Goal: Information Seeking & Learning: Learn about a topic

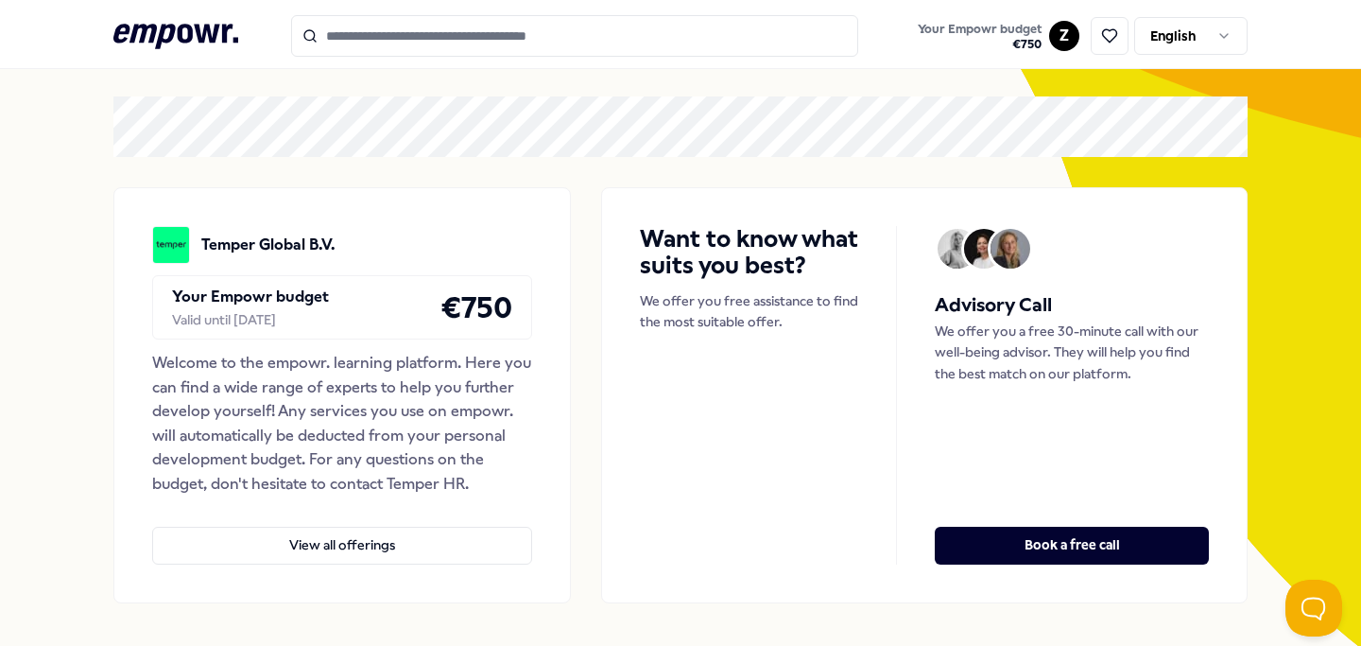
scroll to position [76, 0]
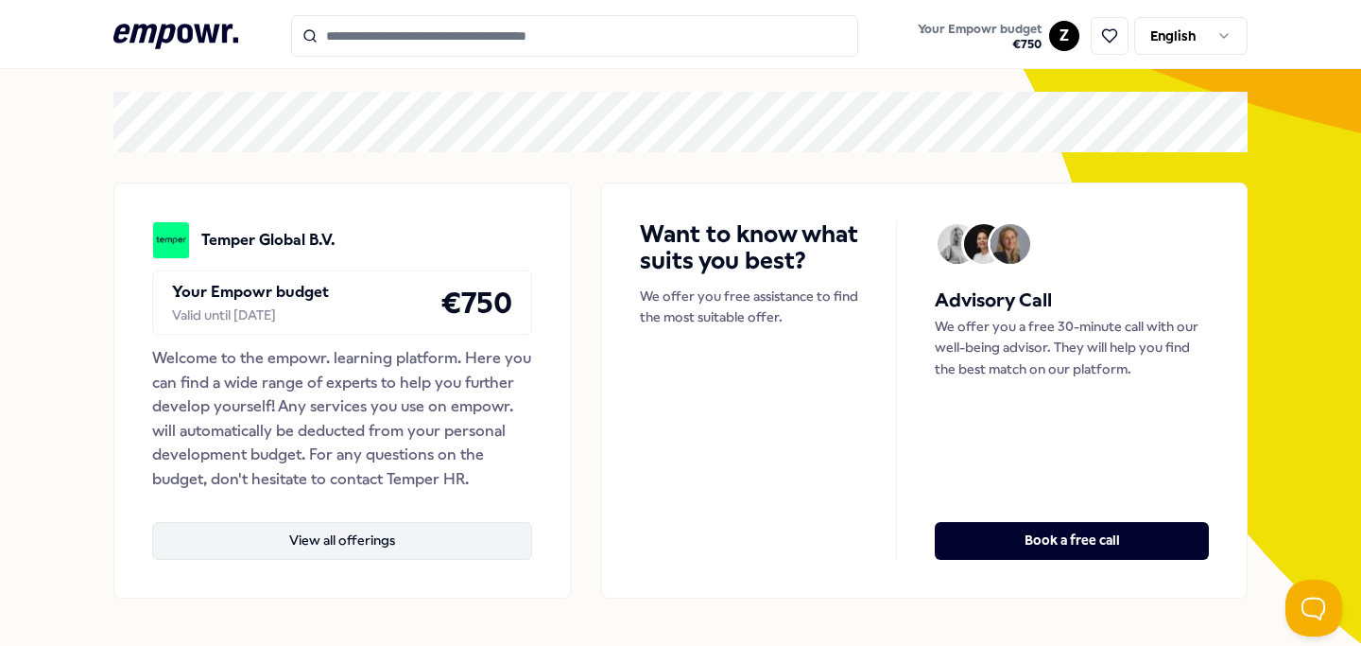
click at [406, 552] on button "View all offerings" at bounding box center [342, 541] width 380 height 38
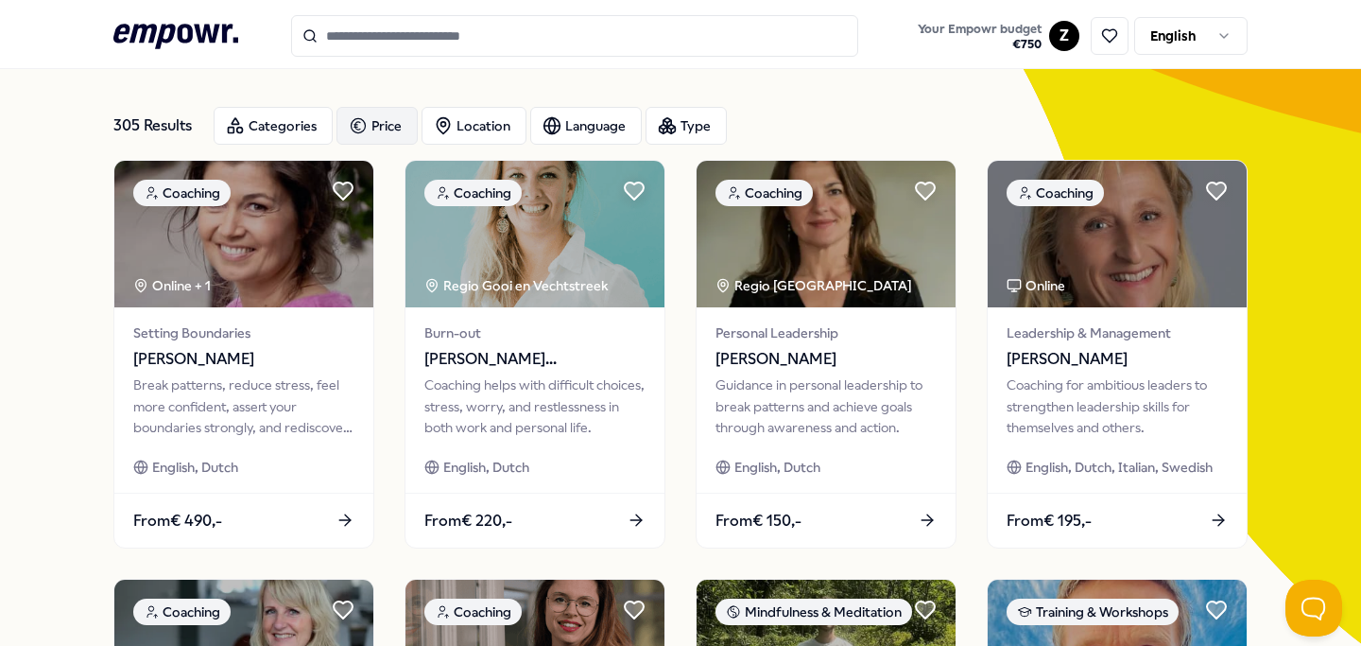
click at [388, 117] on div "Price" at bounding box center [376, 126] width 81 height 38
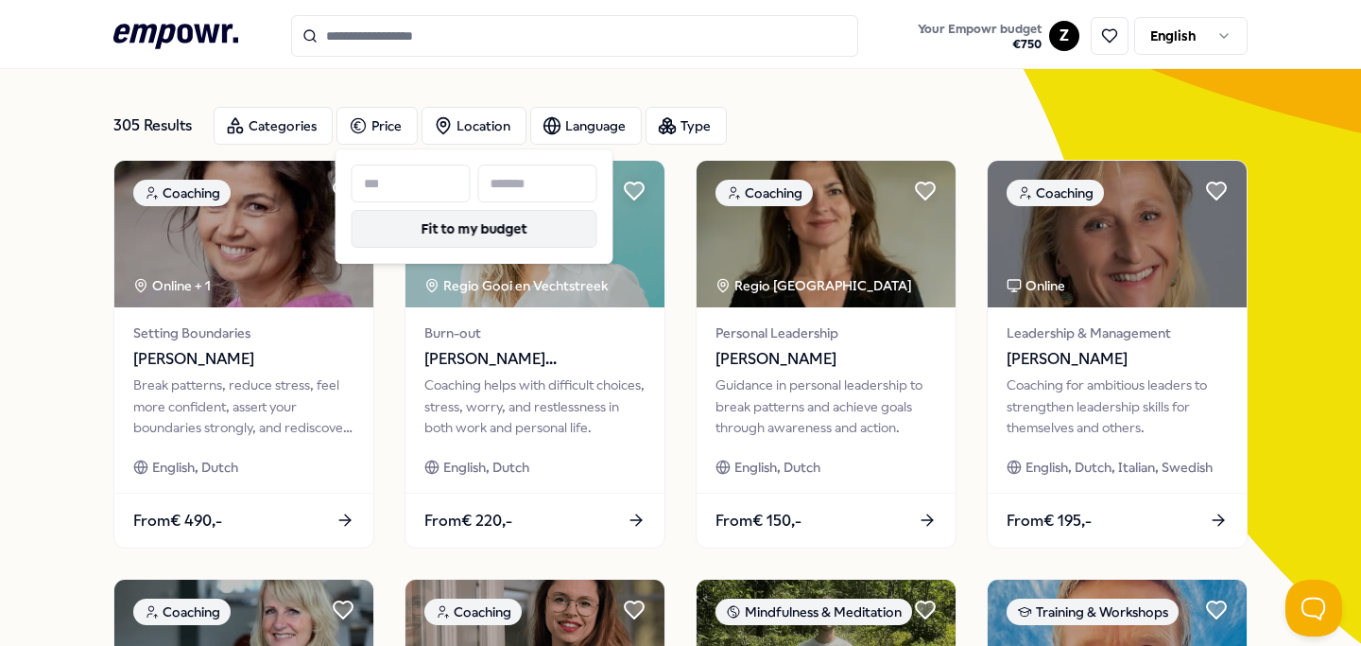
click at [522, 224] on button "Fit to my budget" at bounding box center [475, 229] width 246 height 38
type input "***"
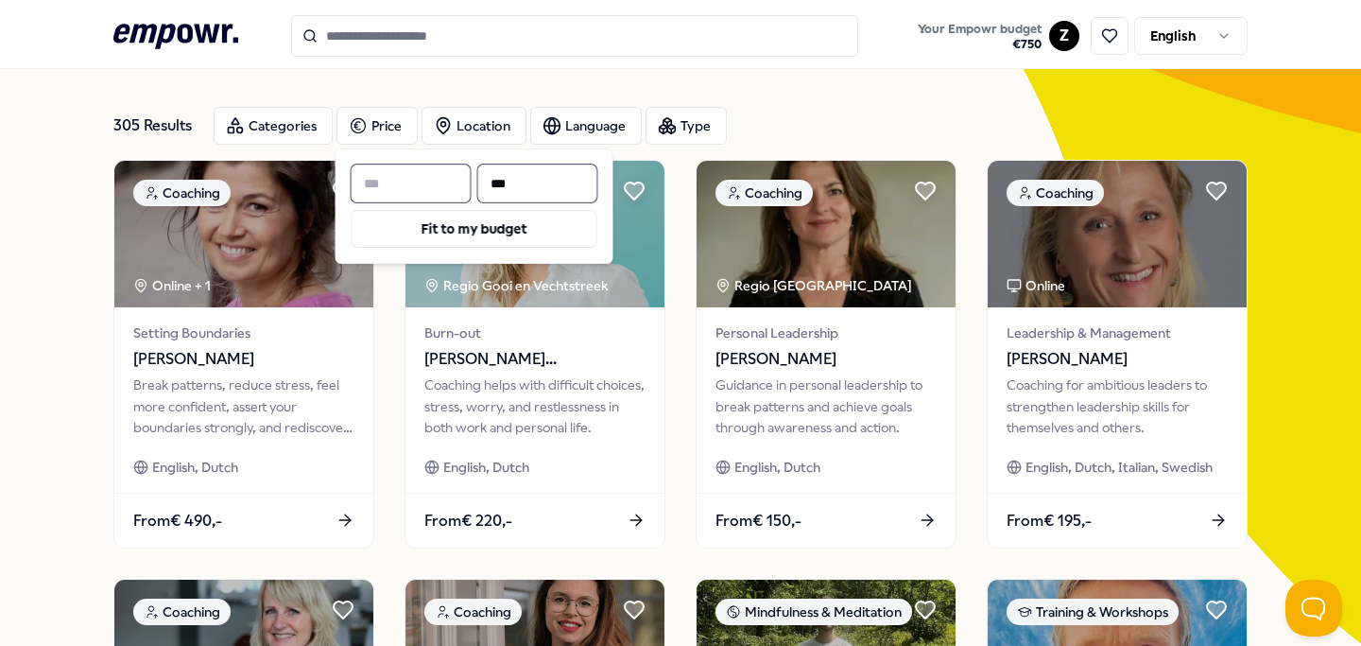
click at [802, 115] on div "Categories Price Location Language Type" at bounding box center [731, 126] width 1034 height 38
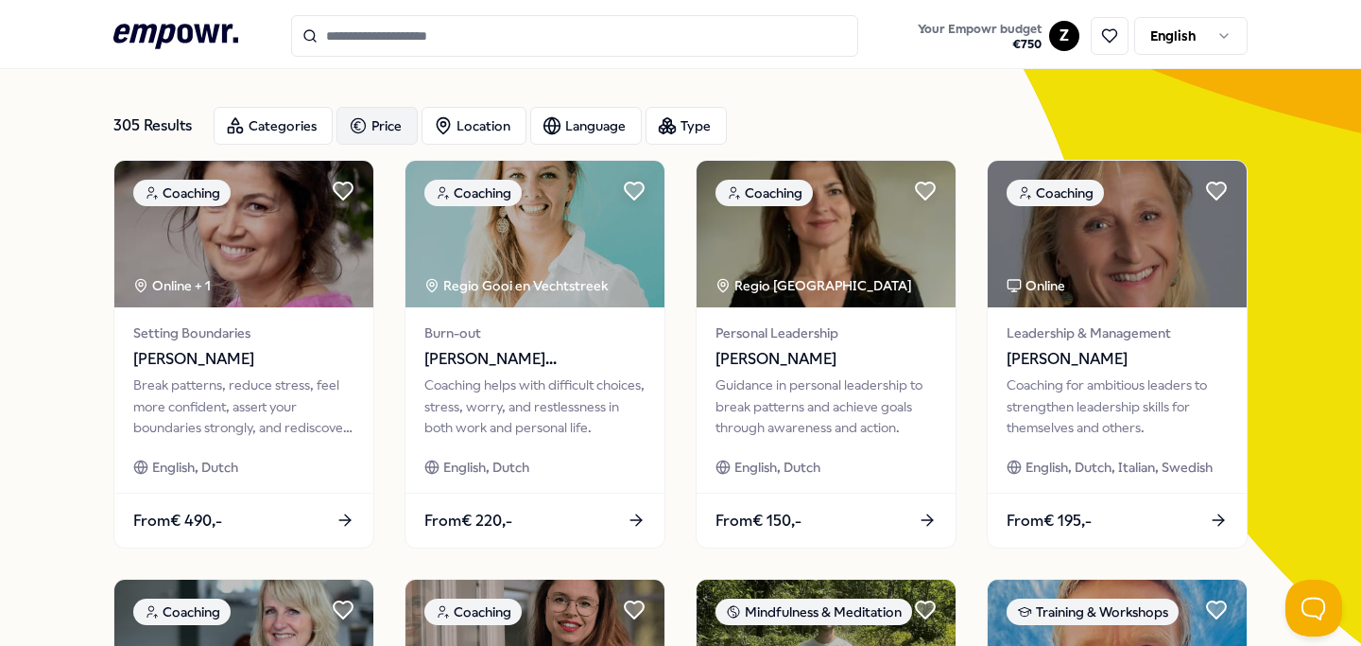
click at [349, 115] on icon "button" at bounding box center [358, 125] width 19 height 23
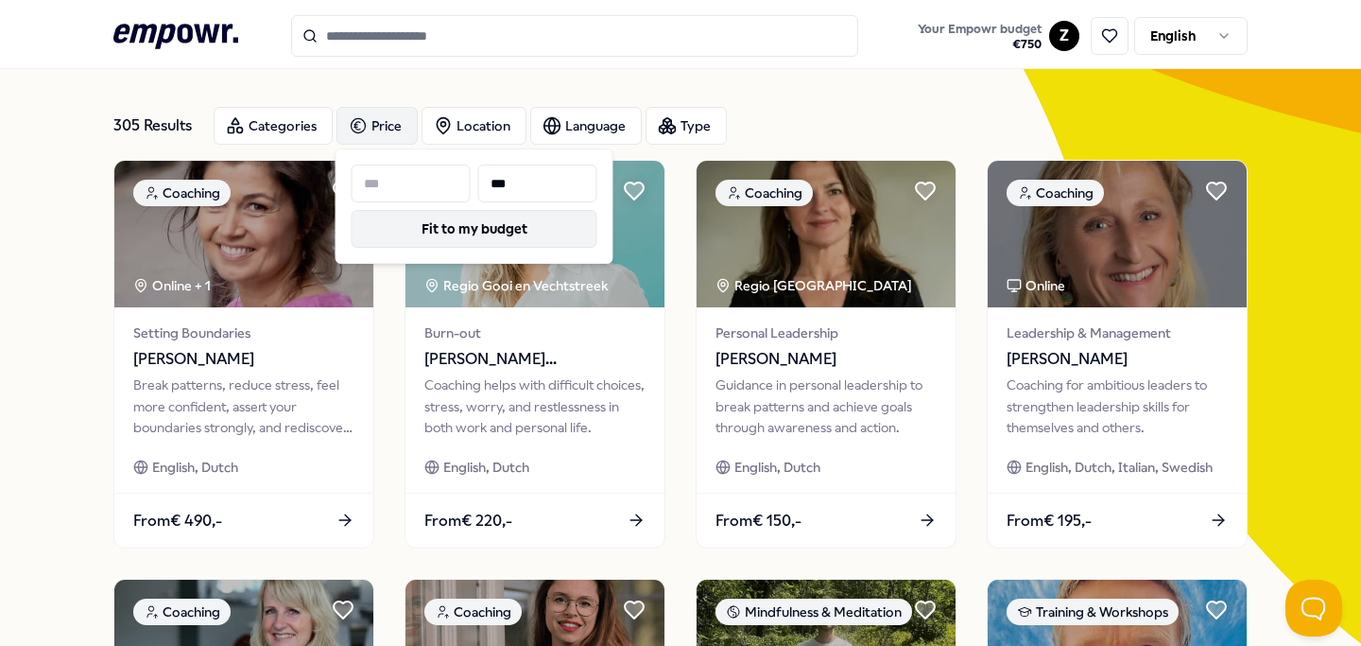
click at [490, 232] on button "Fit to my budget" at bounding box center [475, 229] width 246 height 38
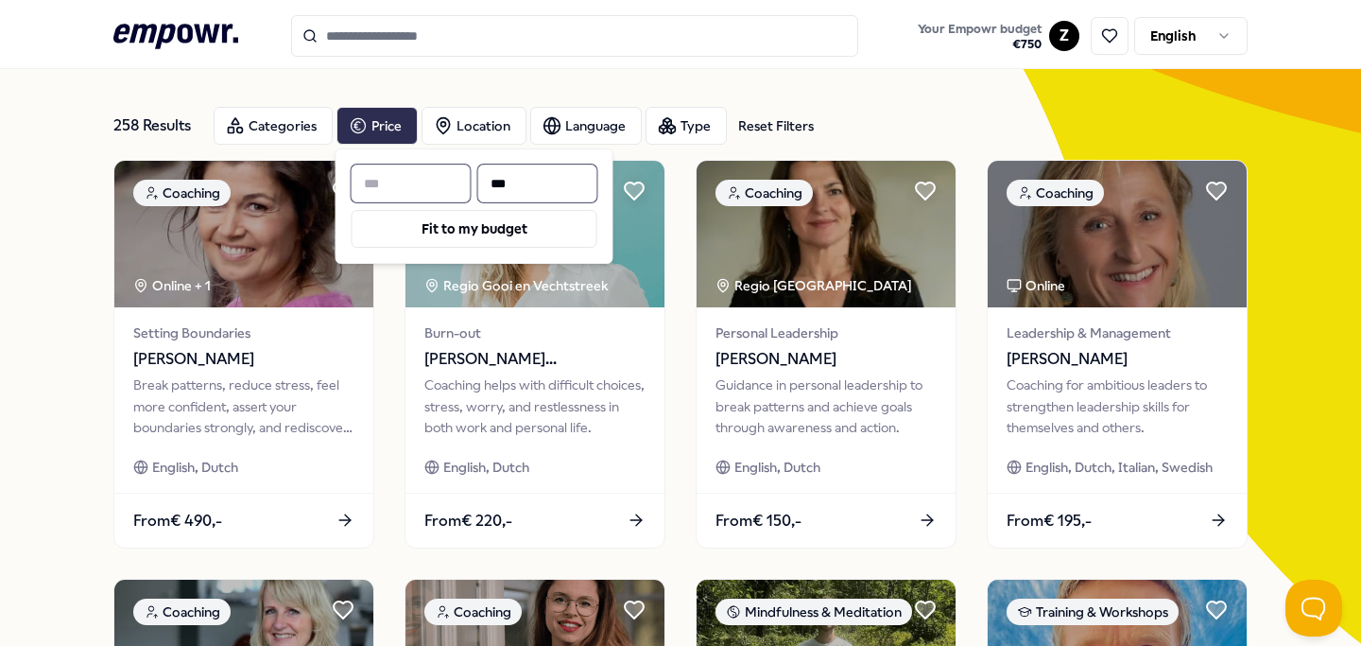
click at [908, 111] on div "Categories Price Location Language Type Reset Filters" at bounding box center [731, 126] width 1034 height 38
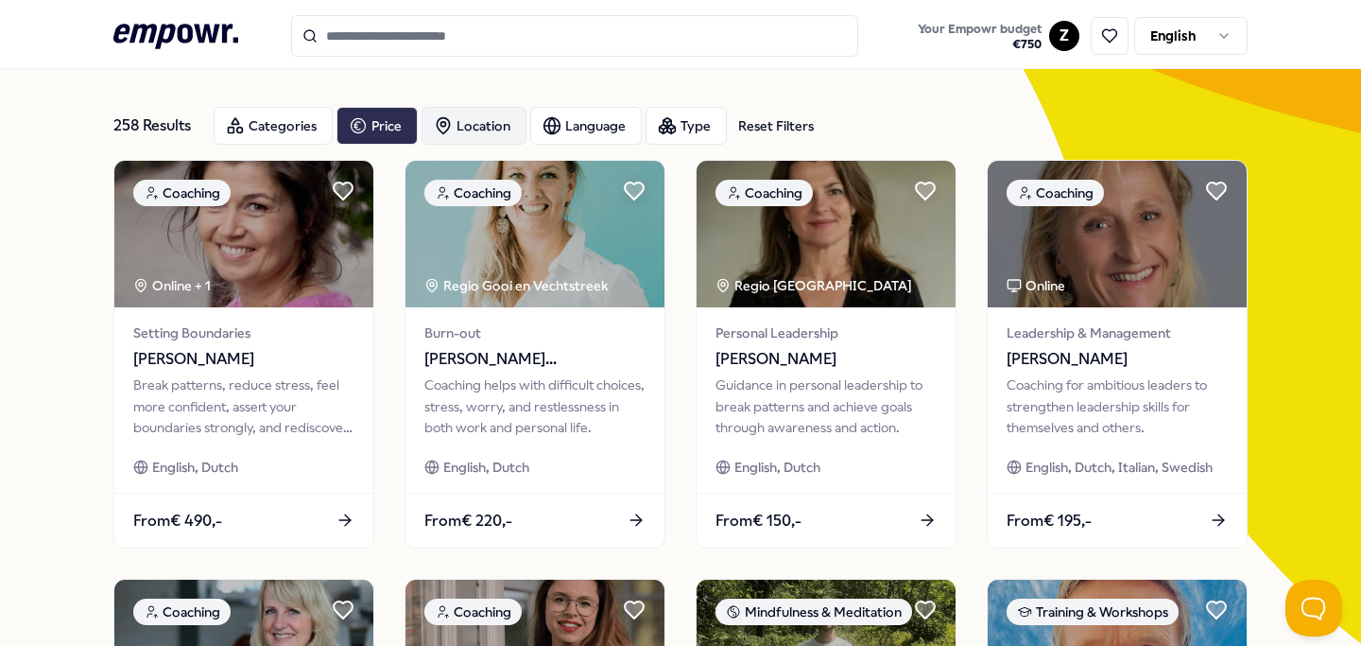
click at [489, 127] on div "Location" at bounding box center [474, 126] width 105 height 38
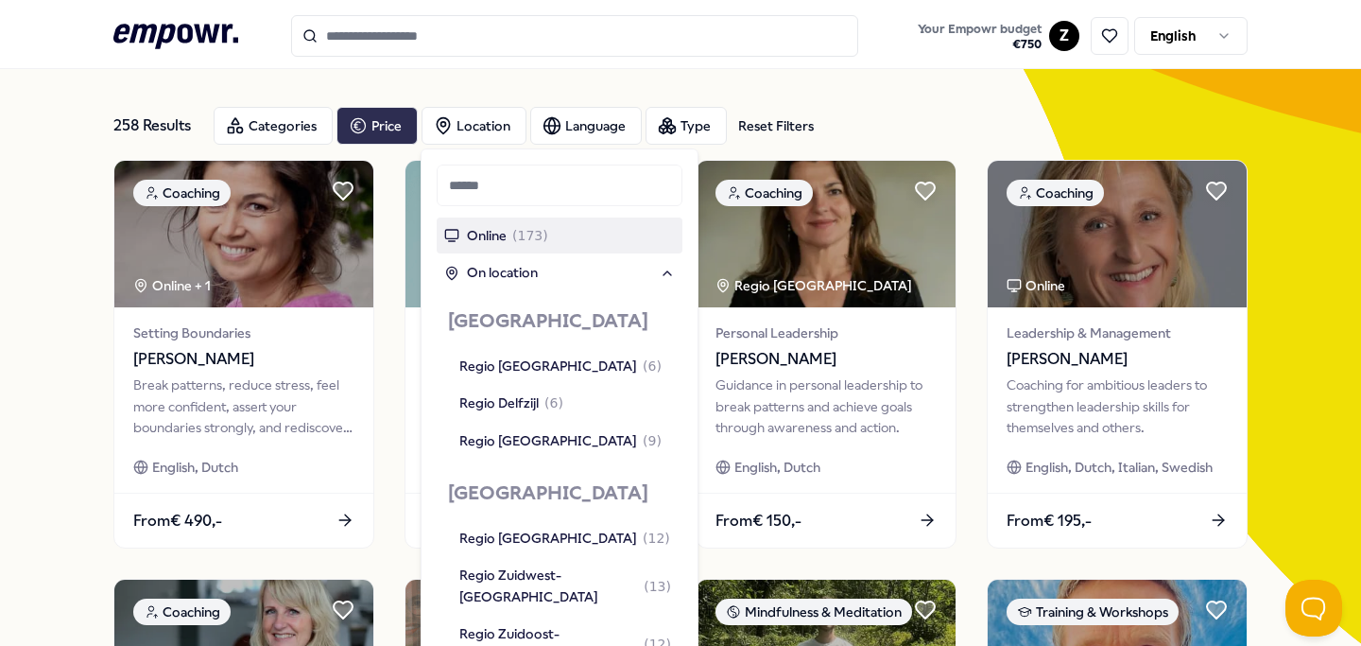
click at [503, 236] on span "Online" at bounding box center [487, 235] width 40 height 21
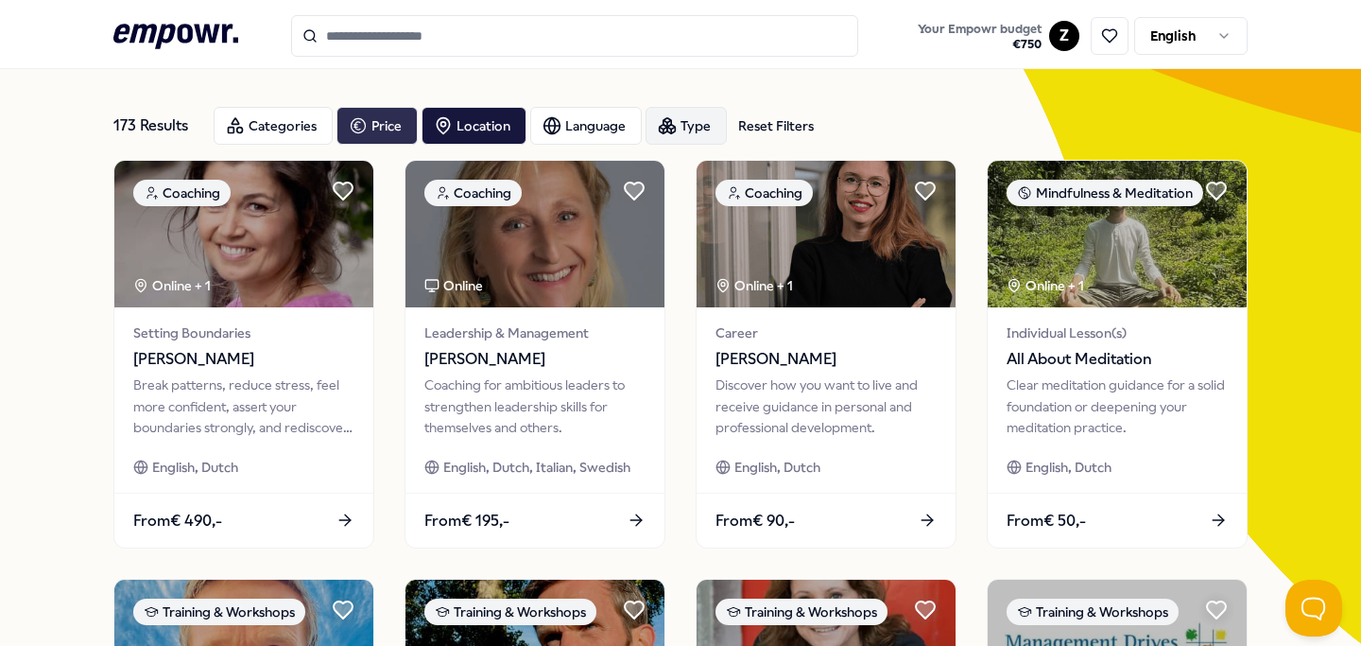
click at [687, 137] on div "Type" at bounding box center [686, 126] width 81 height 38
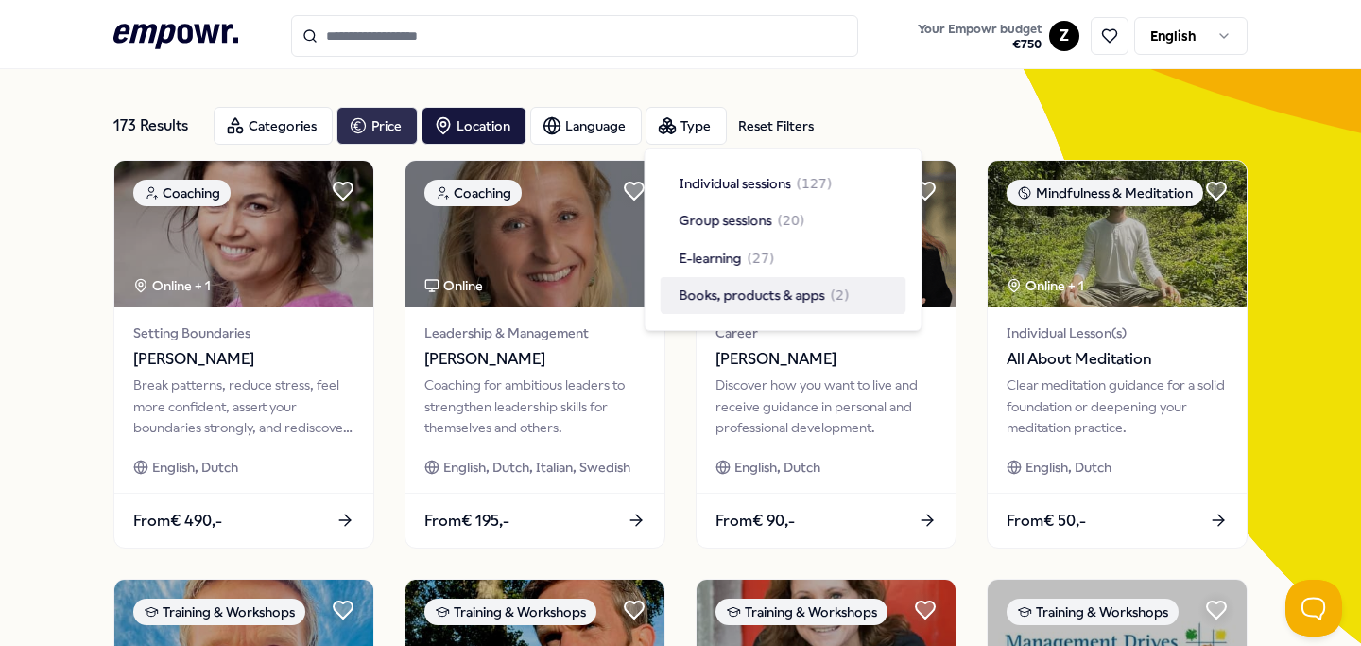
click at [771, 289] on span "Books, products & apps" at bounding box center [753, 294] width 146 height 21
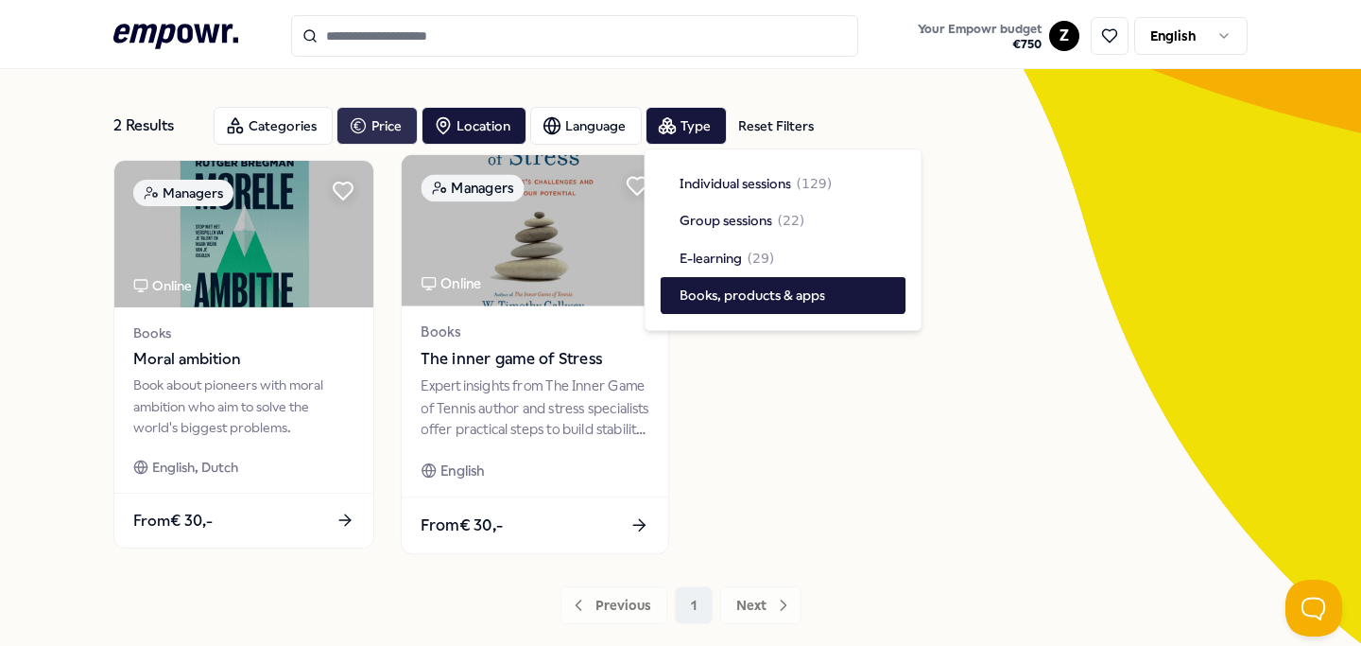
click at [633, 521] on icon at bounding box center [639, 525] width 20 height 20
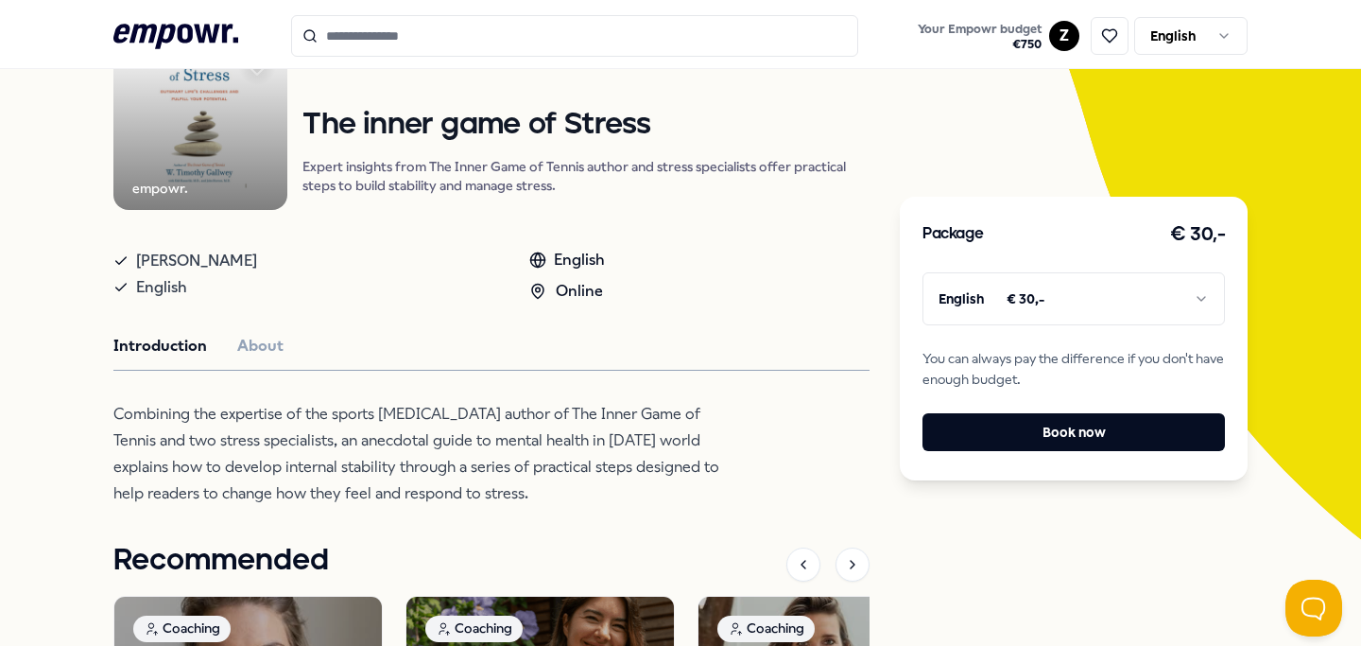
click at [239, 346] on button "About" at bounding box center [260, 346] width 46 height 25
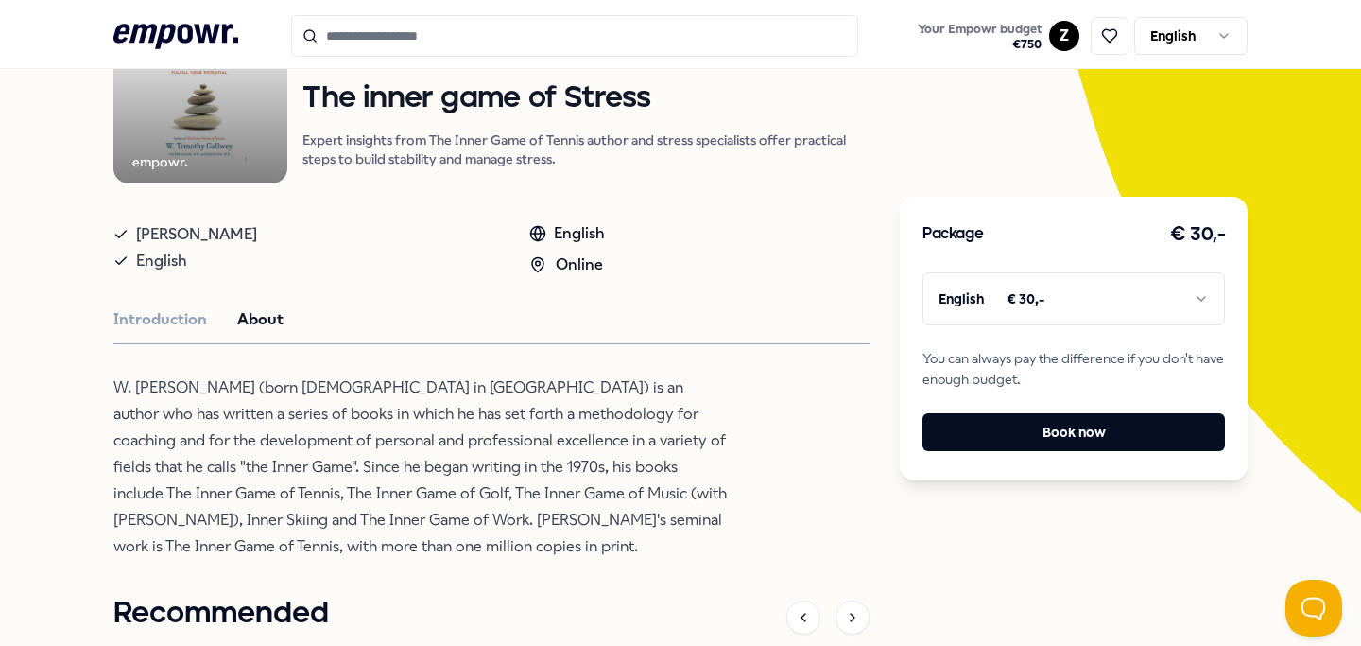
scroll to position [203, 0]
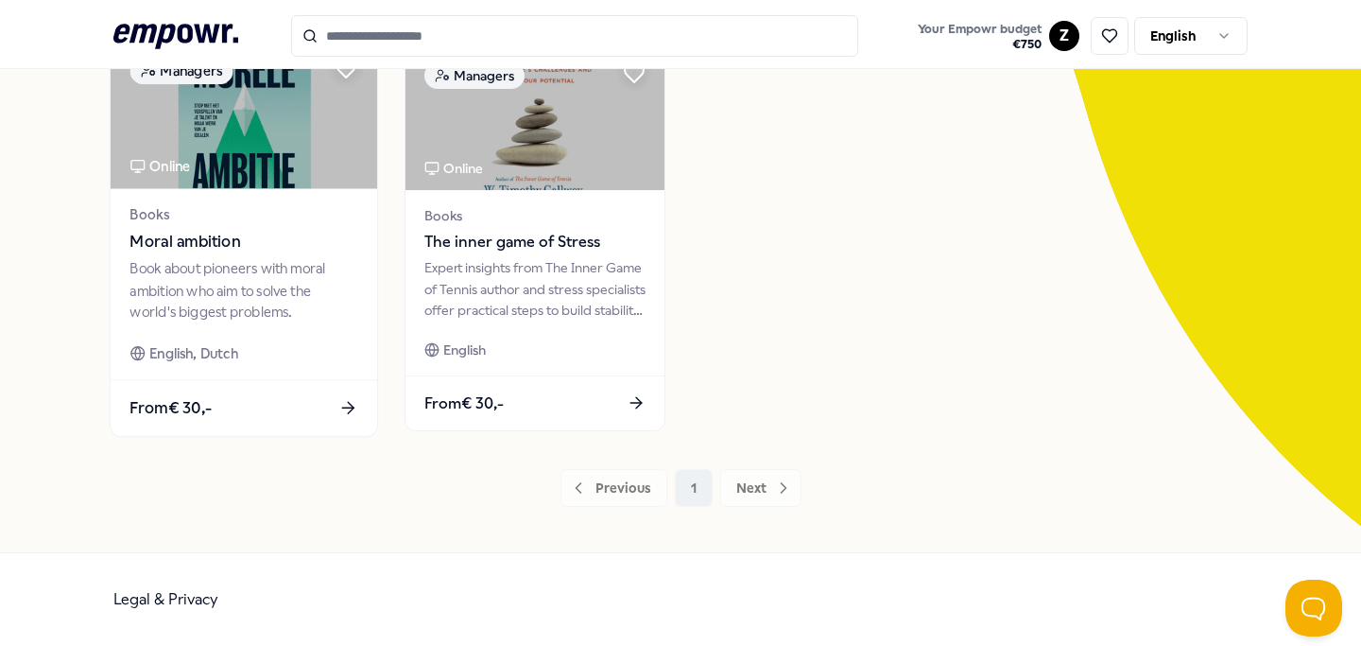
click at [196, 236] on span "Moral ambition" at bounding box center [243, 242] width 228 height 25
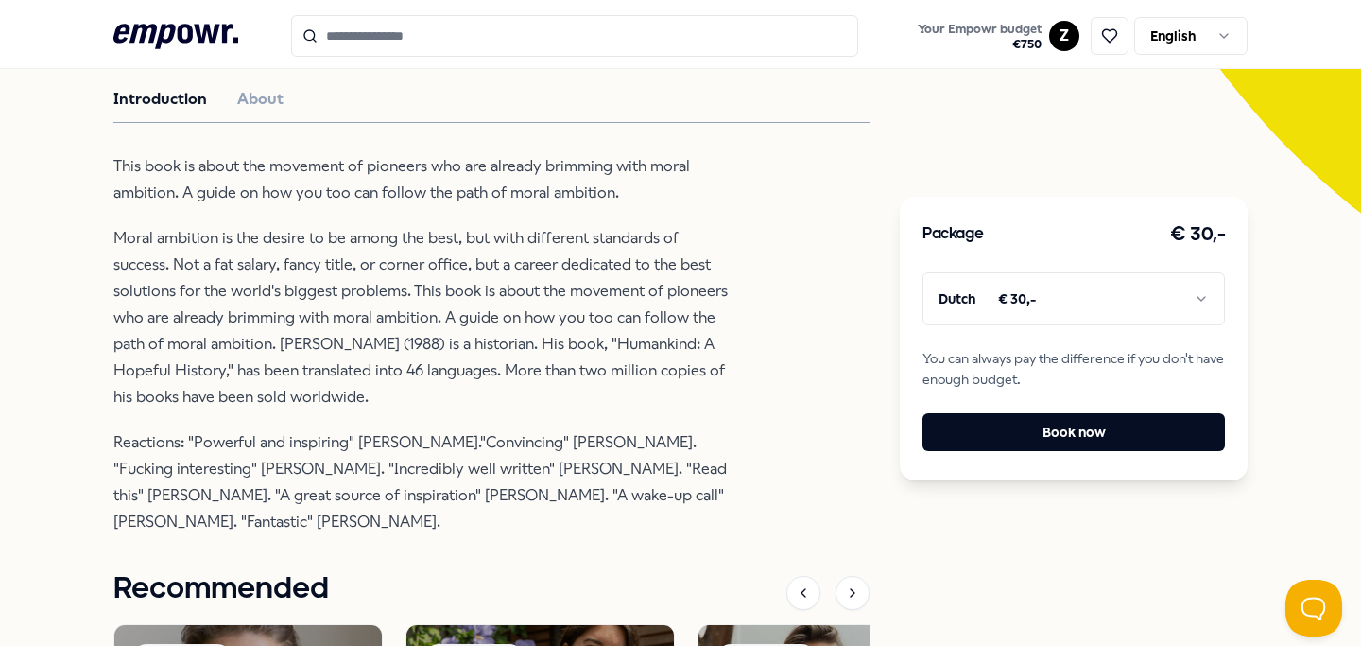
scroll to position [508, 0]
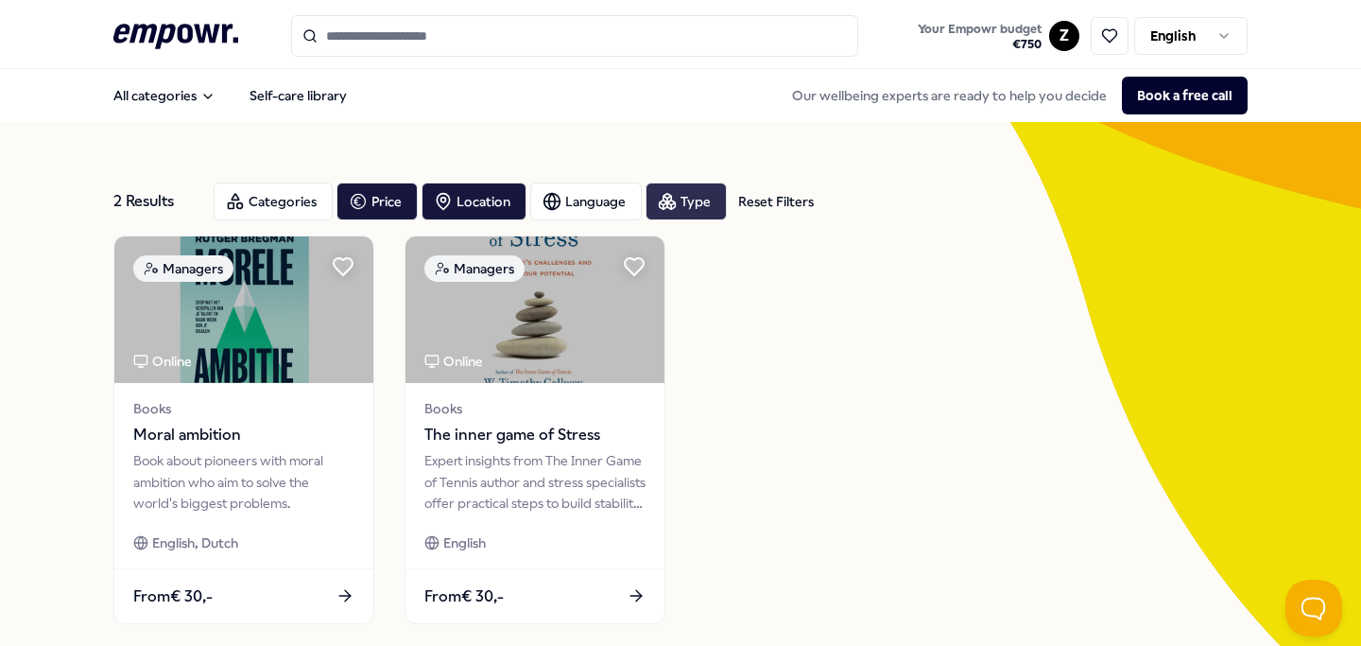
click at [692, 197] on div "Type" at bounding box center [686, 201] width 81 height 38
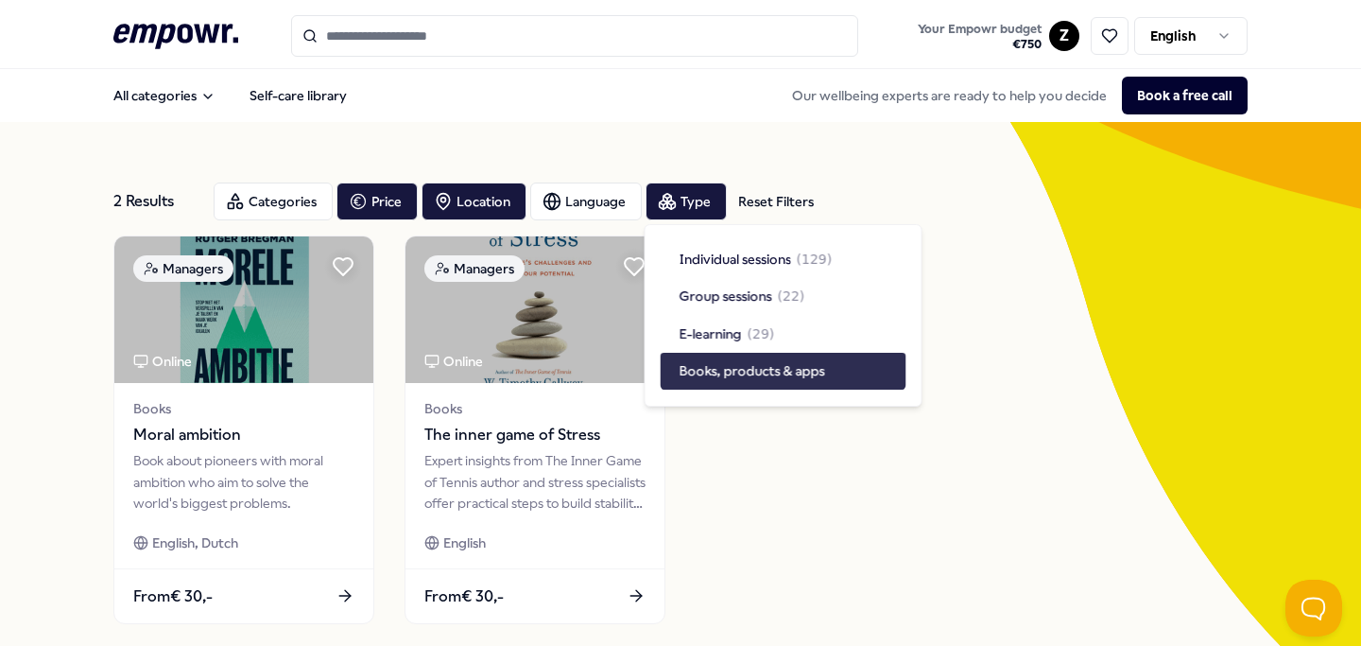
click at [745, 370] on span "Books, products & apps" at bounding box center [753, 370] width 146 height 21
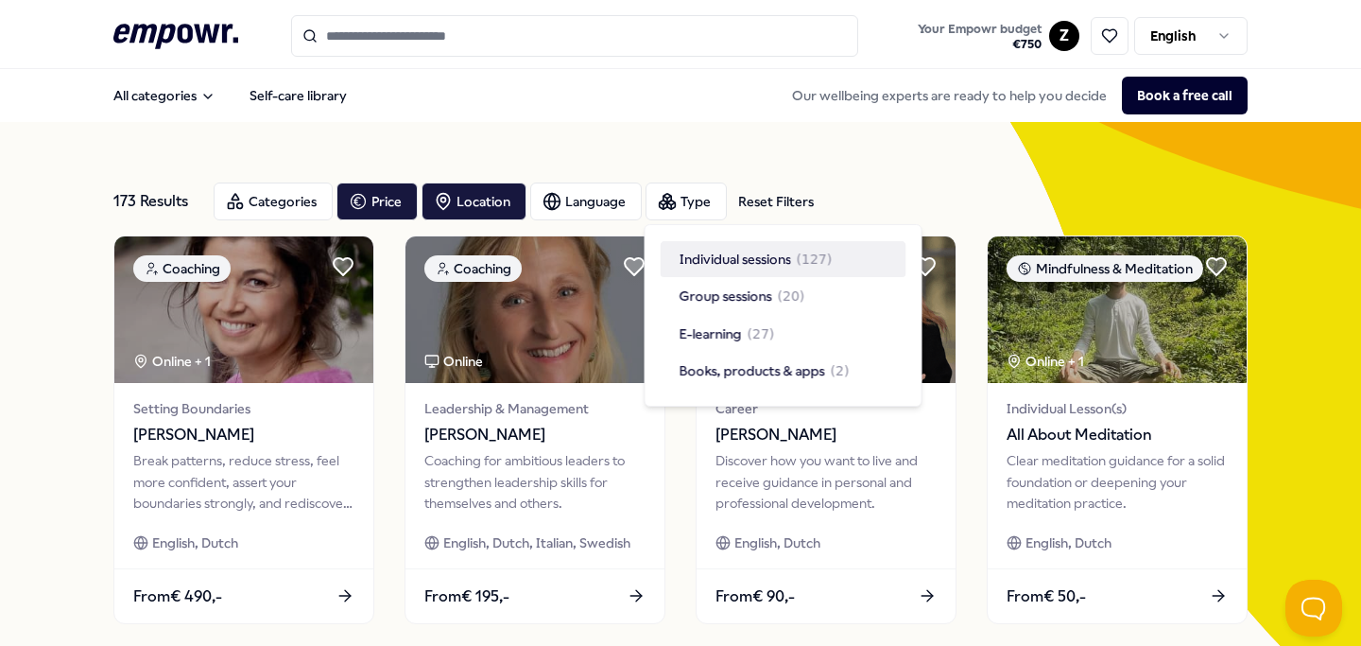
click at [899, 167] on div "173 Results Reset Filters Categories Price Location Language Type Reset Filters" at bounding box center [680, 201] width 1134 height 68
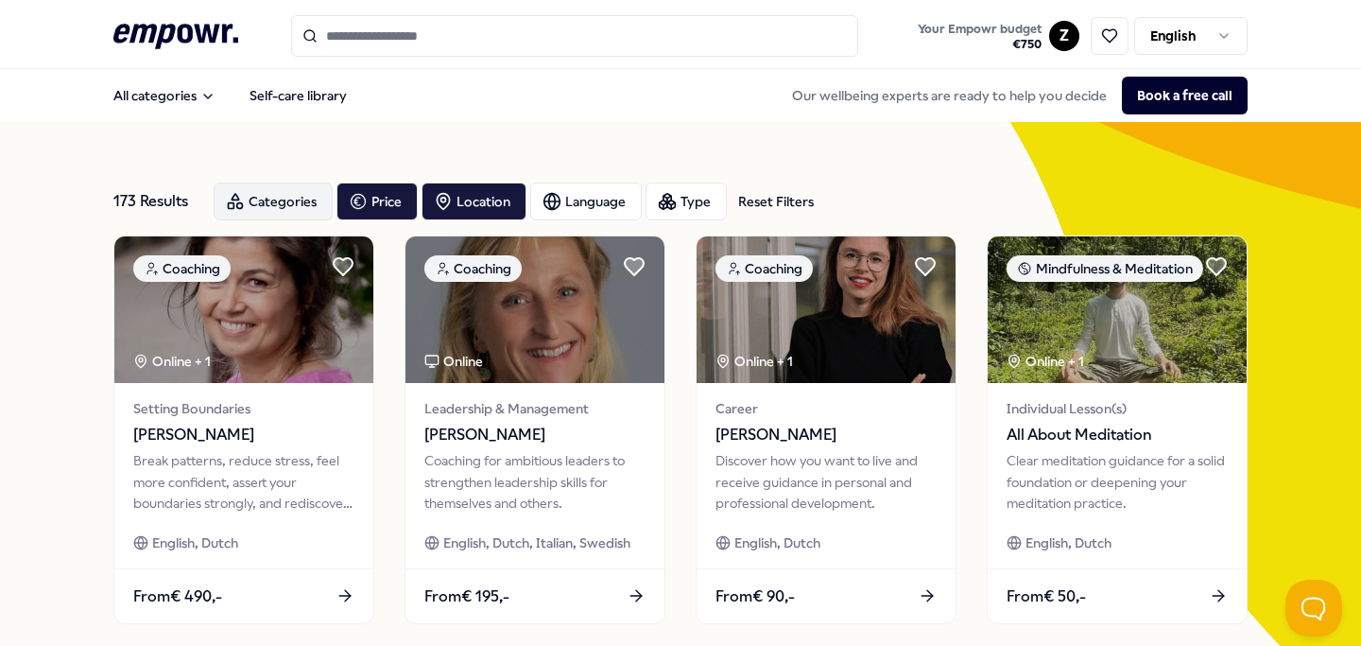
click at [274, 204] on div "Categories" at bounding box center [273, 201] width 119 height 38
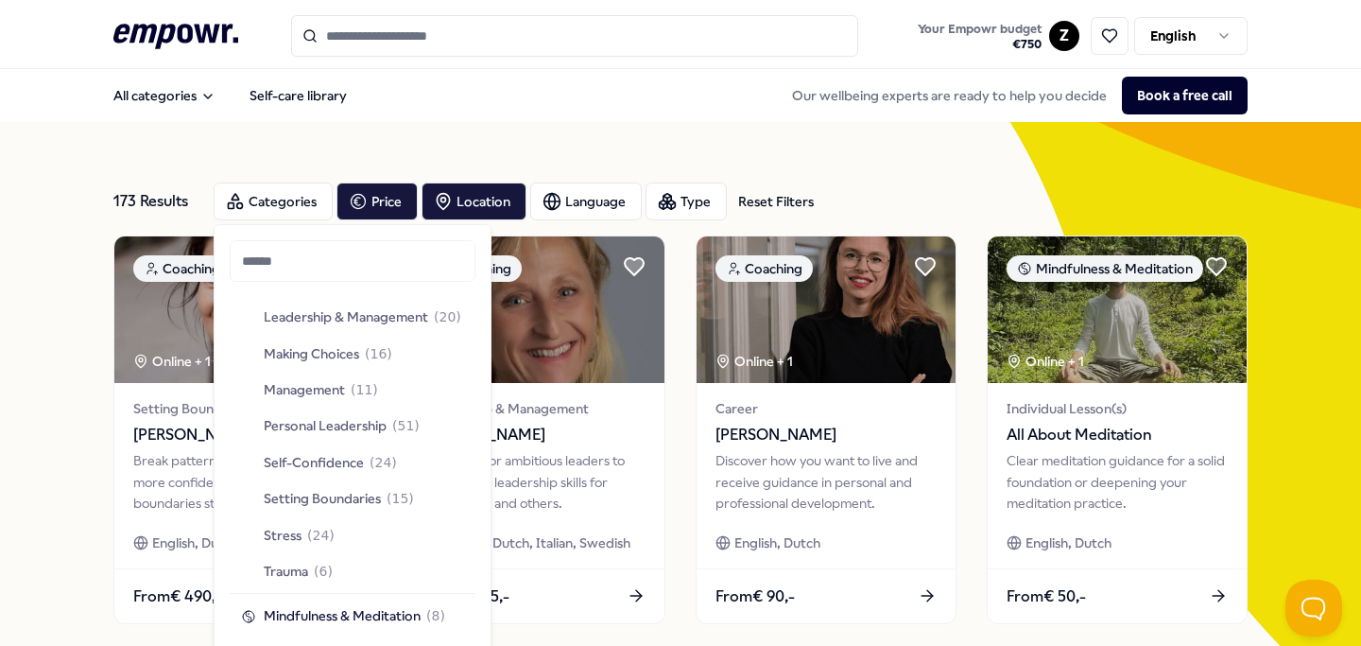
scroll to position [402, 0]
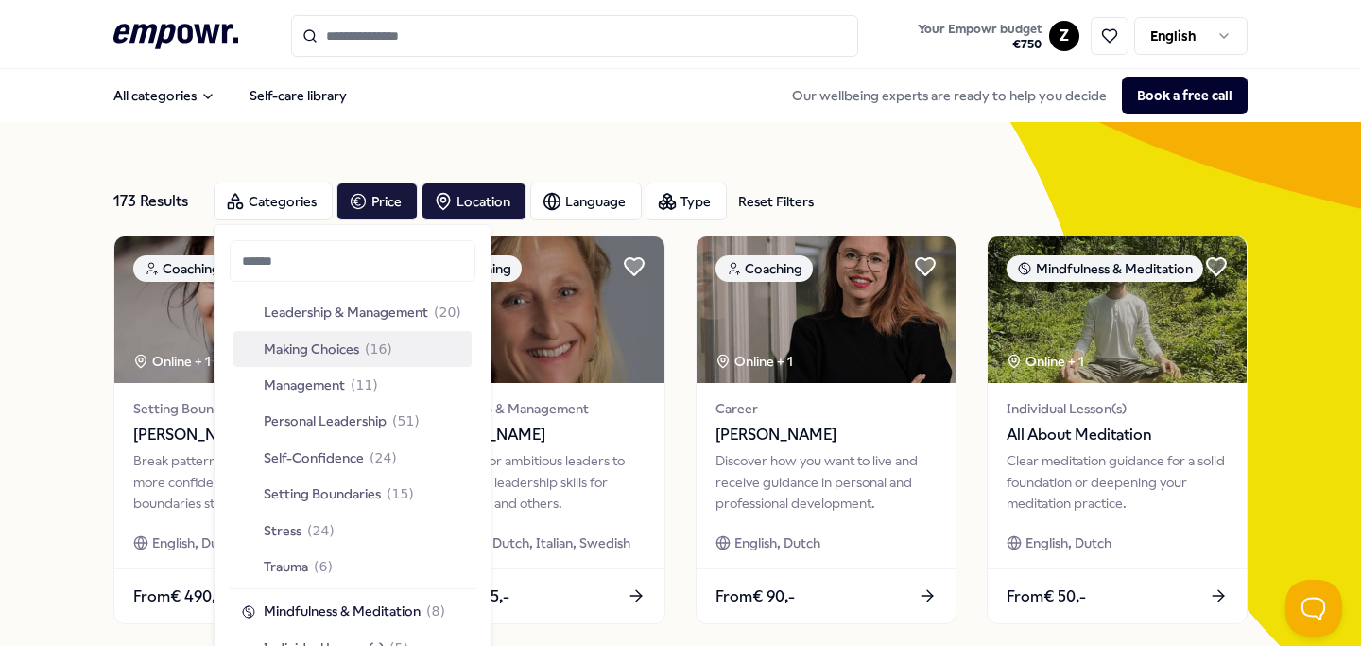
click at [394, 336] on div "Making Choices ( 16 )" at bounding box center [352, 349] width 238 height 36
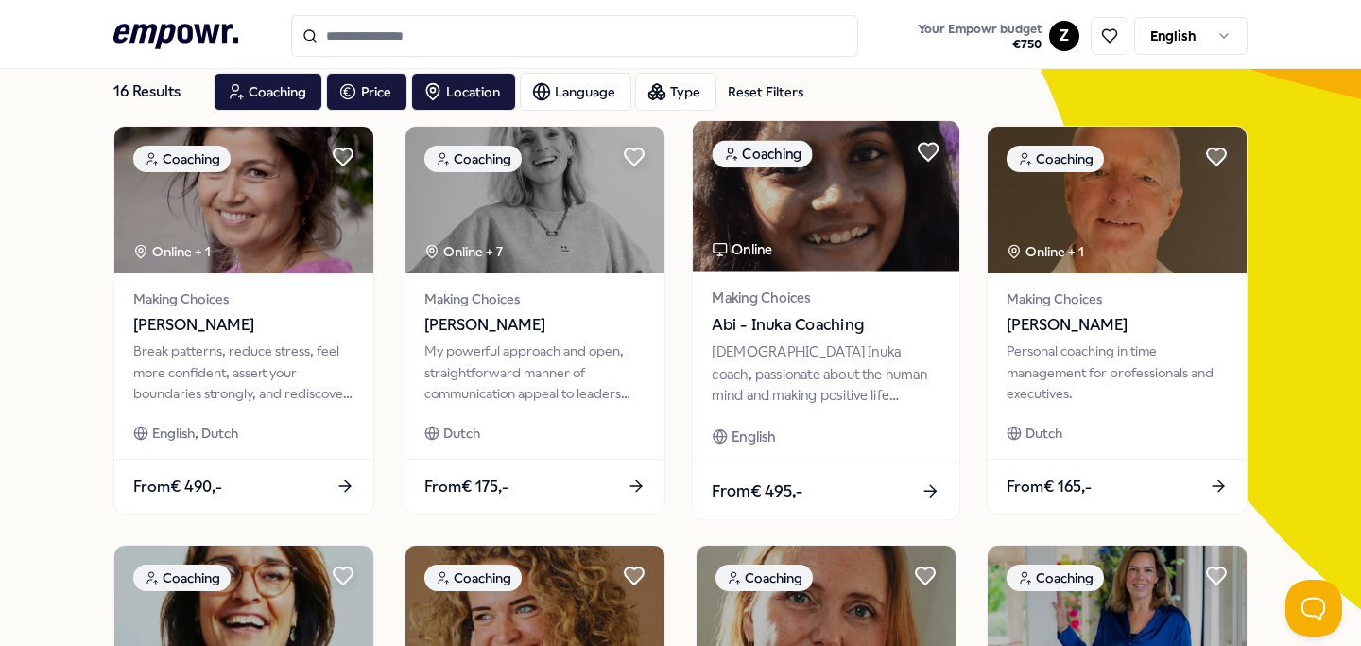
scroll to position [112, 0]
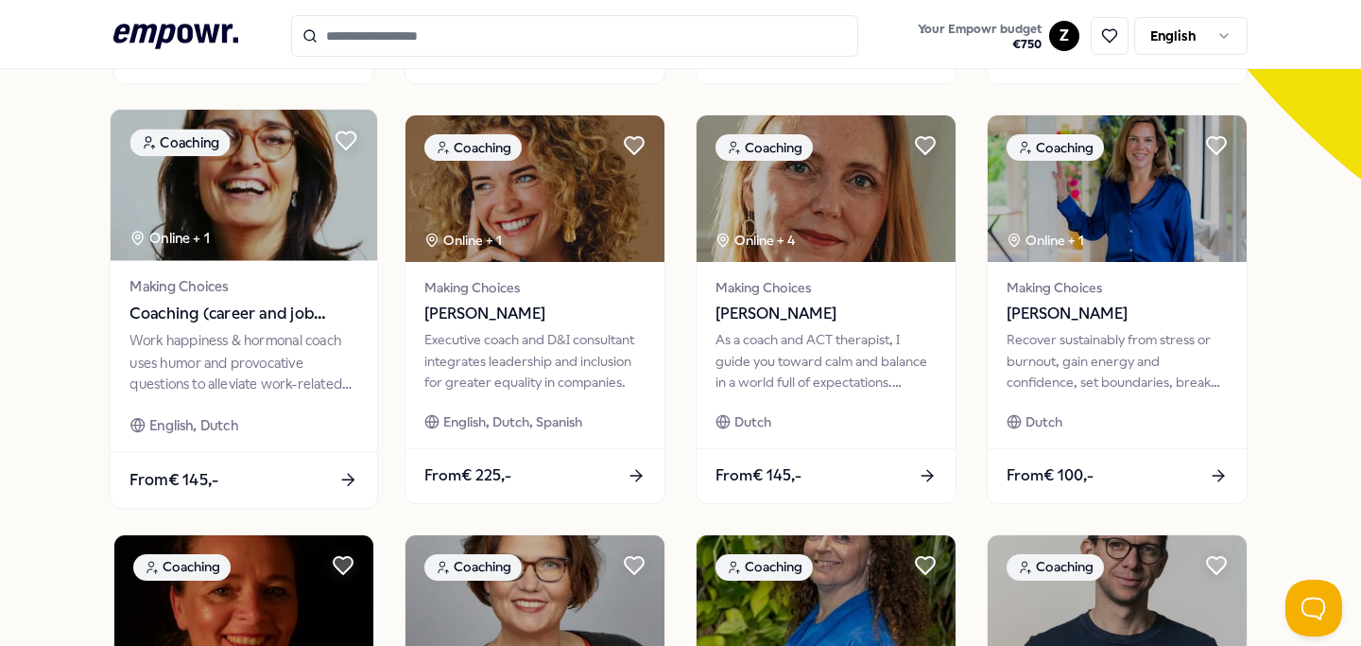
scroll to position [542, 0]
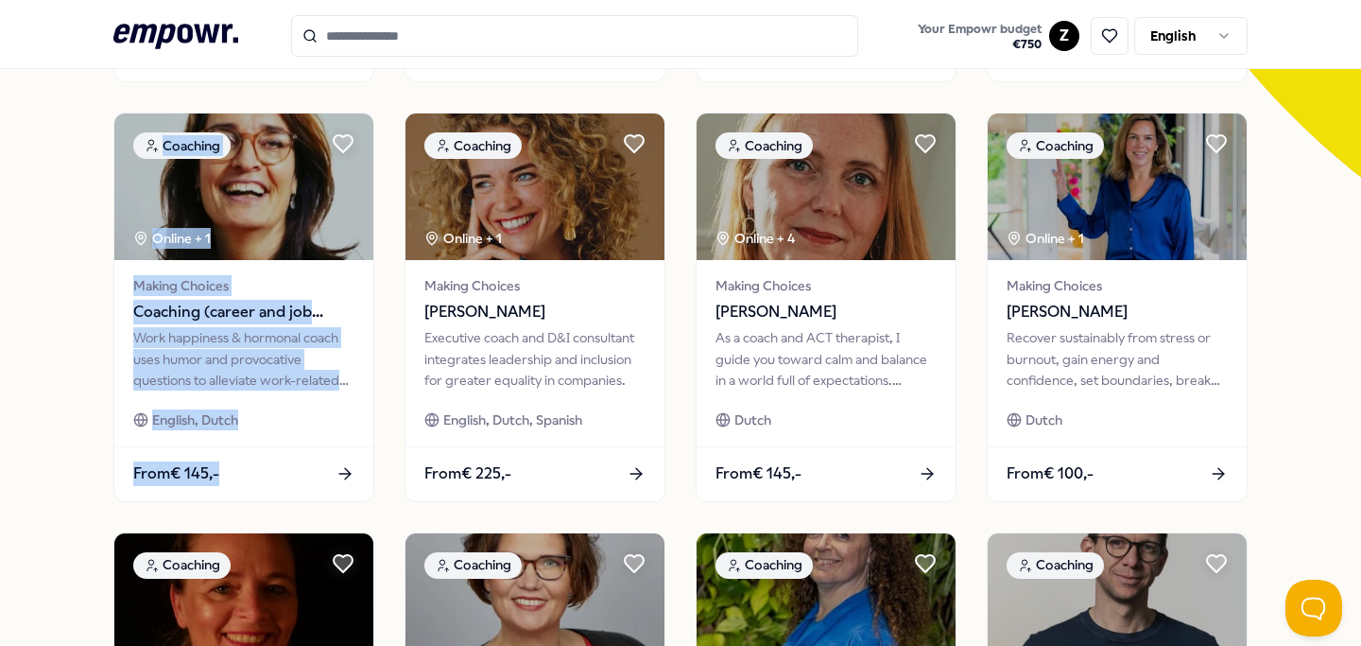
click at [73, 391] on div "16 Results Reset Filters Coaching Price Location Language Type Reset Filters Co…" at bounding box center [680, 310] width 1361 height 1461
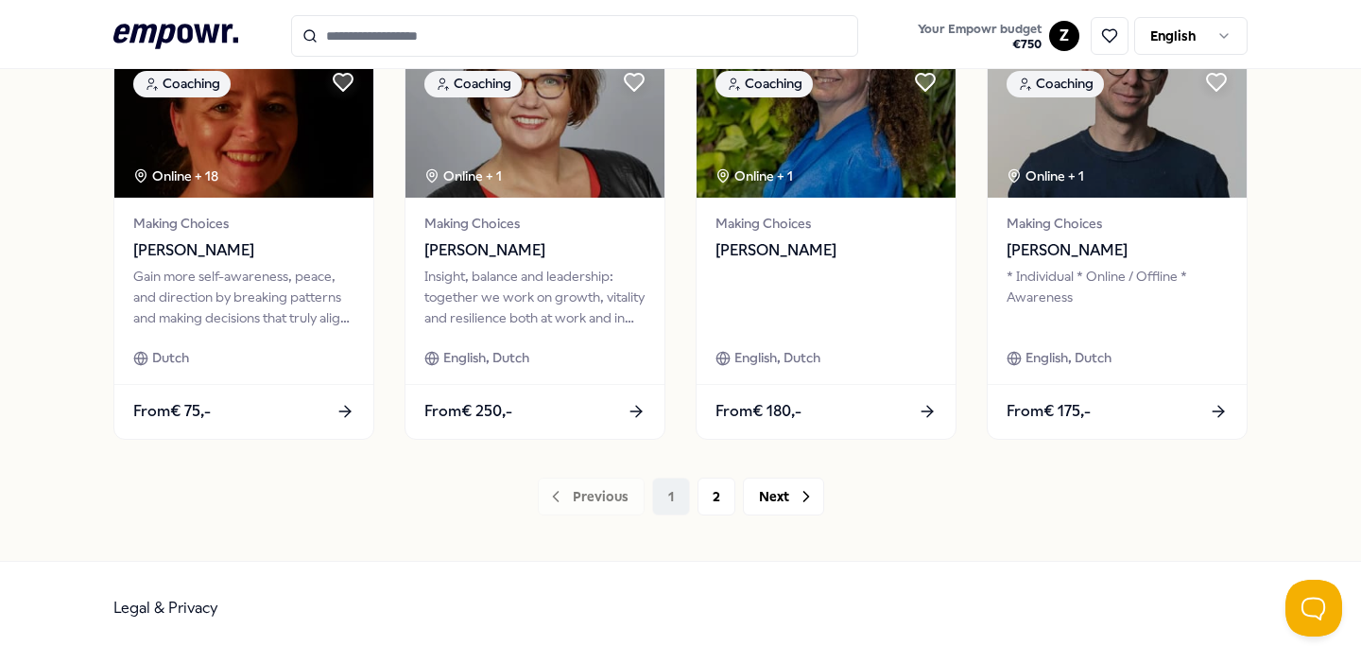
scroll to position [1030, 0]
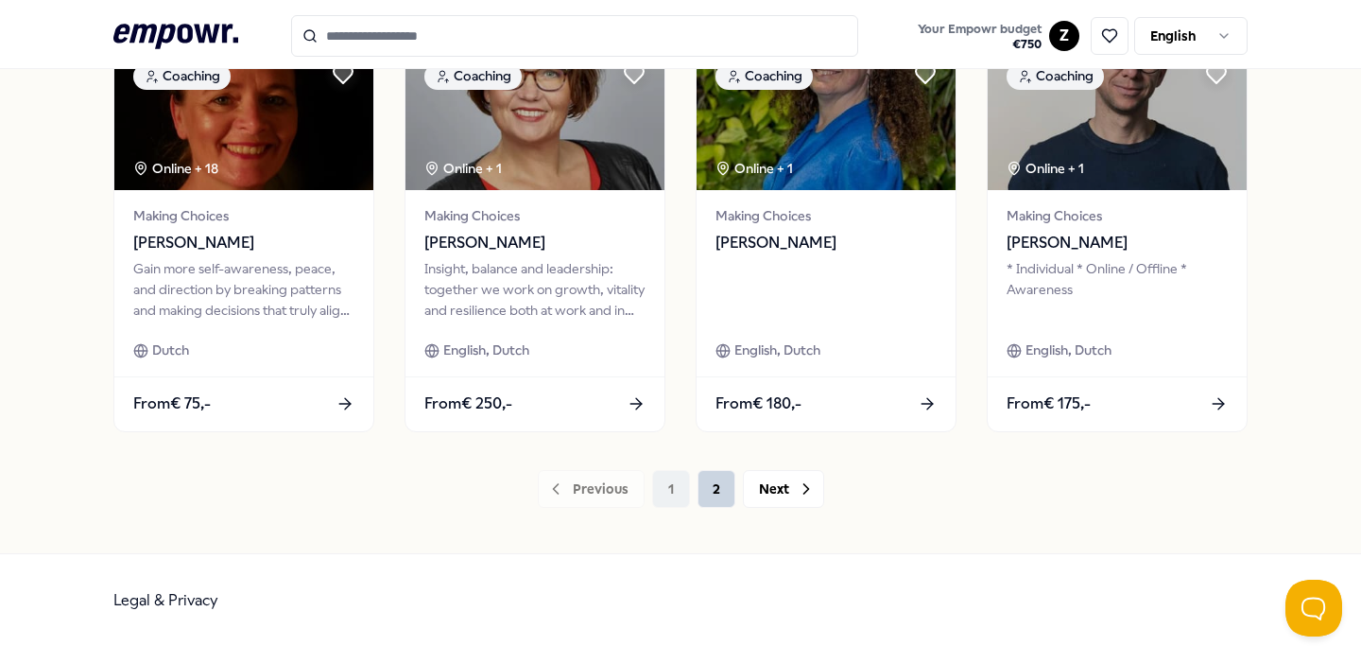
click at [710, 501] on button "2" at bounding box center [716, 489] width 38 height 38
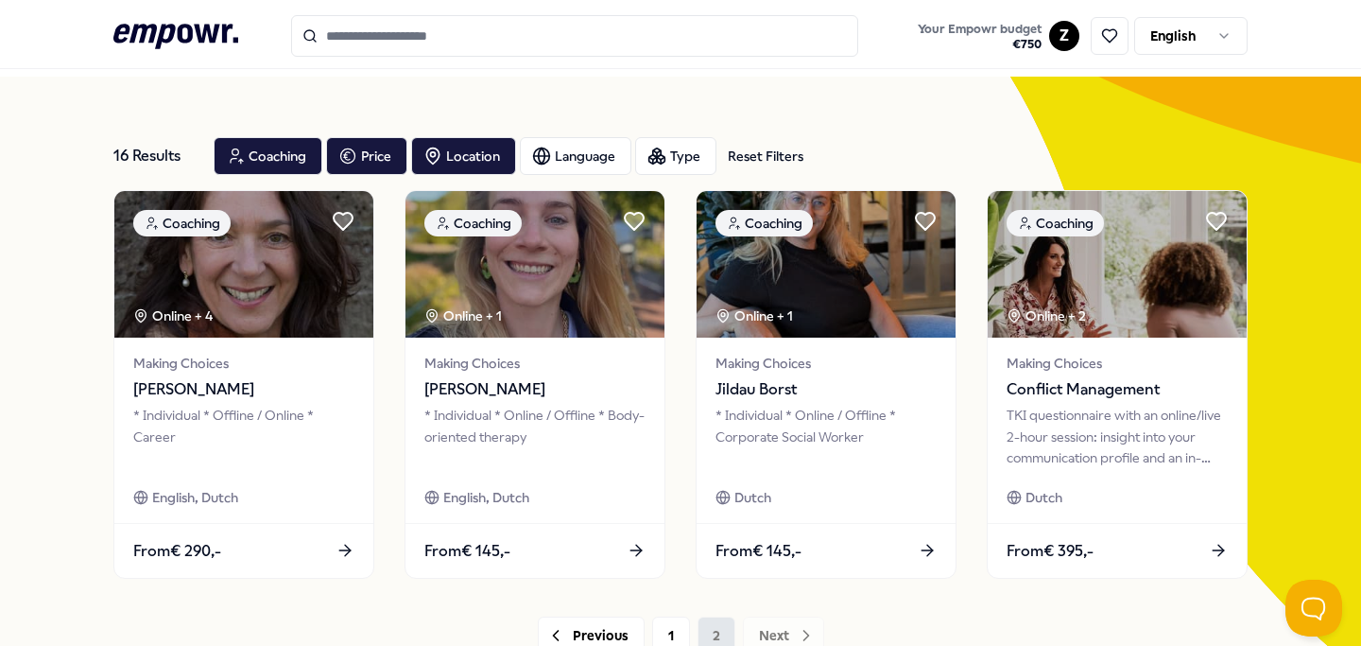
scroll to position [43, 0]
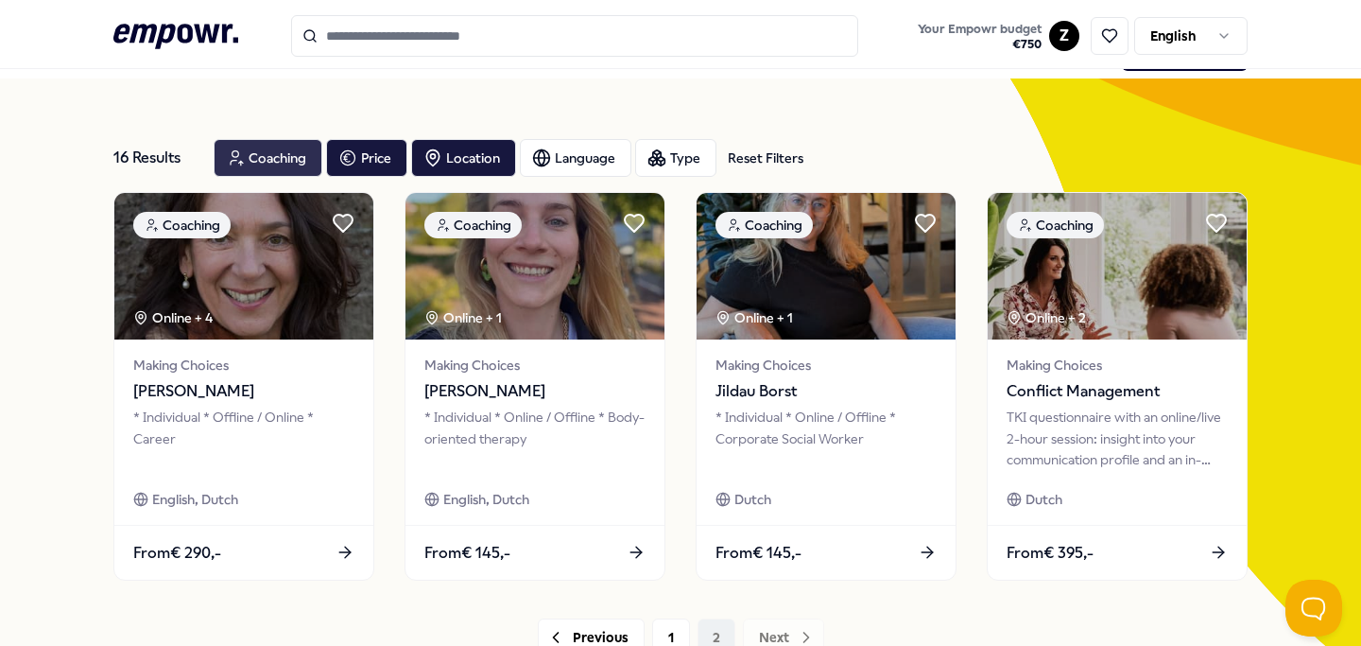
click at [277, 165] on div "Coaching" at bounding box center [268, 158] width 109 height 38
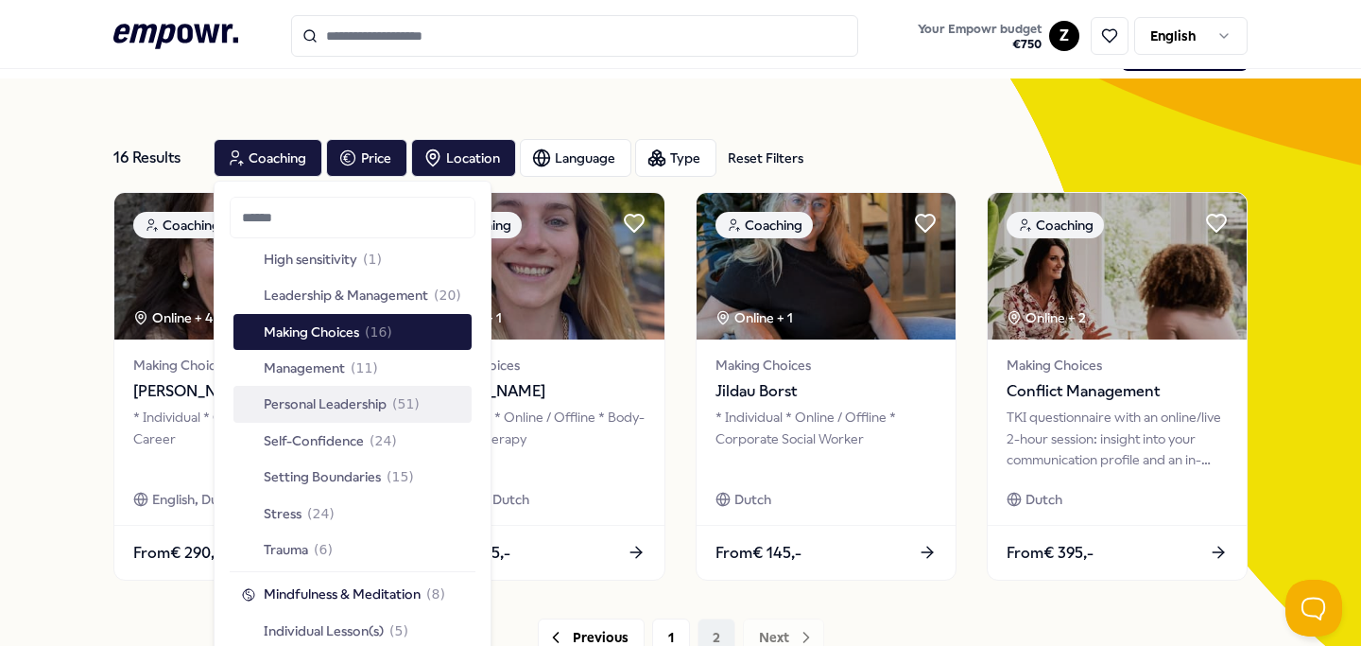
scroll to position [379, 0]
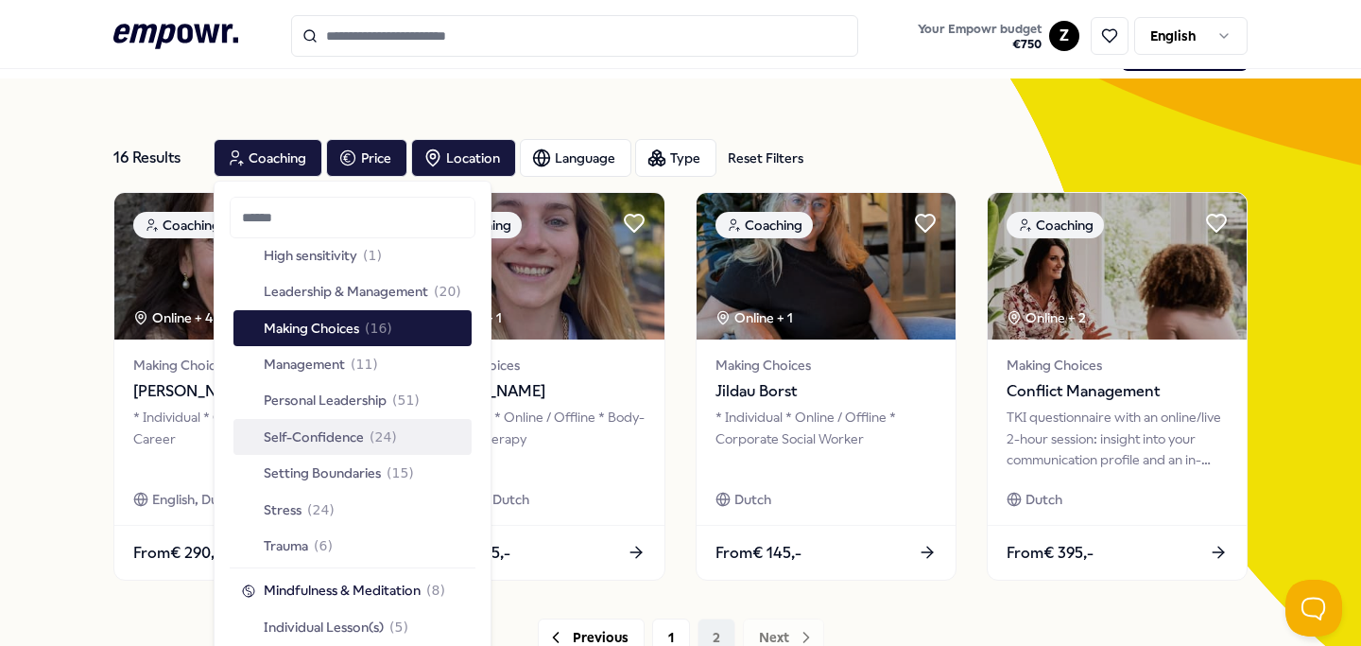
click at [385, 441] on span "( 24 )" at bounding box center [383, 436] width 27 height 21
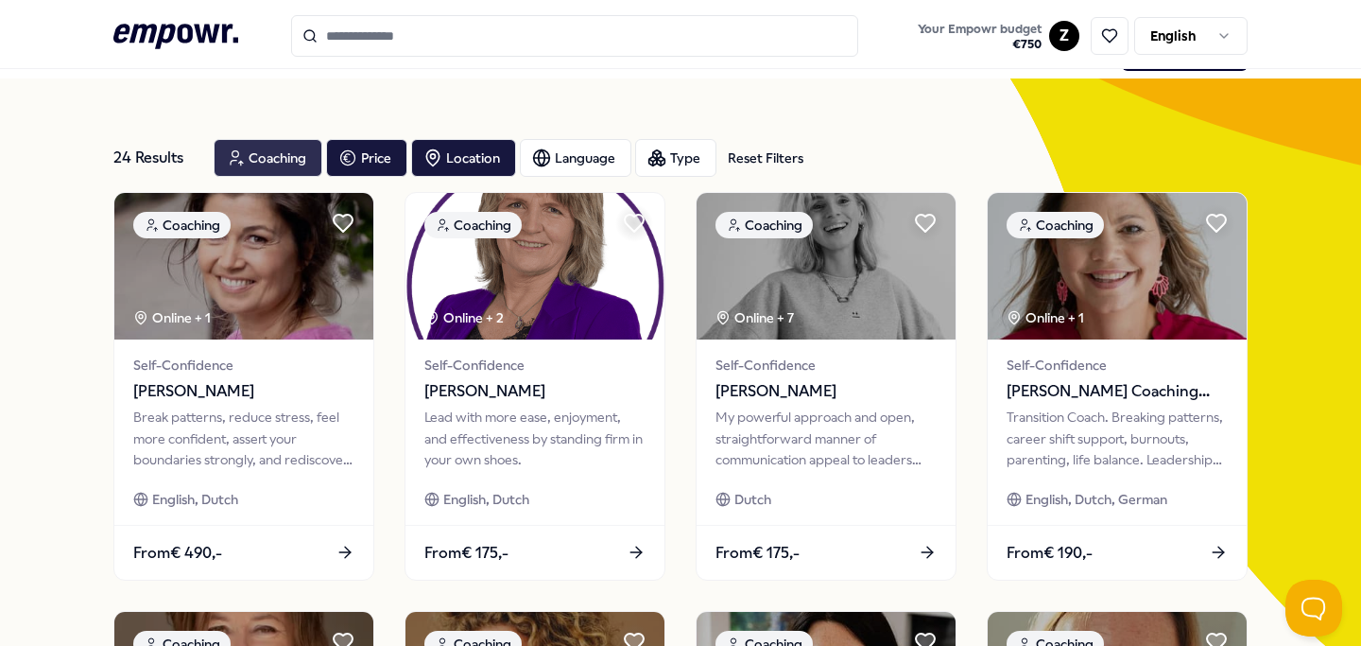
click at [272, 154] on div "Coaching" at bounding box center [268, 158] width 109 height 38
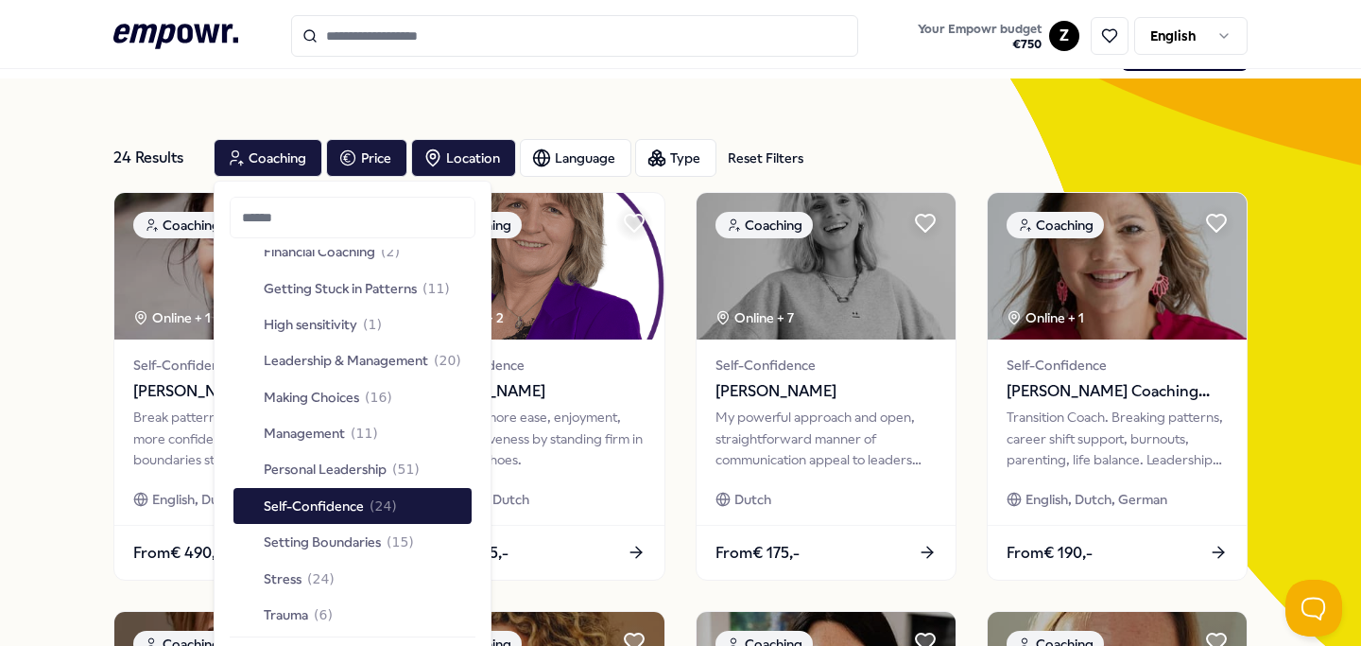
scroll to position [311, 0]
click at [946, 155] on div "Coaching Price Location Language Type Reset Filters" at bounding box center [731, 158] width 1034 height 38
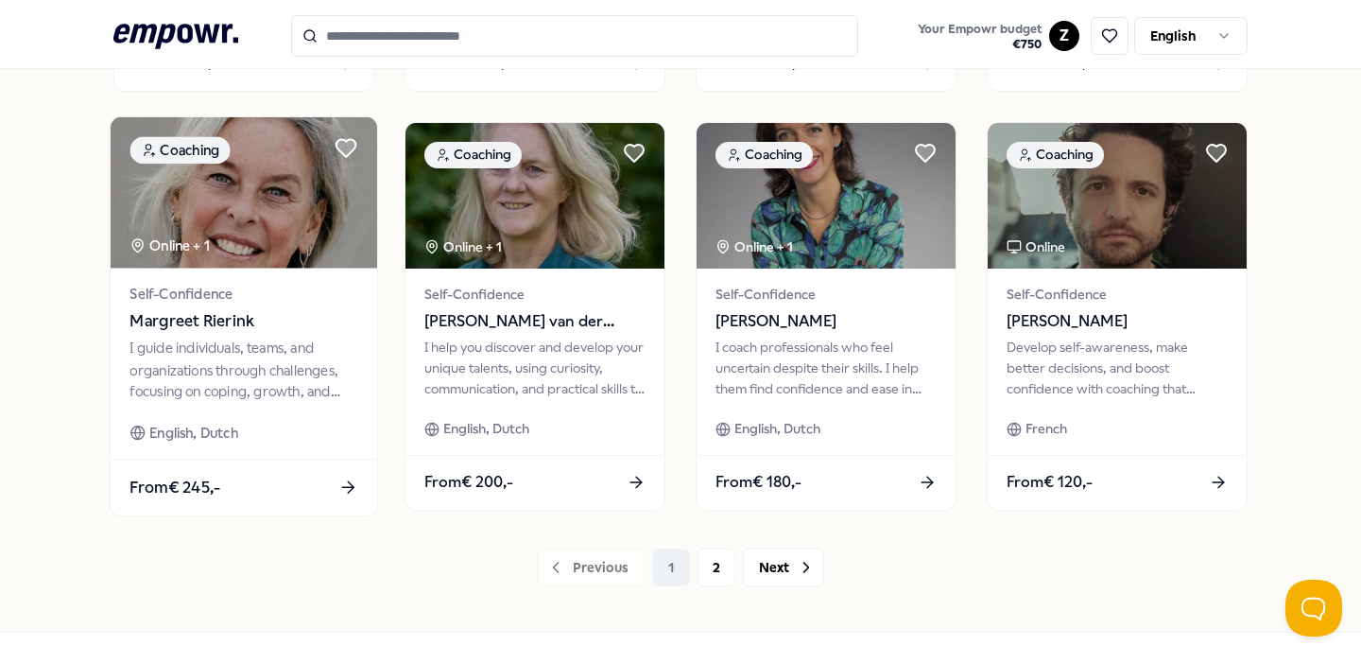
scroll to position [0, 0]
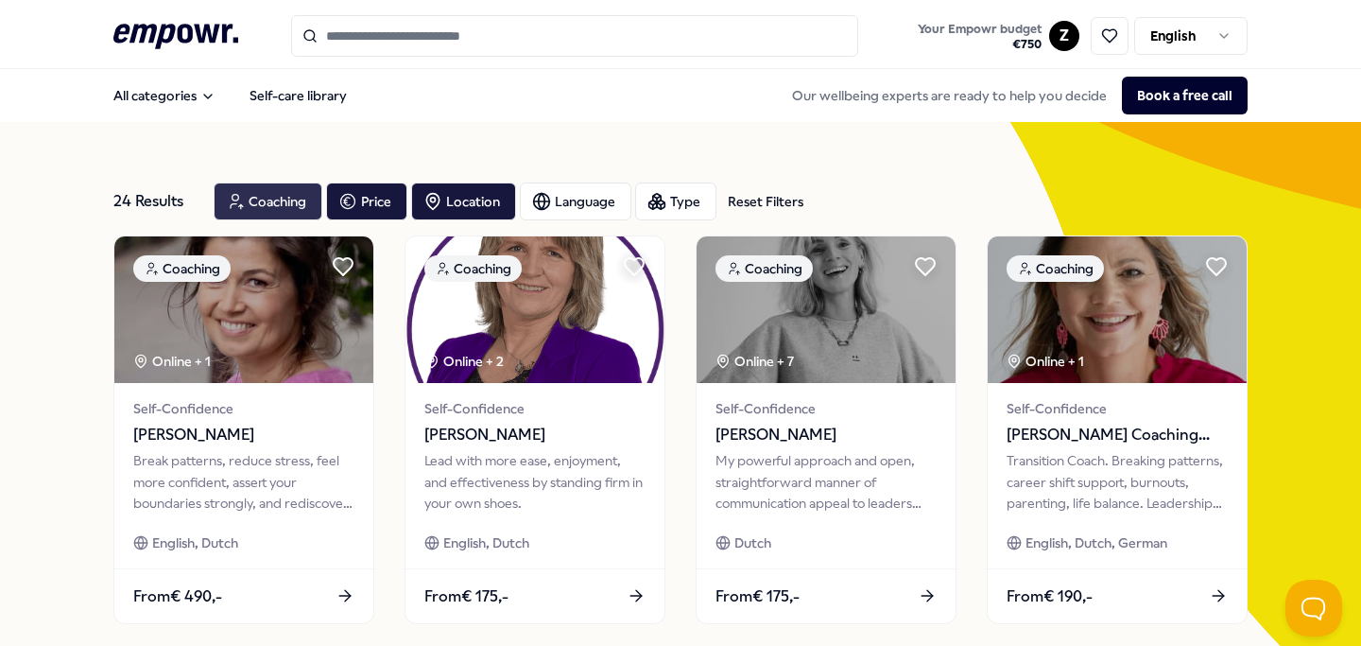
click at [259, 203] on div "Coaching" at bounding box center [268, 201] width 109 height 38
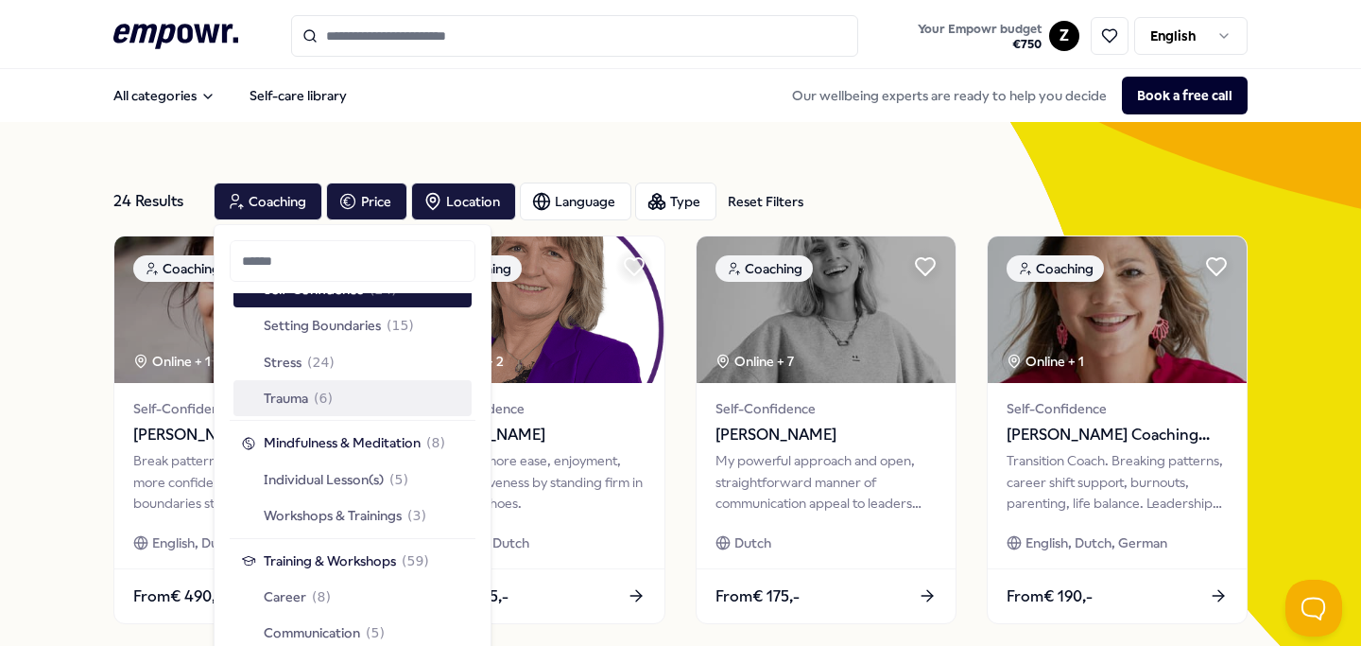
scroll to position [586, 0]
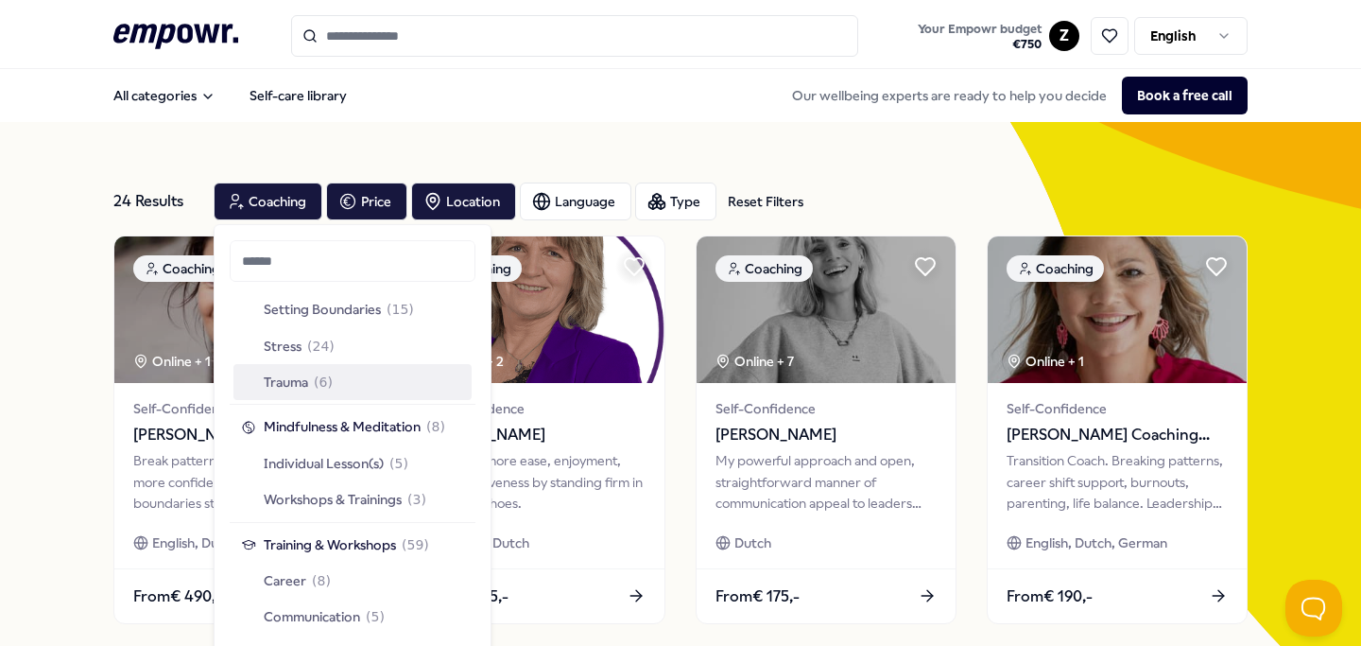
click at [332, 383] on span "( 6 )" at bounding box center [323, 381] width 19 height 21
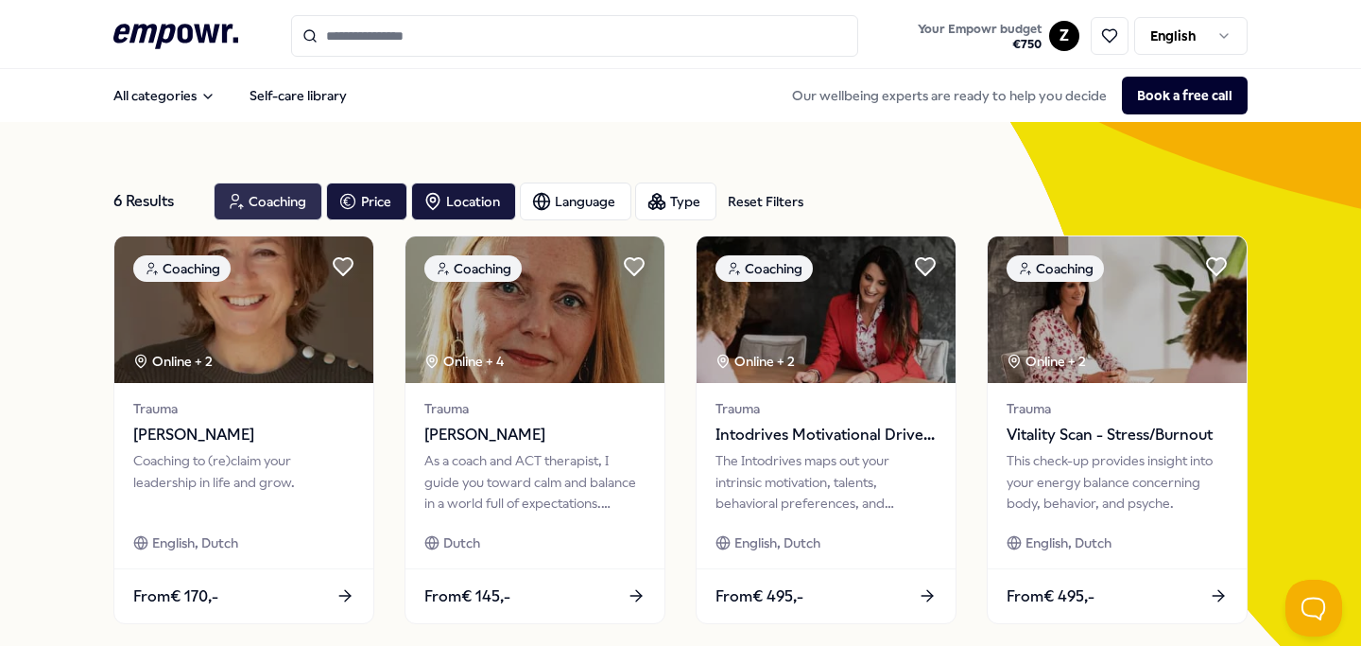
click at [288, 193] on div "Coaching" at bounding box center [268, 201] width 109 height 38
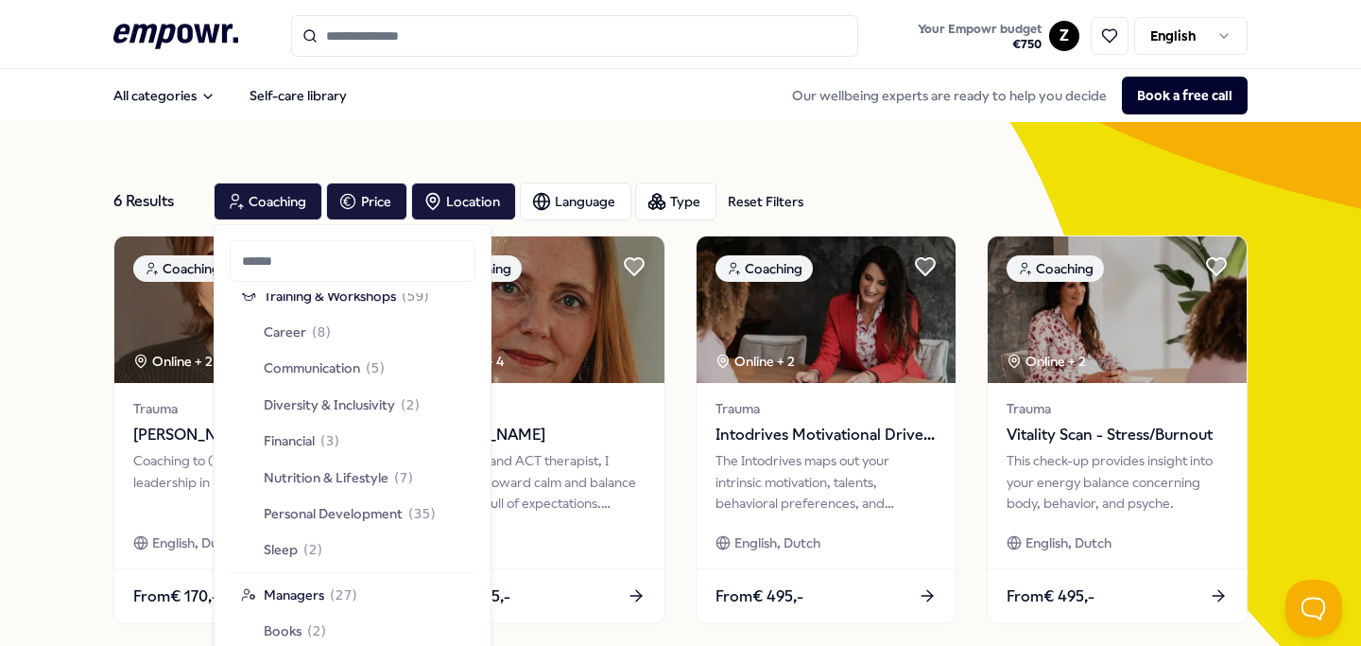
scroll to position [837, 0]
click at [307, 473] on span "Nutrition & Lifestyle" at bounding box center [326, 474] width 125 height 21
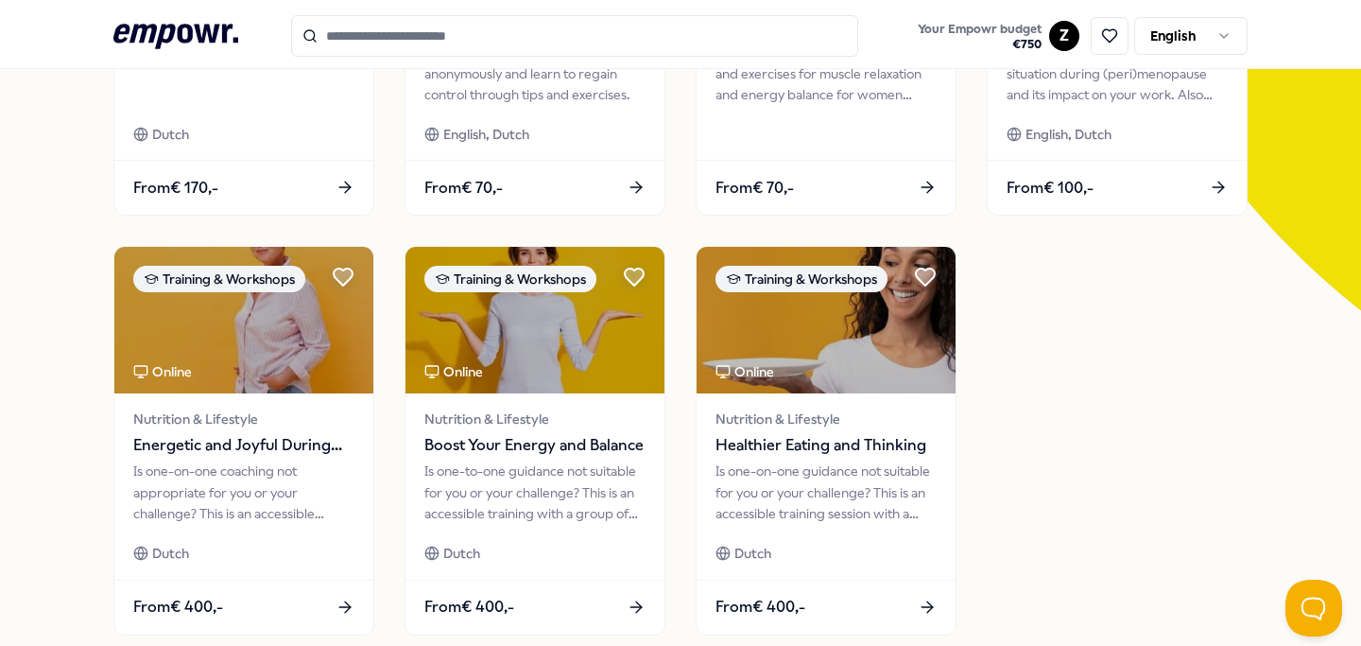
scroll to position [414, 0]
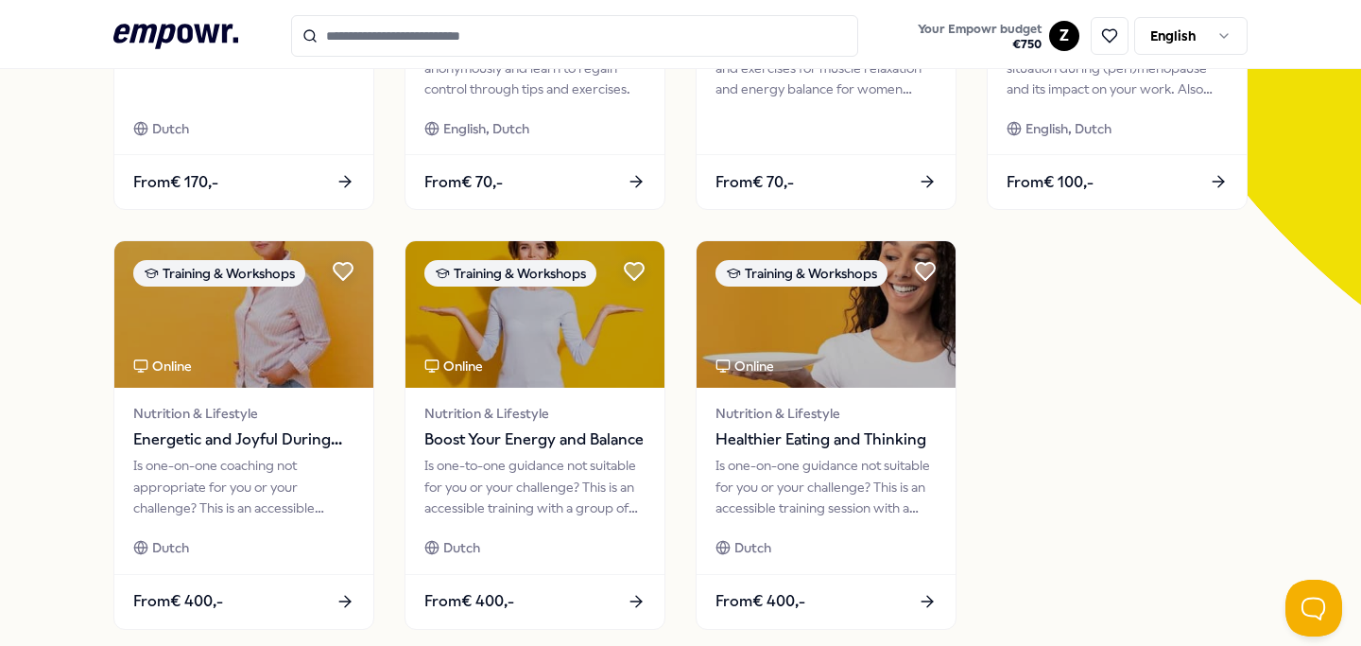
click at [1143, 430] on div "Training & Workshops Online Nutrition & Lifestyle Online Communication and Pres…" at bounding box center [680, 225] width 1134 height 808
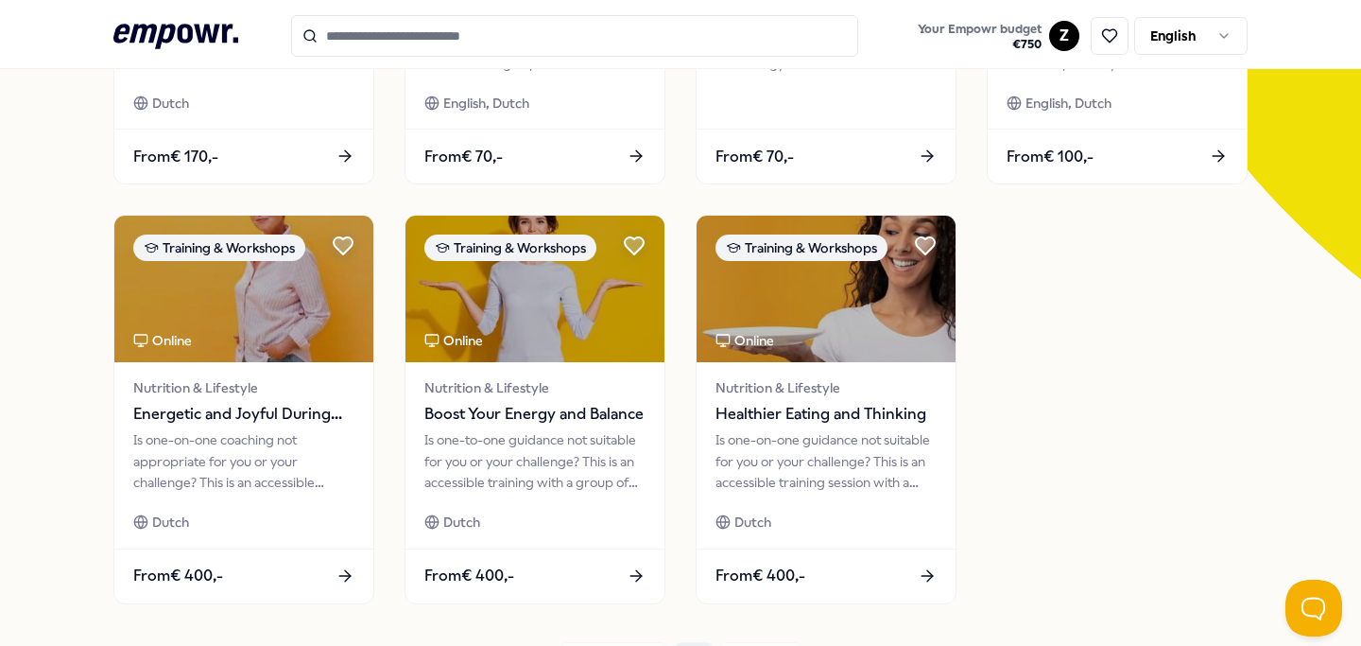
scroll to position [446, 0]
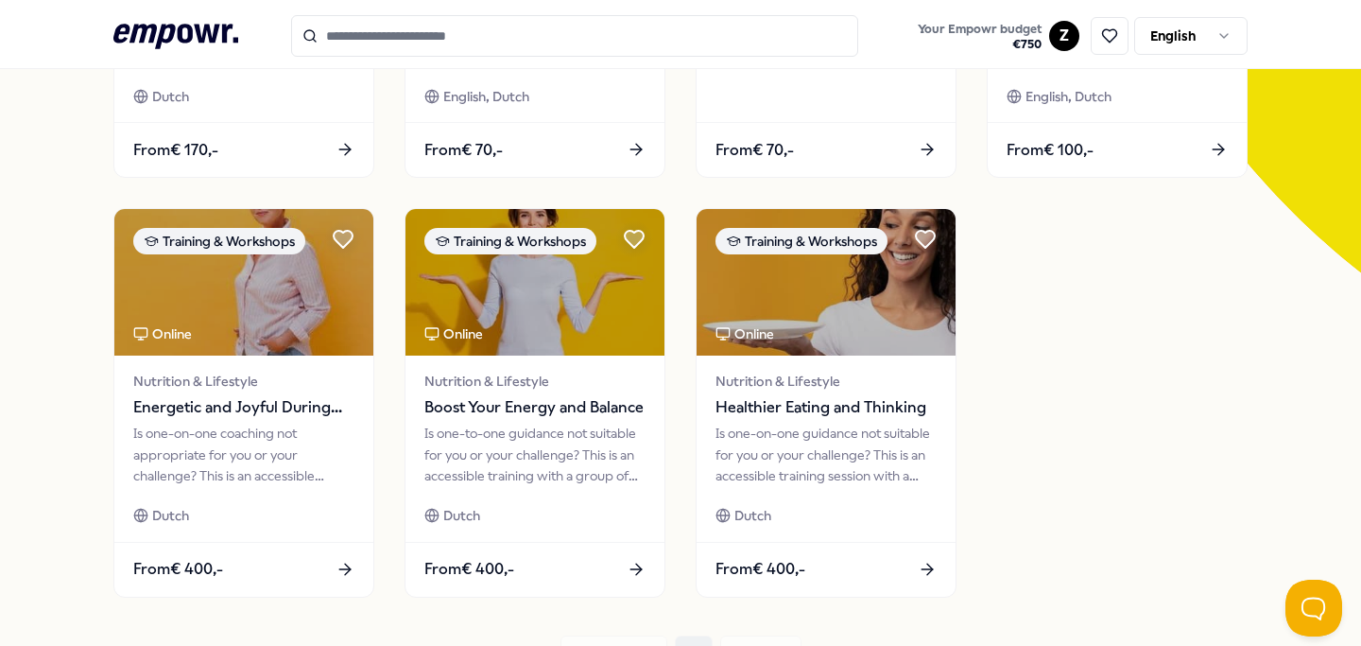
click at [1085, 362] on div "Training & Workshops Online Nutrition & Lifestyle Online Communication and Pres…" at bounding box center [680, 193] width 1134 height 808
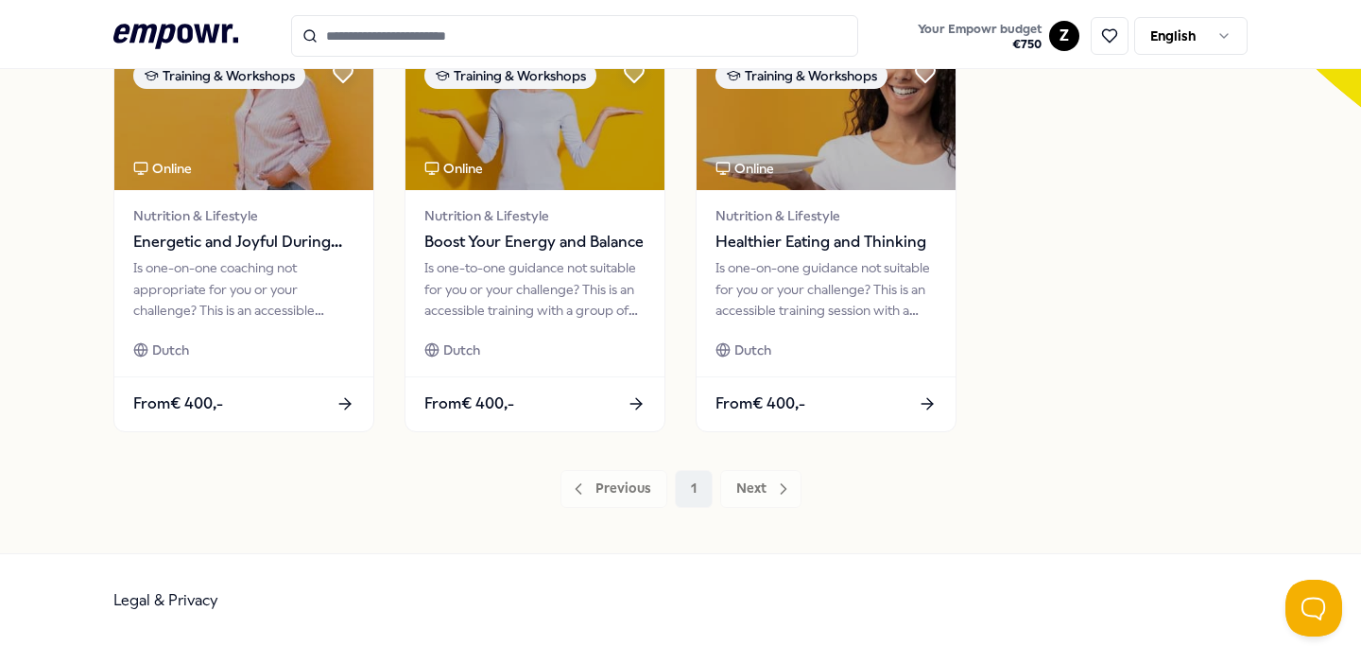
scroll to position [0, 0]
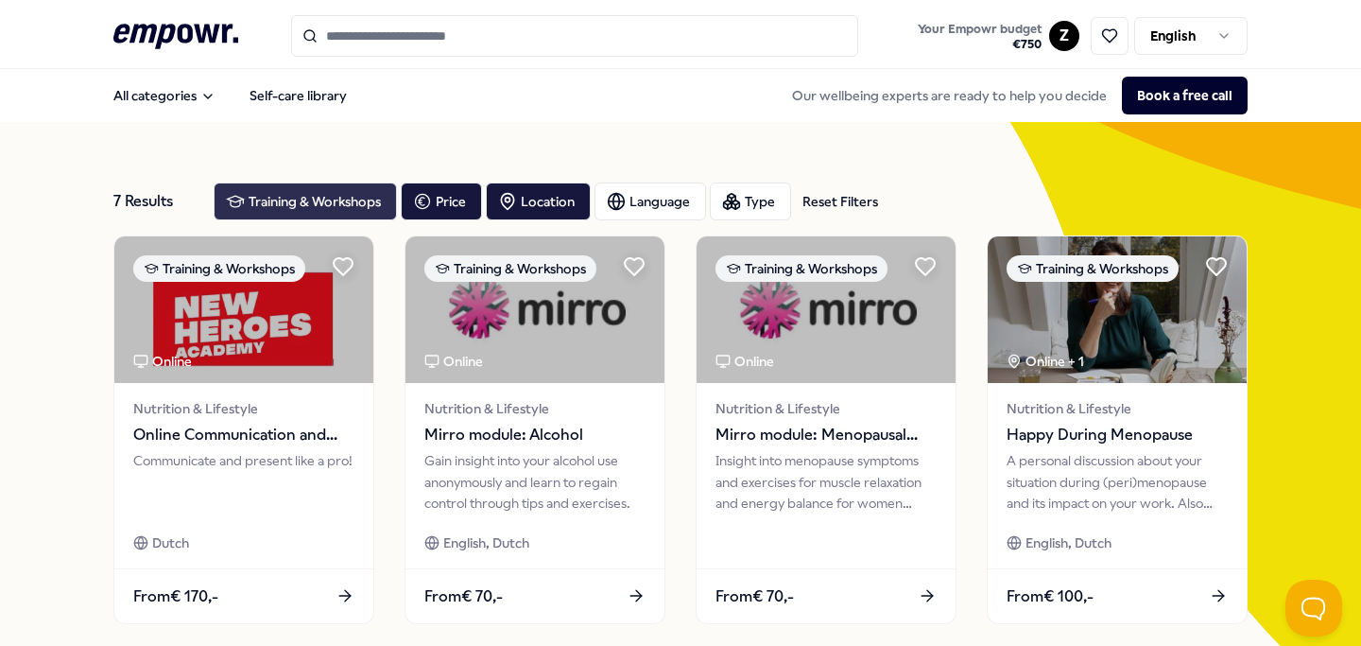
click at [295, 189] on div "Training & Workshops" at bounding box center [305, 201] width 183 height 38
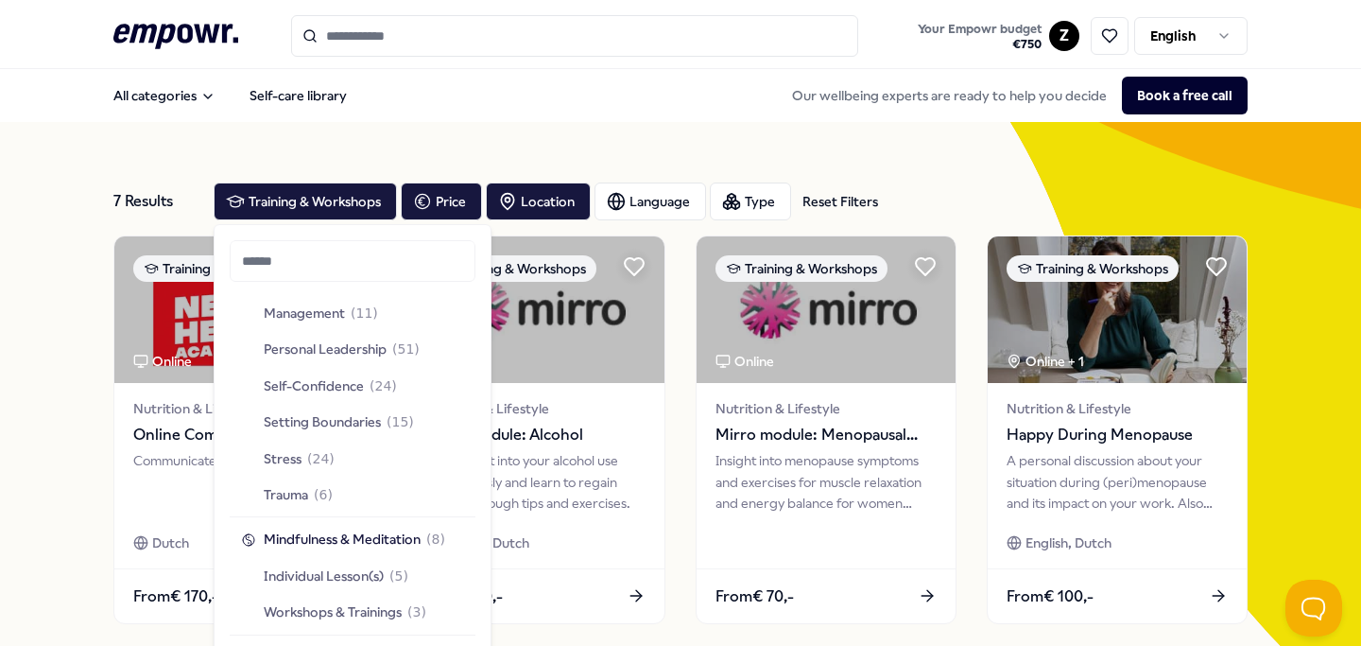
scroll to position [873, 0]
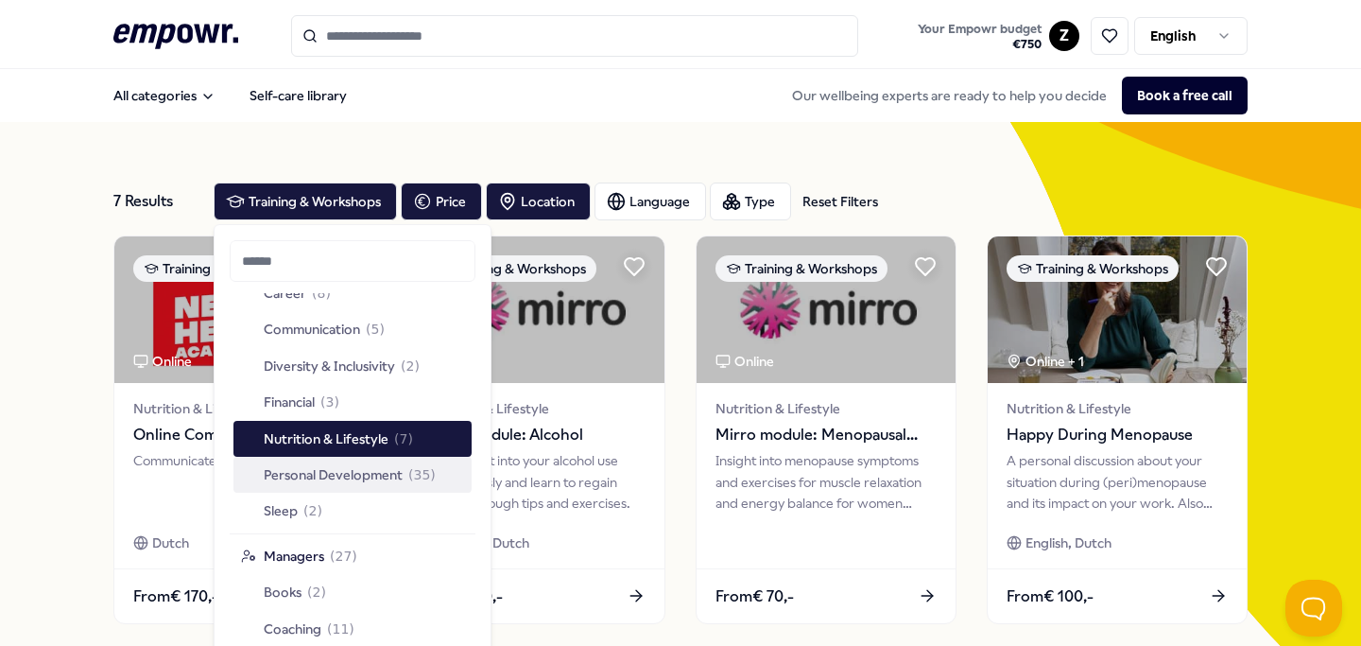
click at [345, 476] on span "Personal Development" at bounding box center [333, 474] width 139 height 21
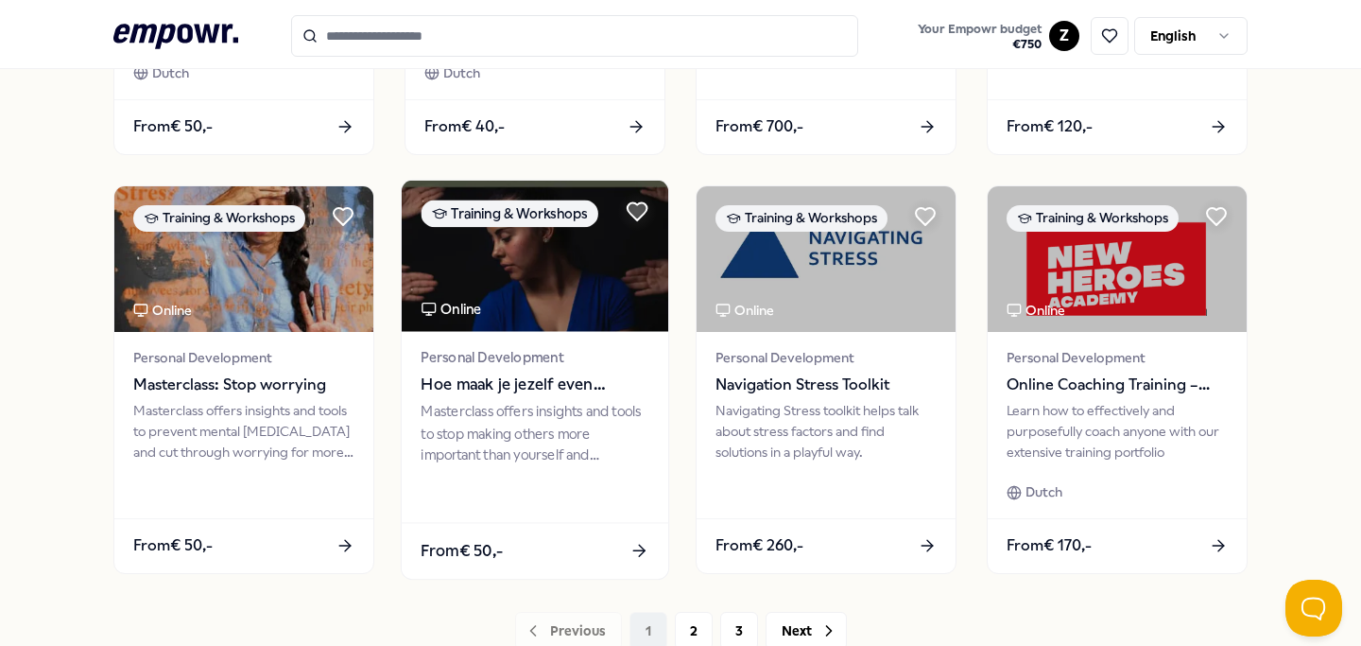
scroll to position [890, 0]
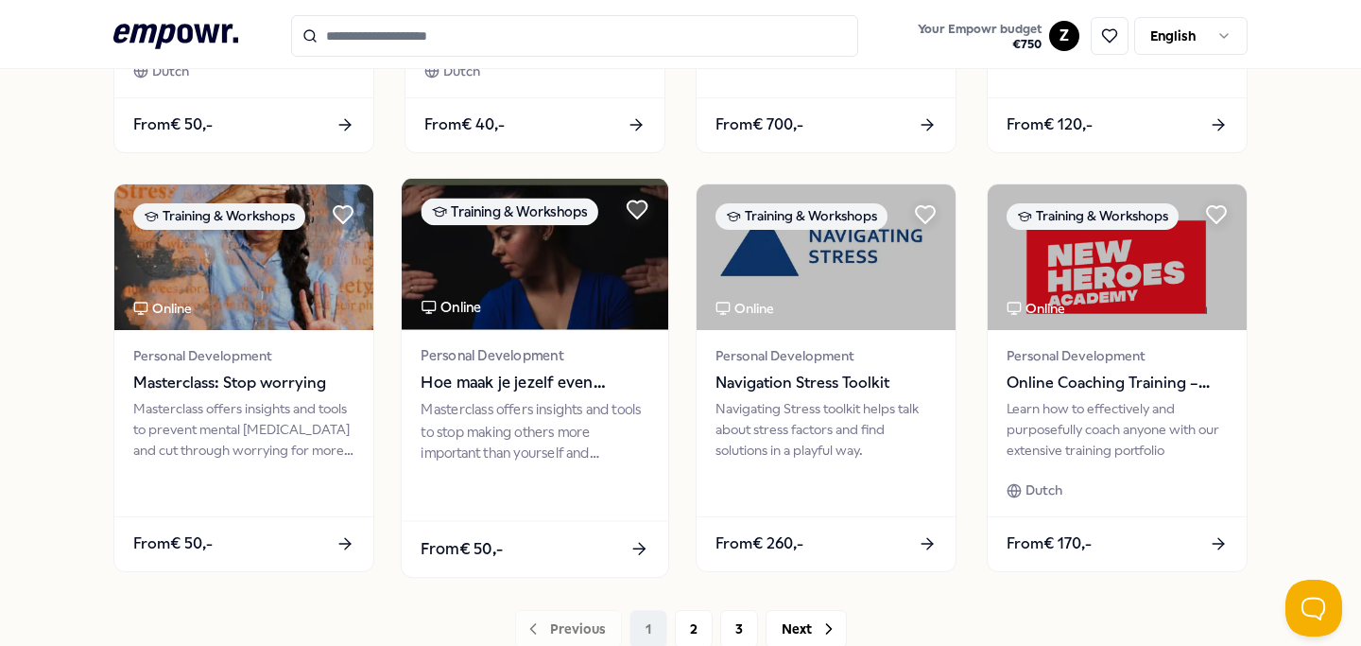
click at [547, 363] on span "Personal Development" at bounding box center [535, 355] width 228 height 22
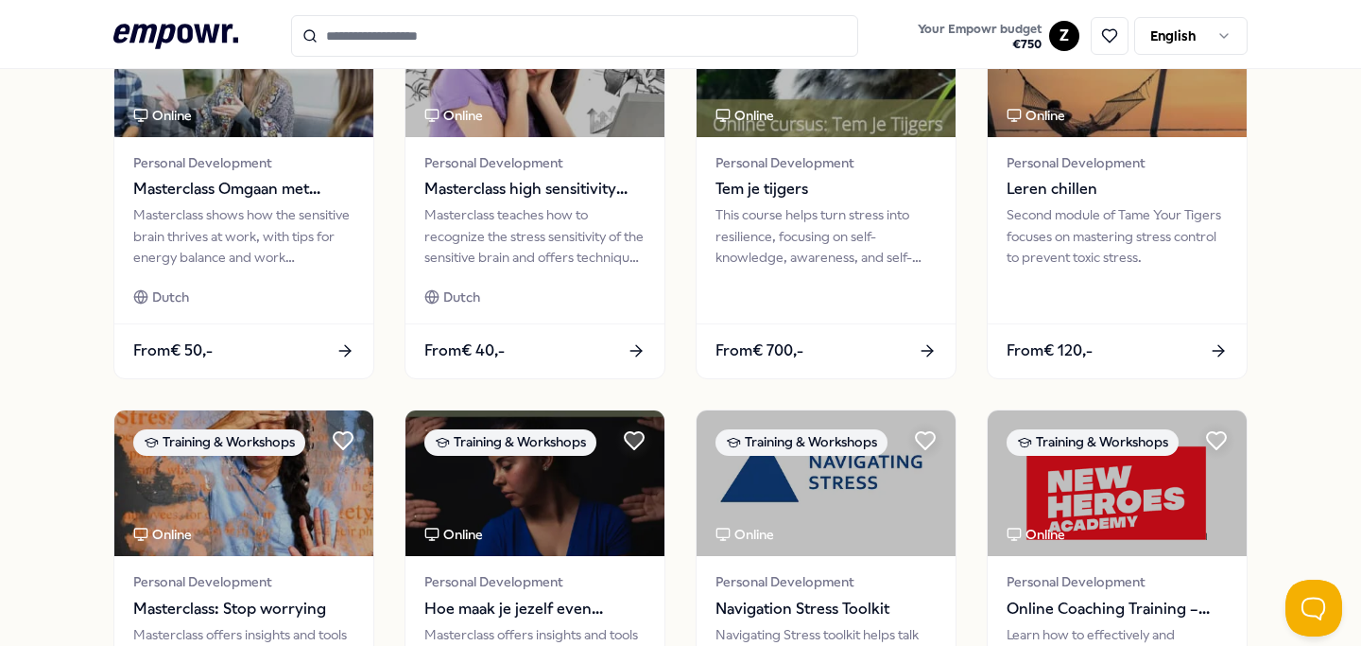
scroll to position [955, 0]
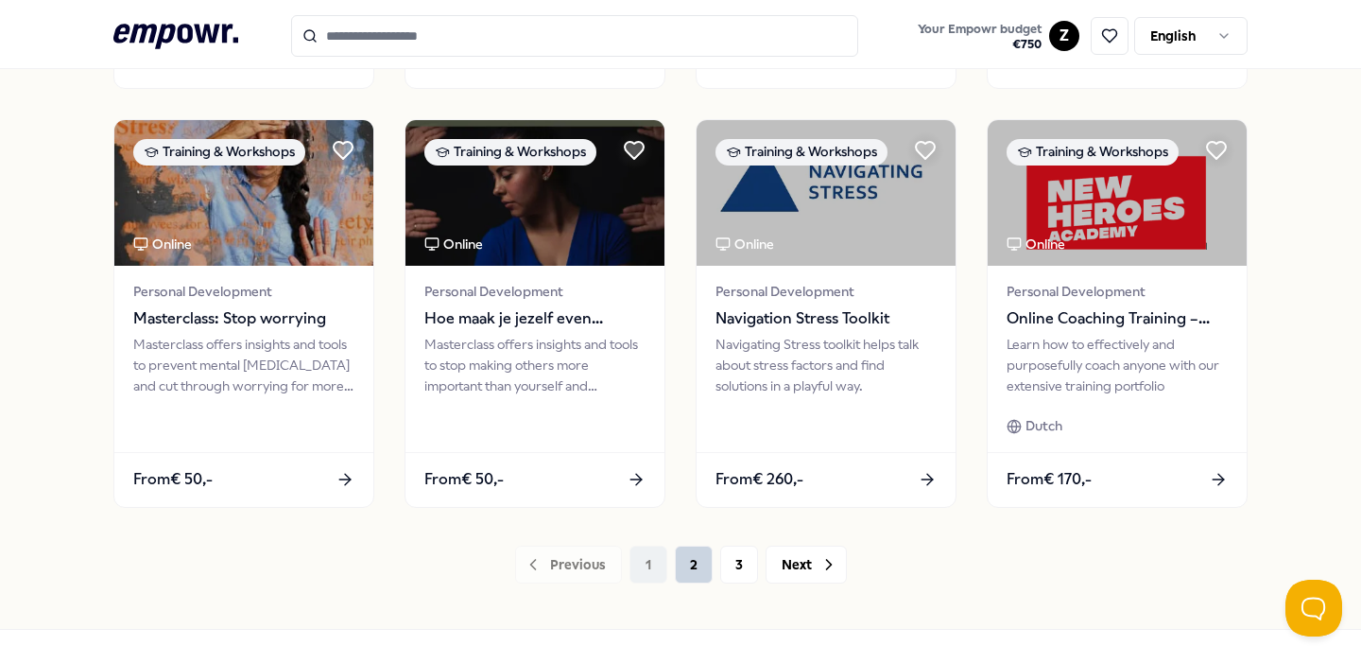
click at [696, 575] on button "2" at bounding box center [694, 564] width 38 height 38
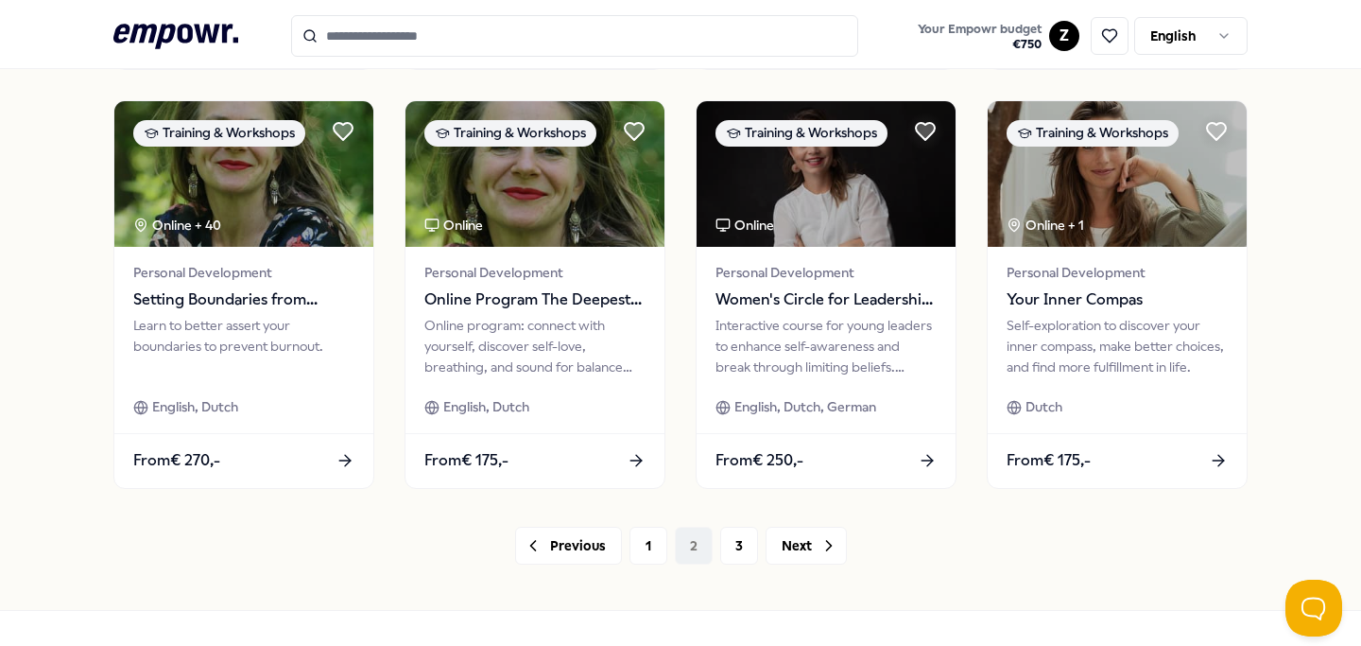
scroll to position [975, 0]
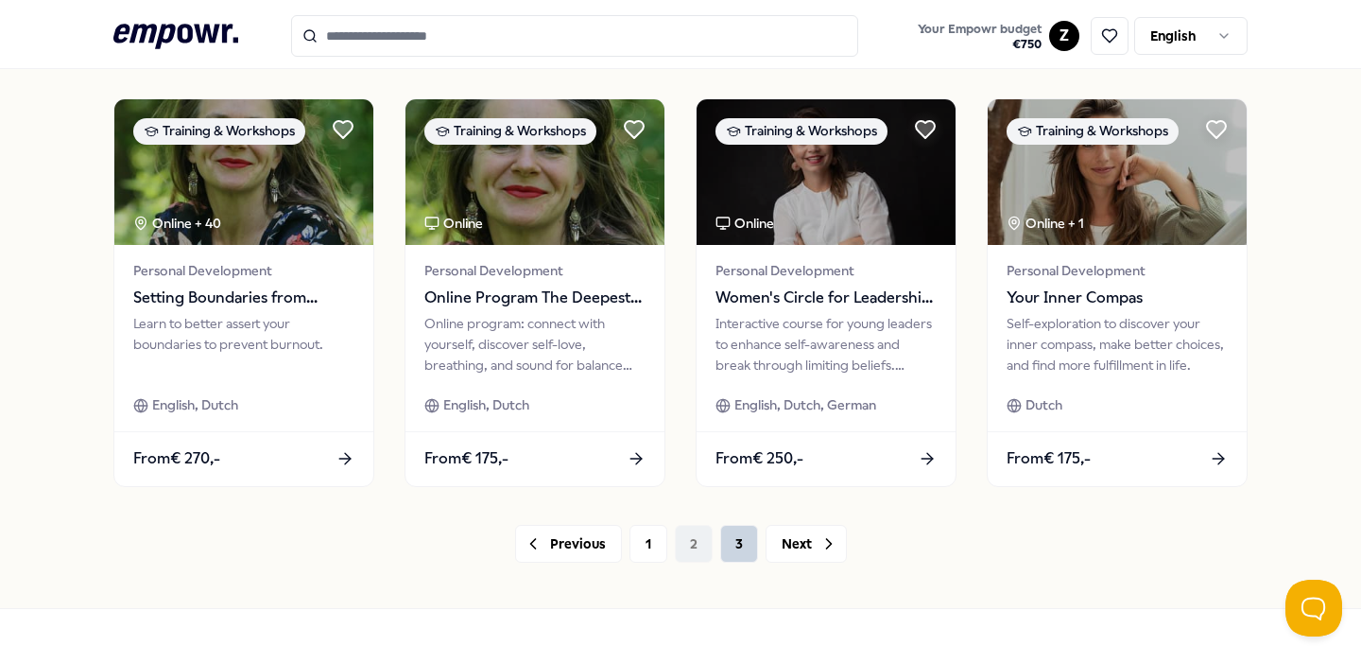
click at [732, 542] on button "3" at bounding box center [739, 544] width 38 height 38
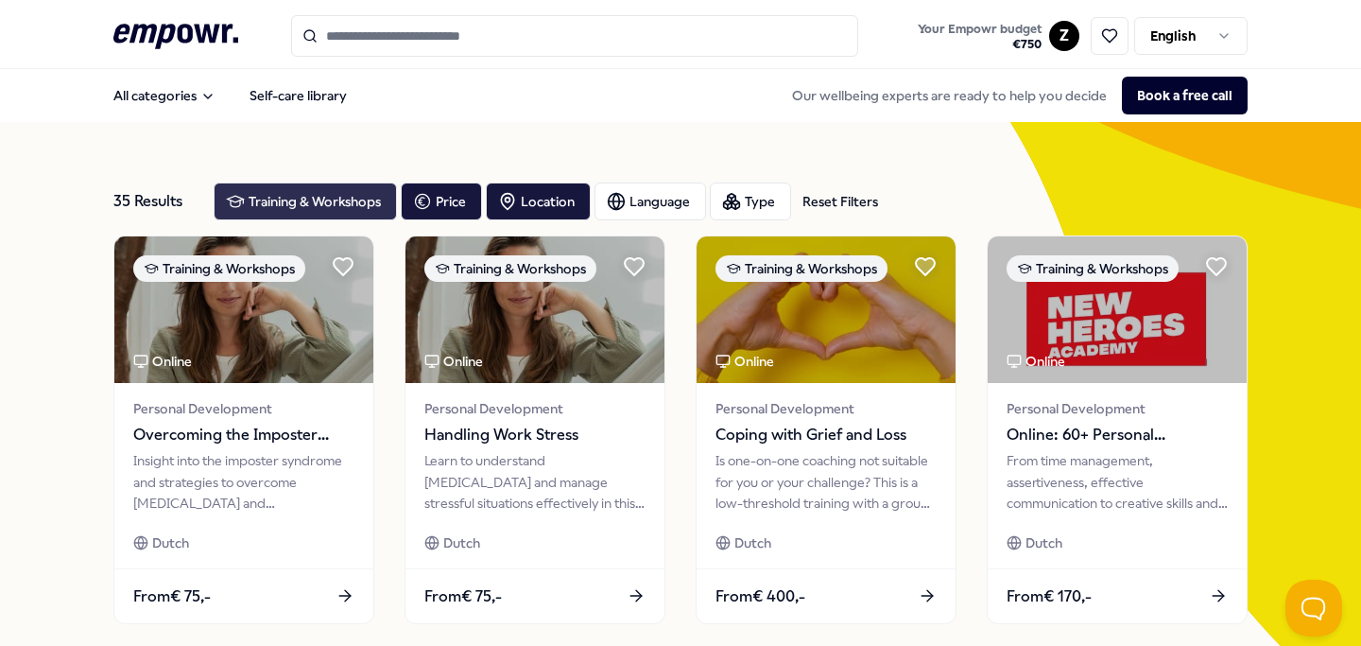
click at [294, 196] on div "Training & Workshops" at bounding box center [305, 201] width 183 height 38
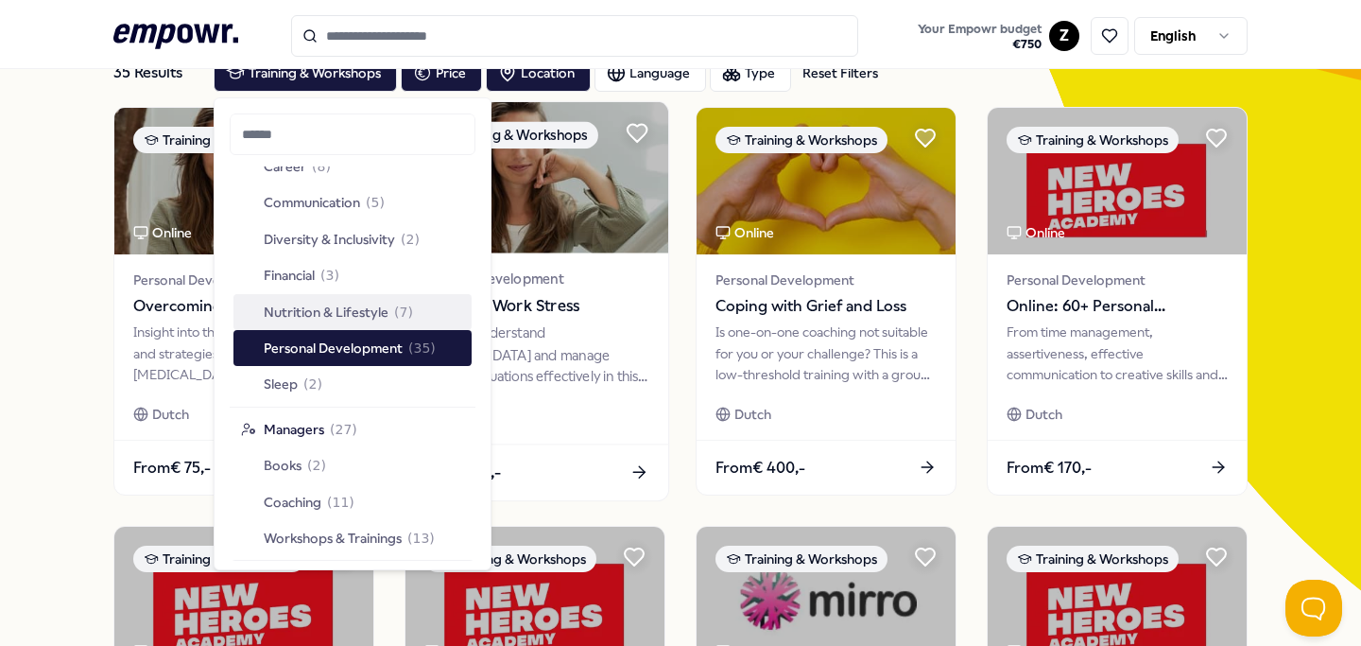
scroll to position [134, 0]
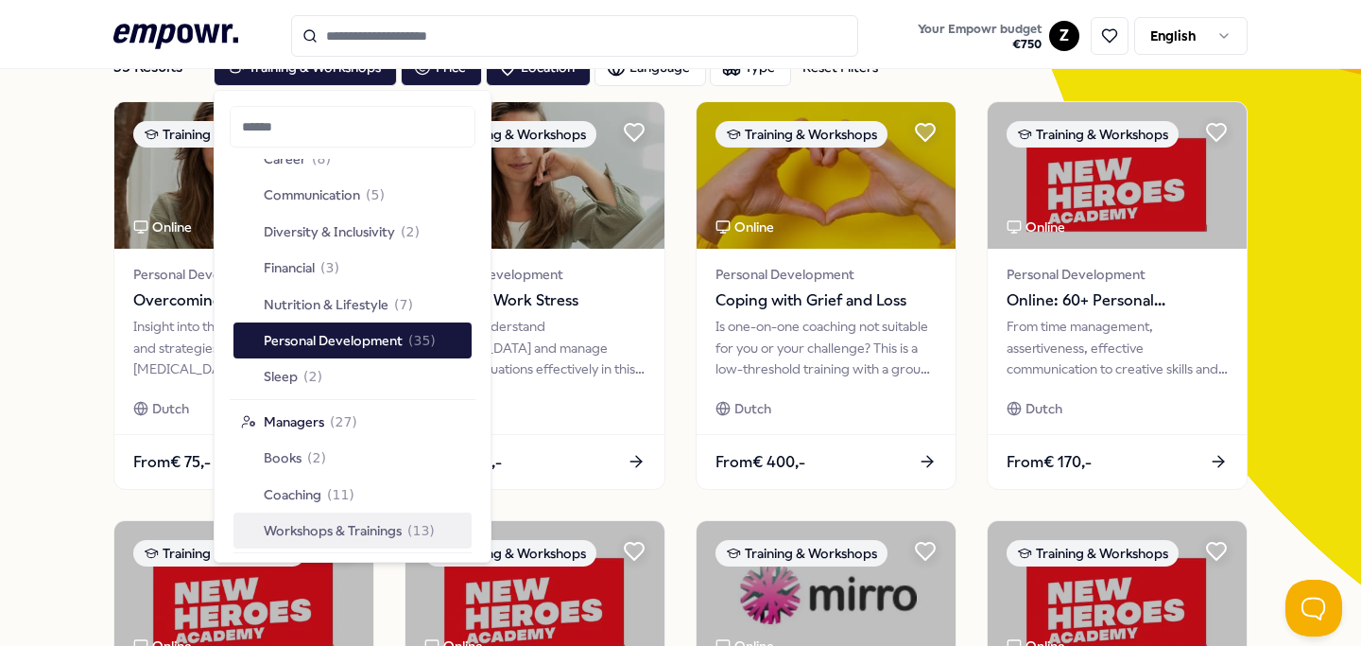
click at [411, 525] on span "( 13 )" at bounding box center [420, 530] width 27 height 21
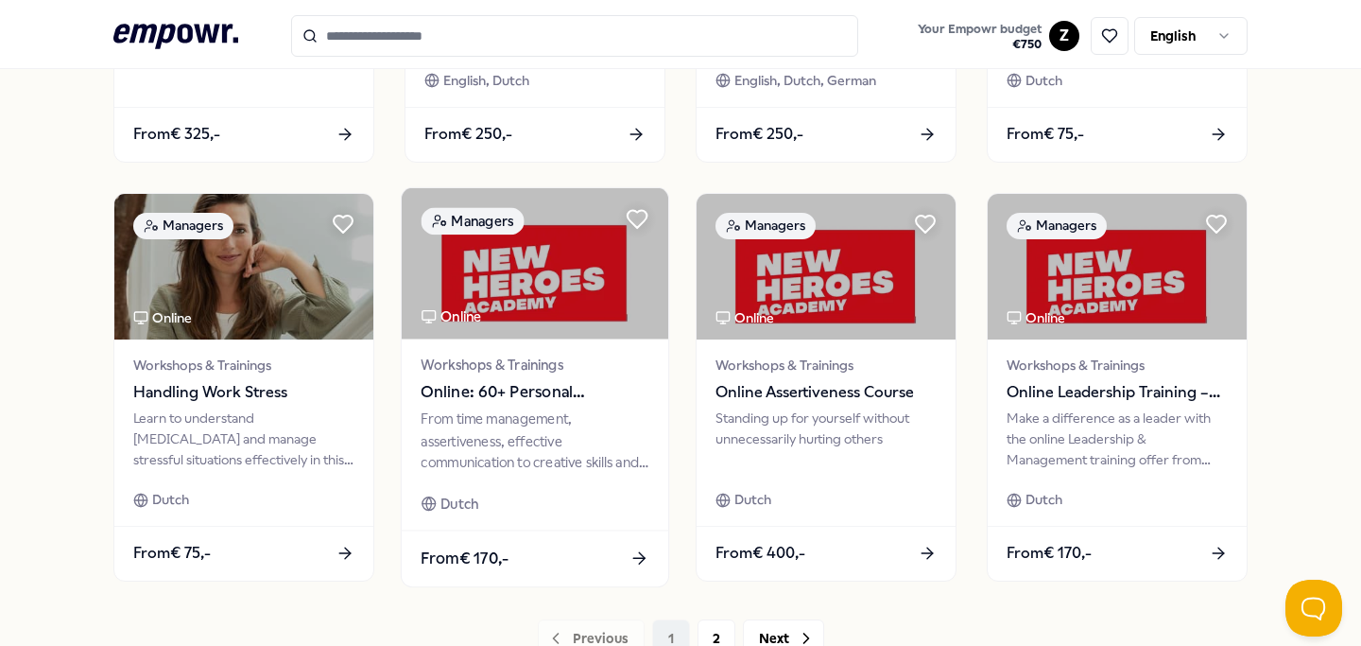
scroll to position [1030, 0]
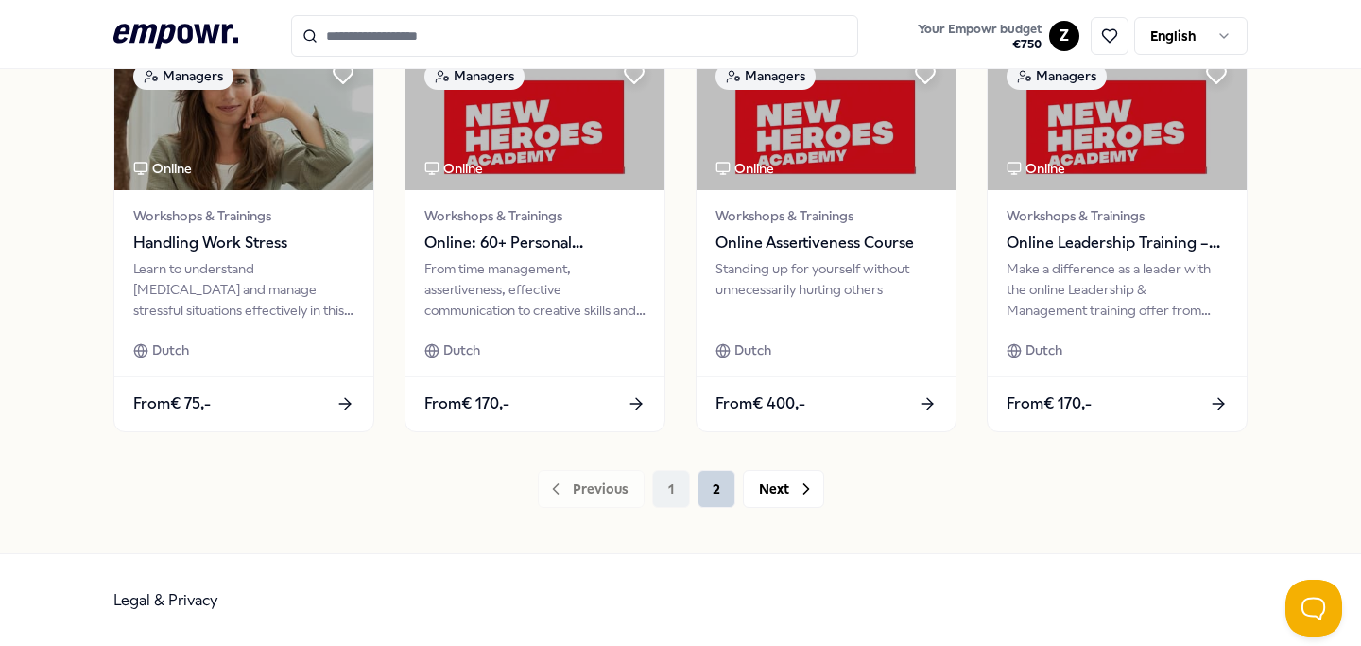
click at [721, 505] on button "2" at bounding box center [716, 489] width 38 height 38
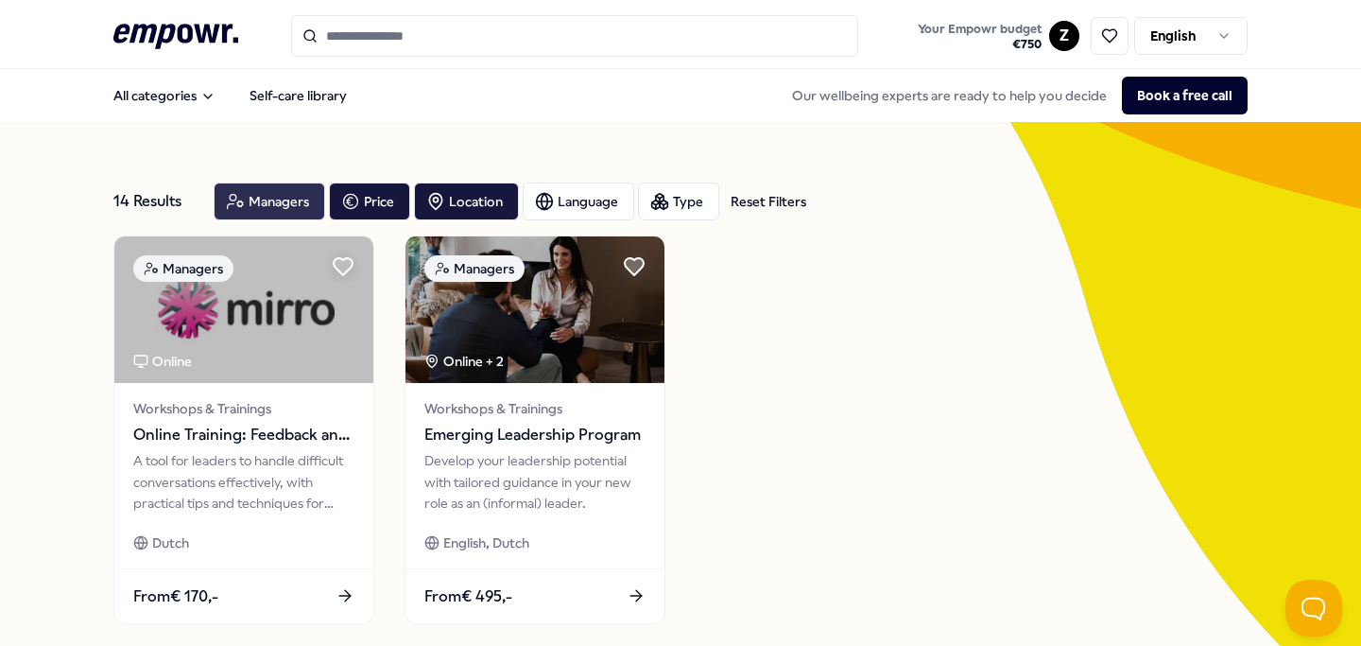
click at [264, 213] on div "Managers" at bounding box center [270, 201] width 112 height 38
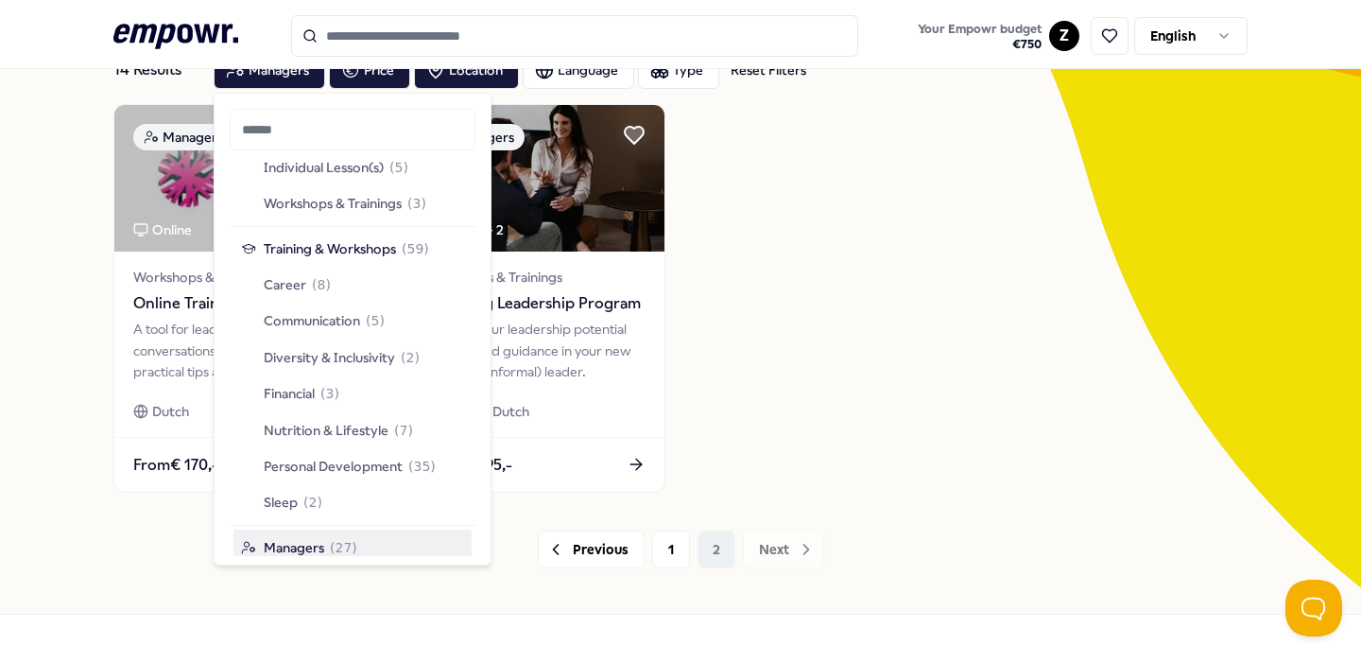
scroll to position [735, 0]
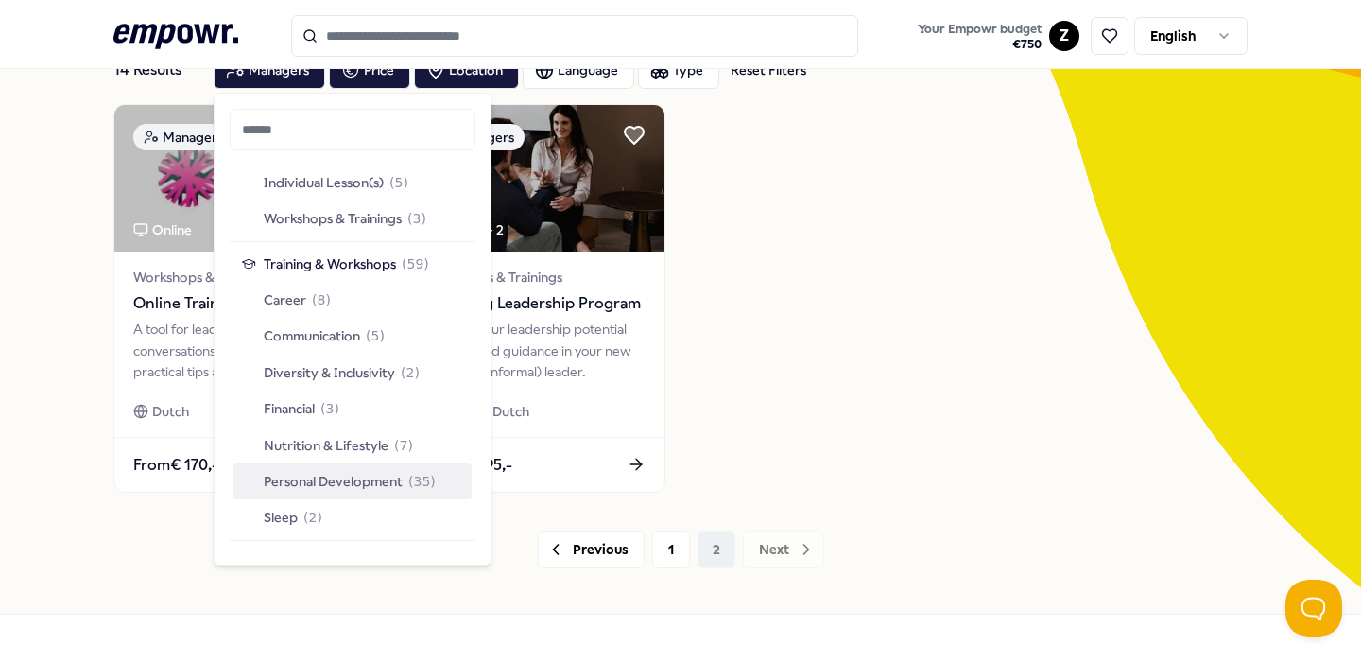
click at [384, 477] on span "Personal Development" at bounding box center [333, 481] width 139 height 21
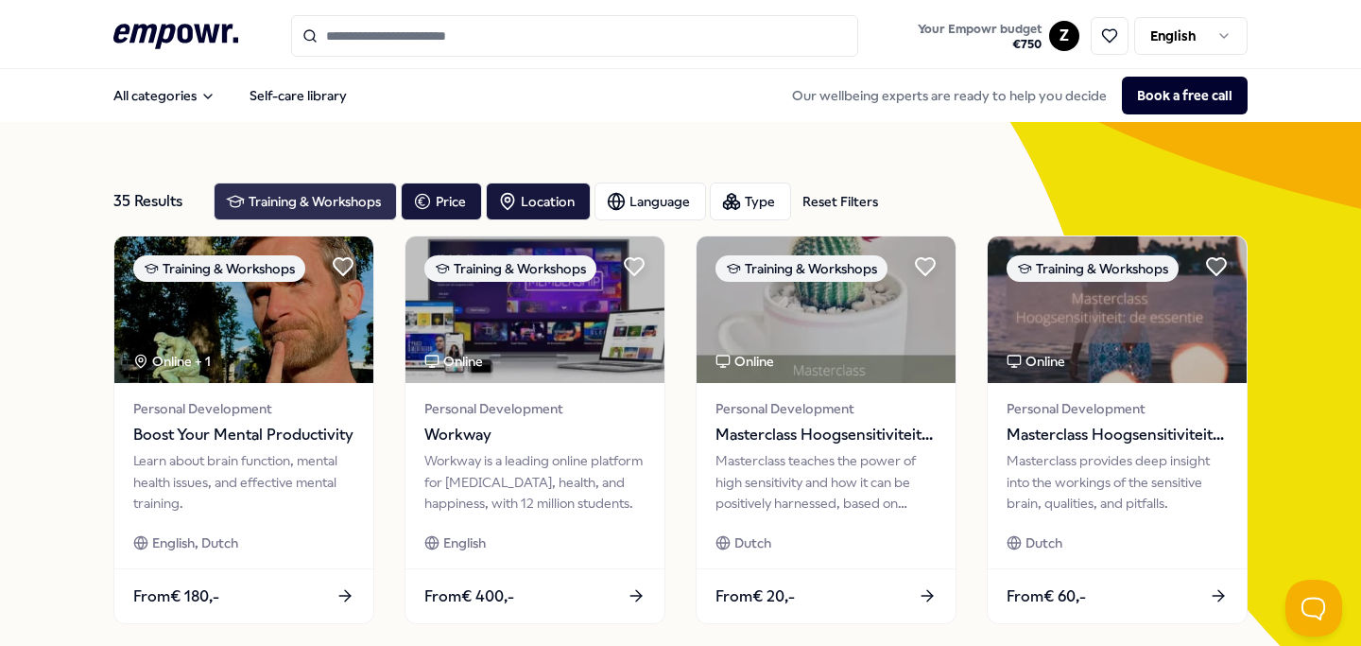
click at [307, 205] on div "Training & Workshops" at bounding box center [305, 201] width 183 height 38
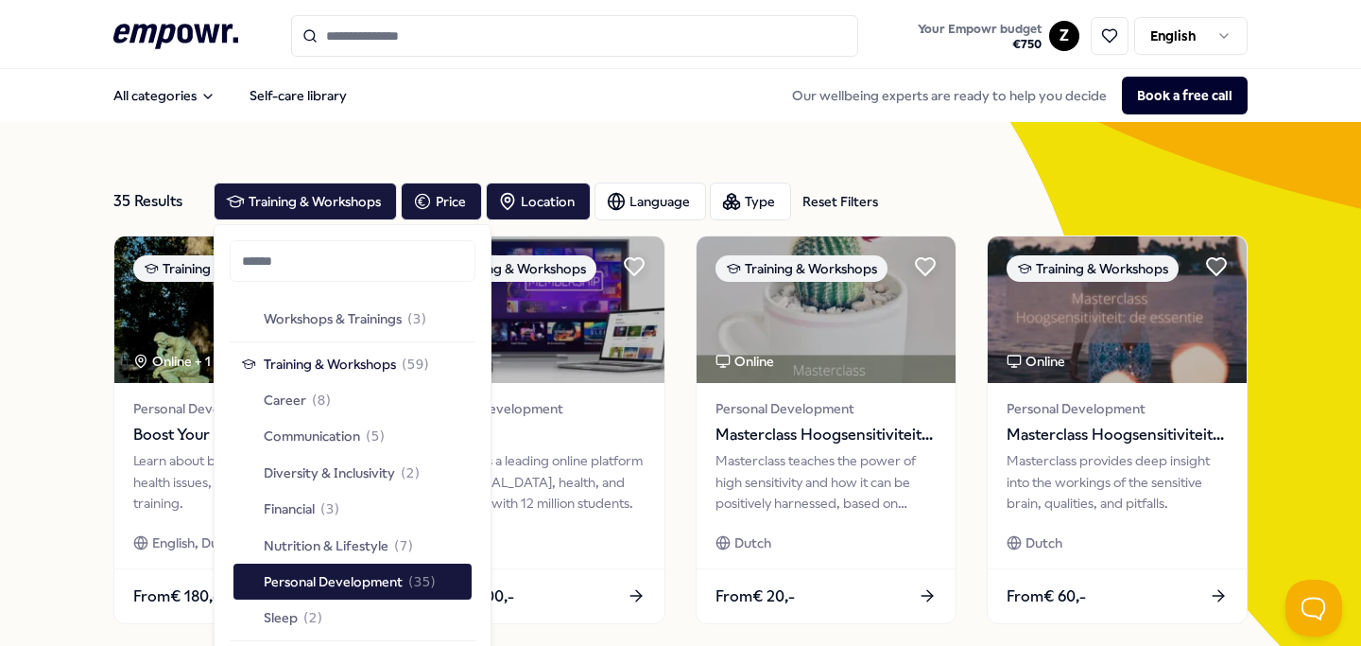
scroll to position [767, 0]
click at [357, 435] on span "Communication" at bounding box center [312, 434] width 96 height 21
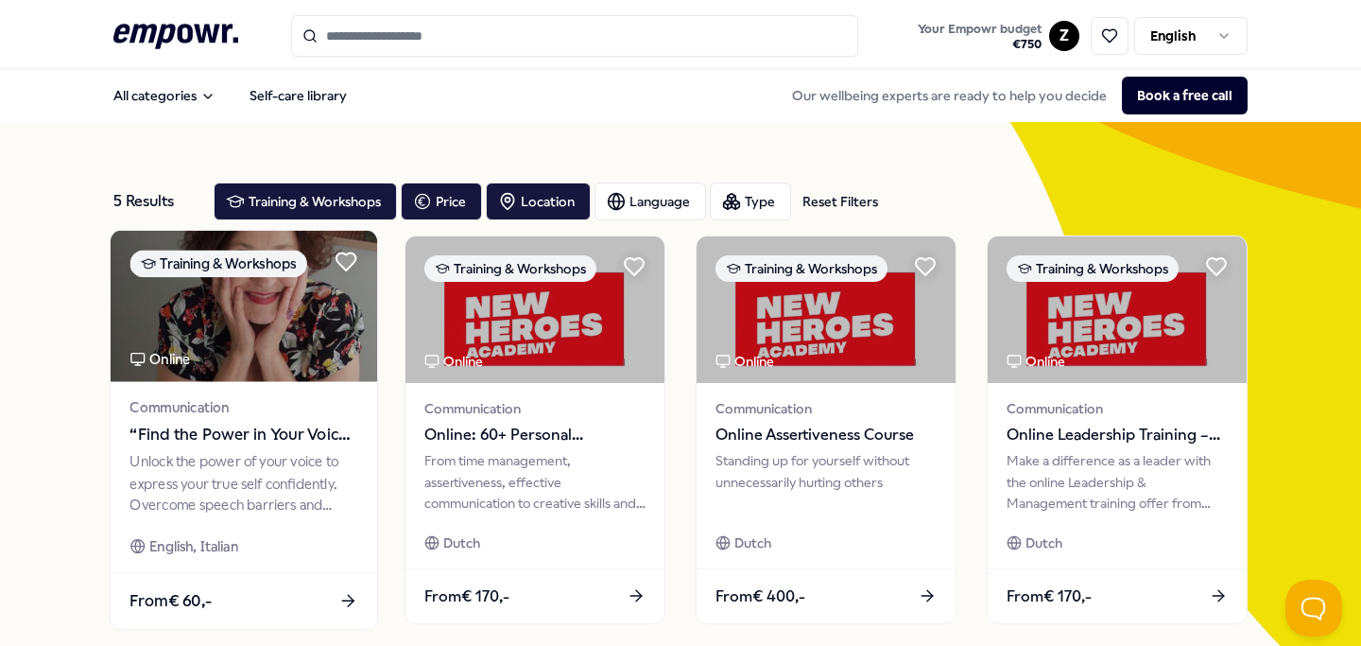
click at [259, 430] on span "“Find the Power in Your Voice: Speak Clearly and Effectively”" at bounding box center [243, 434] width 228 height 25
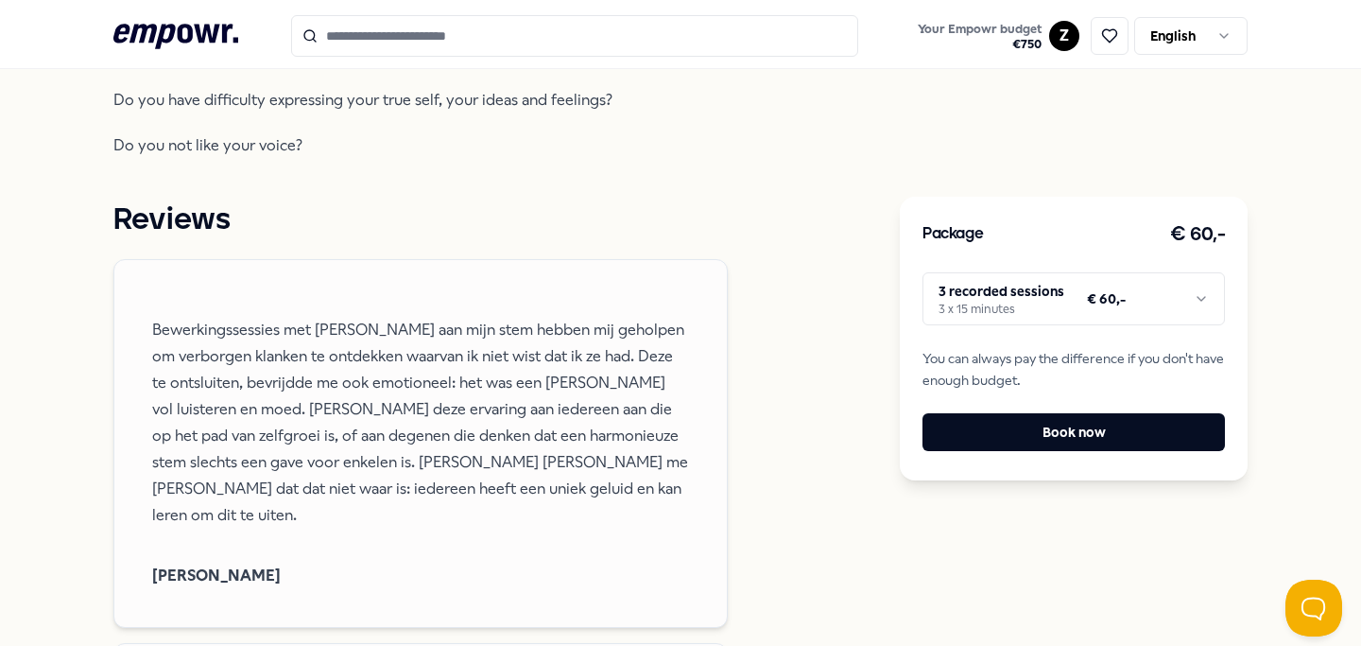
scroll to position [738, 0]
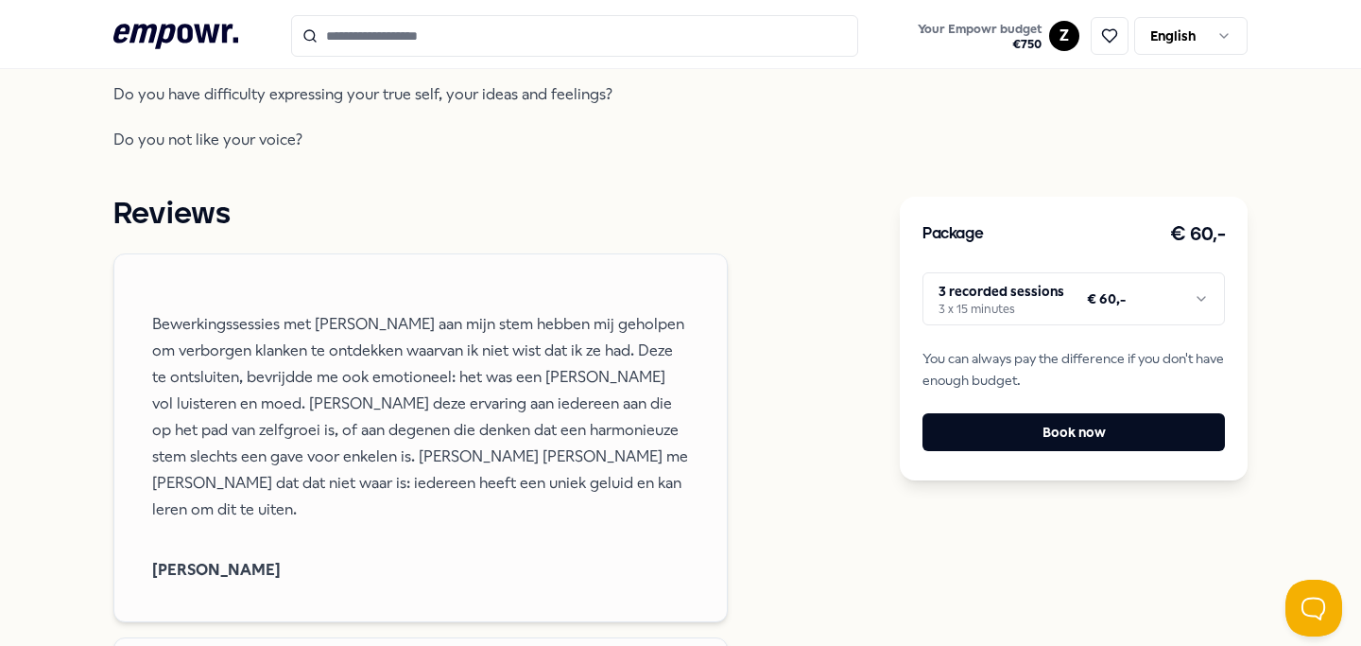
click at [485, 415] on p "Bewerkingssessies met Claudia aan mijn stem hebben mij geholpen om verborgen kl…" at bounding box center [420, 417] width 537 height 212
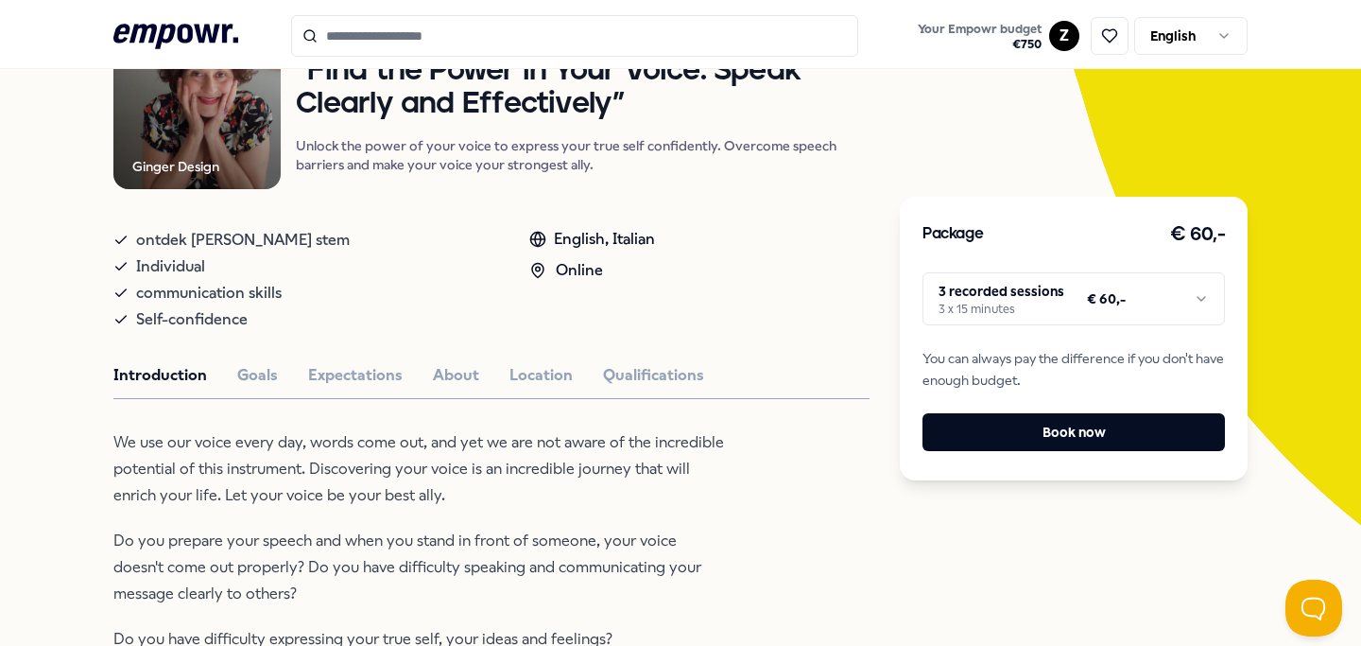
scroll to position [197, 0]
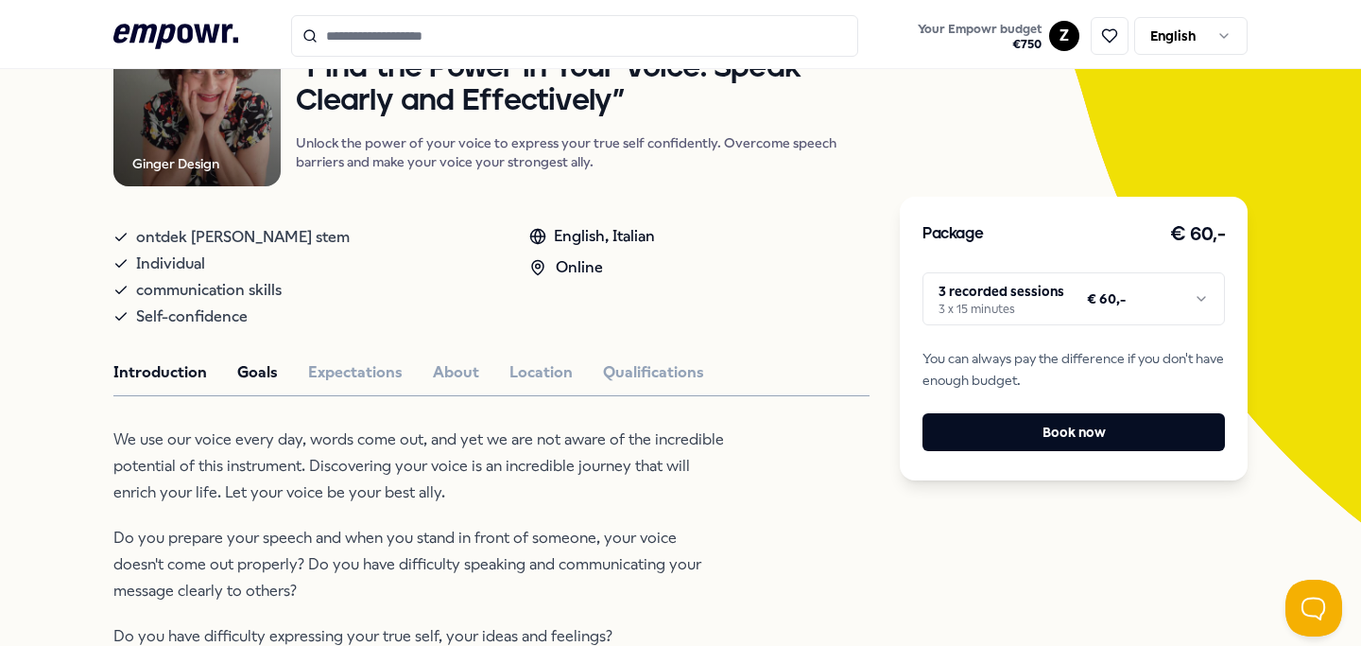
click at [258, 364] on button "Goals" at bounding box center [257, 372] width 41 height 25
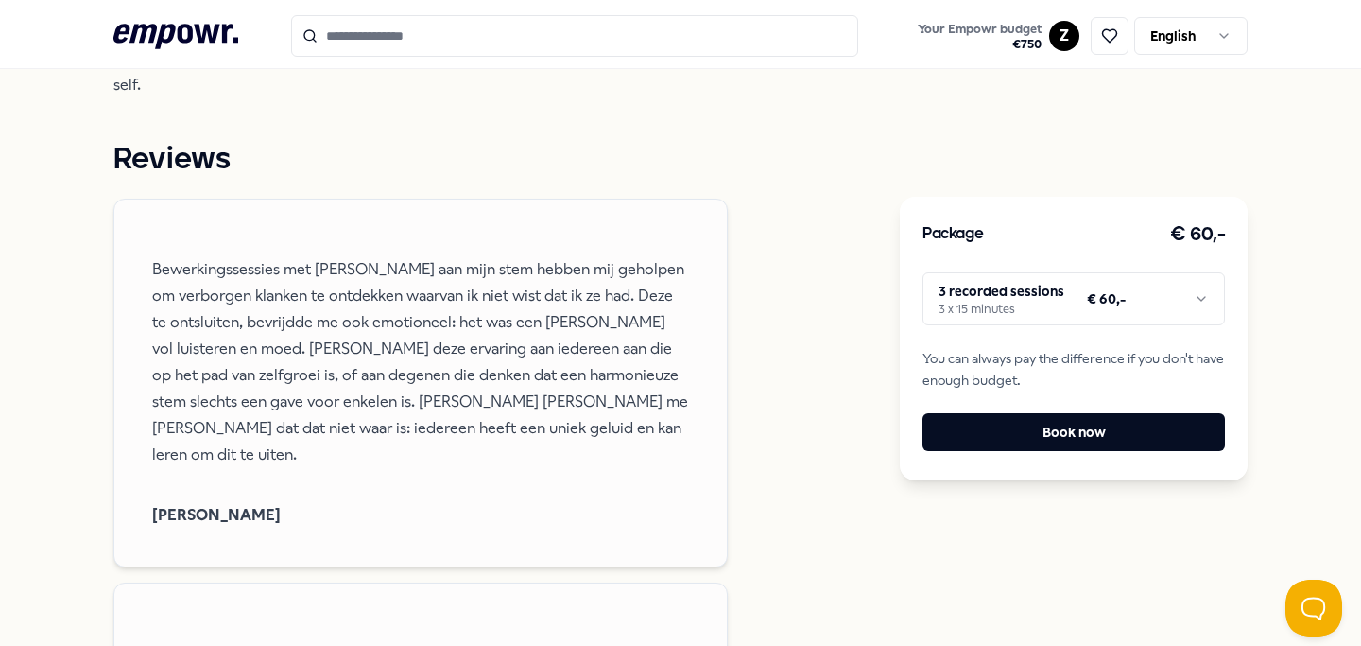
scroll to position [782, 0]
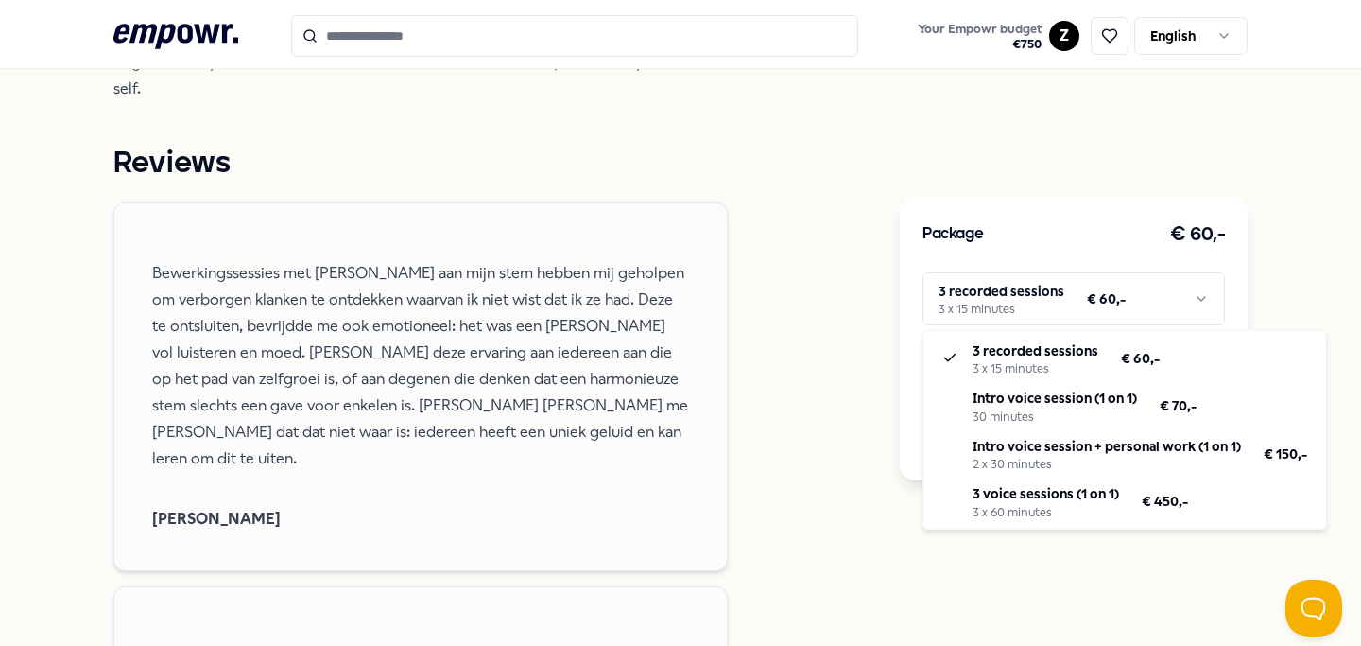
click at [997, 303] on html ".empowr-logo_svg__cls-1{fill:#03032f} Your Empowr budget € 750 Z English All ca…" at bounding box center [680, 323] width 1361 height 646
click at [709, 362] on html ".empowr-logo_svg__cls-1{fill:#03032f} Your Empowr budget € 750 Z English All ca…" at bounding box center [680, 323] width 1361 height 646
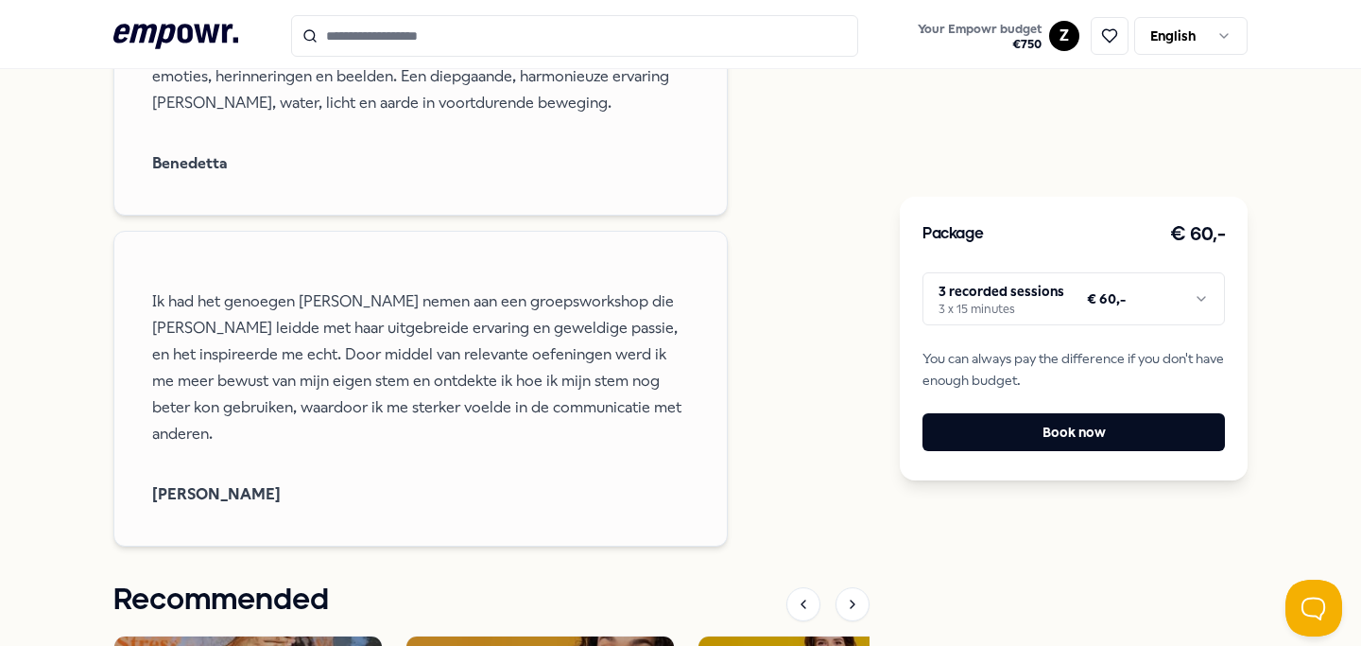
scroll to position [1524, 0]
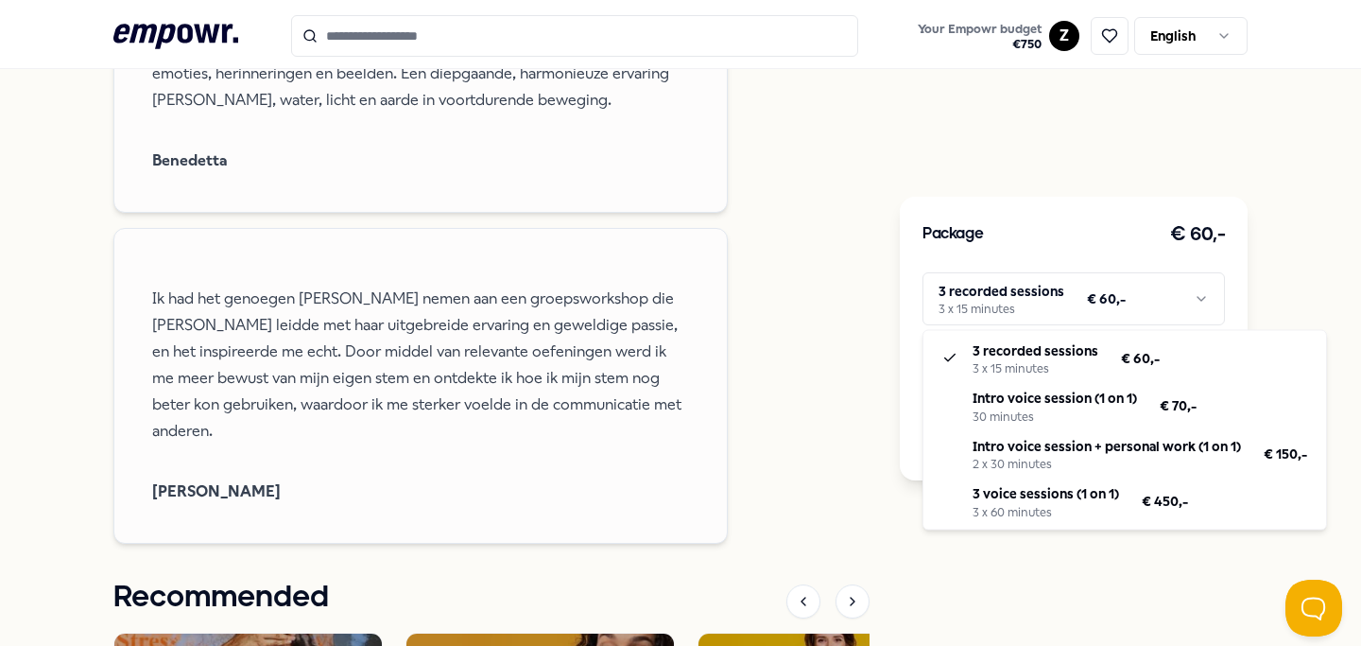
click at [1025, 312] on html ".empowr-logo_svg__cls-1{fill:#03032f} Your Empowr budget € 750 Z English All ca…" at bounding box center [680, 323] width 1361 height 646
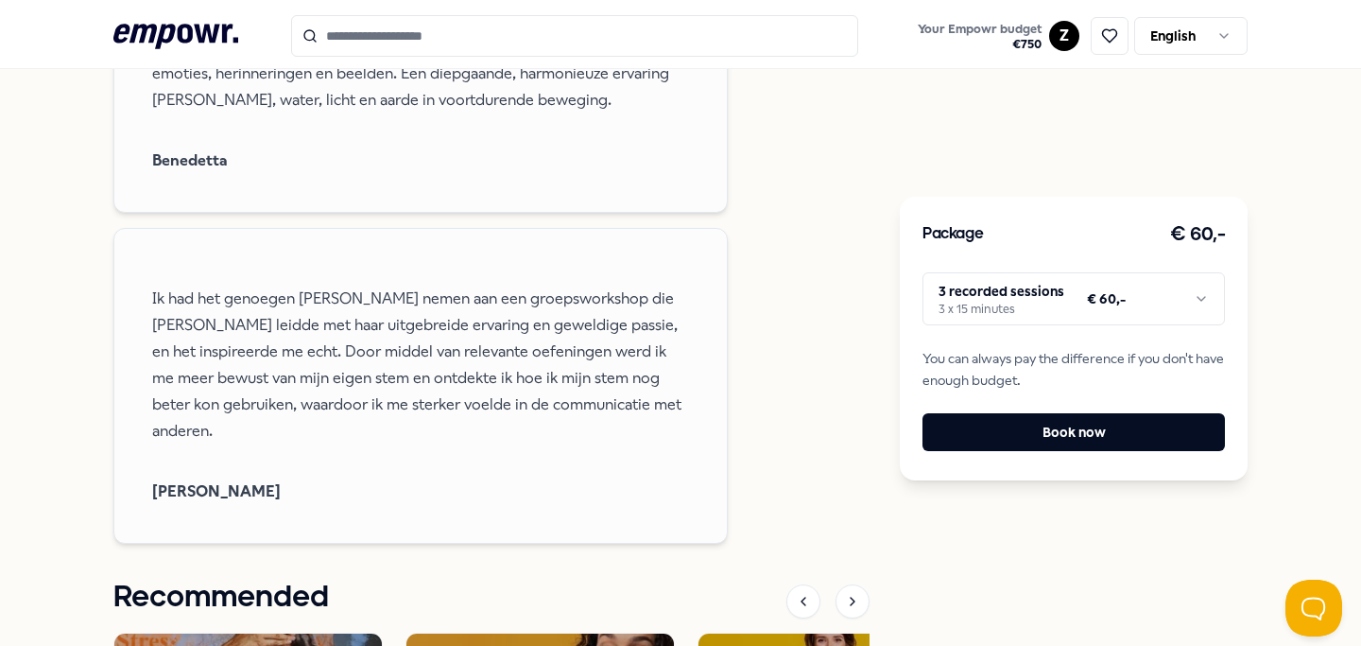
click at [827, 335] on html ".empowr-logo_svg__cls-1{fill:#03032f} Your Empowr budget € 750 Z English All ca…" at bounding box center [680, 323] width 1361 height 646
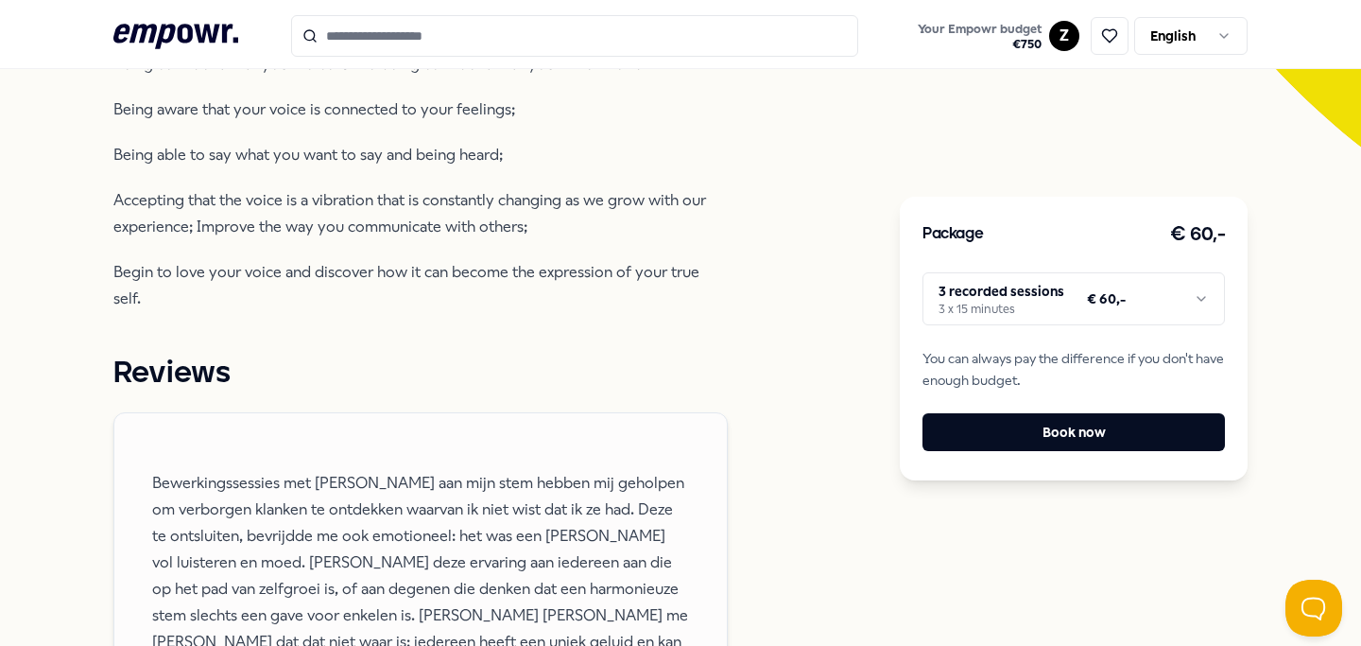
scroll to position [0, 0]
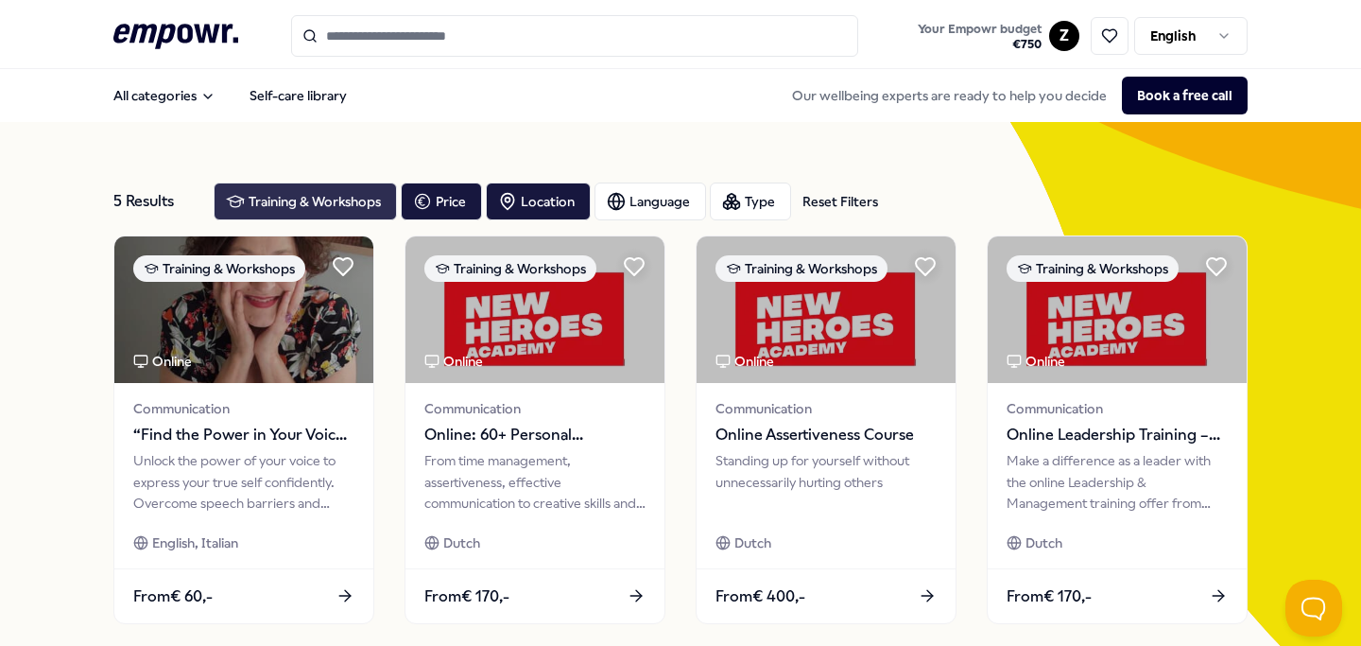
click at [332, 191] on div "Training & Workshops" at bounding box center [305, 201] width 183 height 38
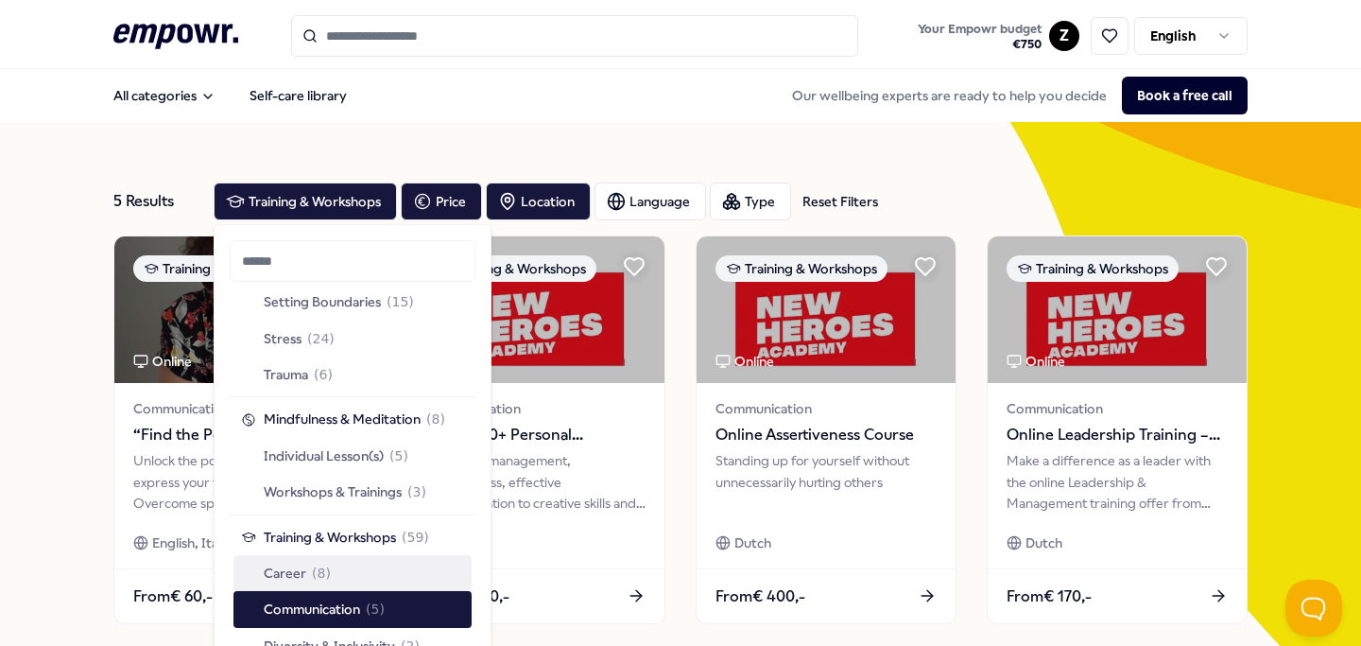
scroll to position [594, 0]
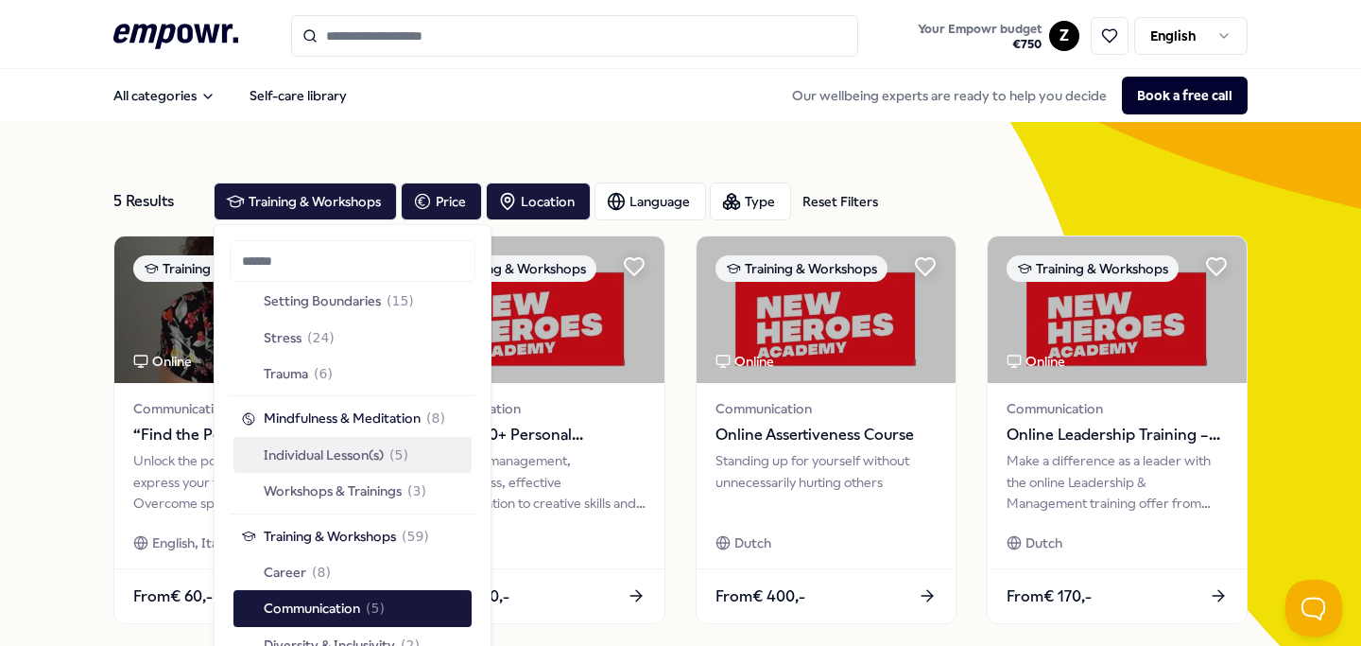
click at [412, 460] on div "Individual Lesson(s) ( 5 )" at bounding box center [352, 455] width 238 height 36
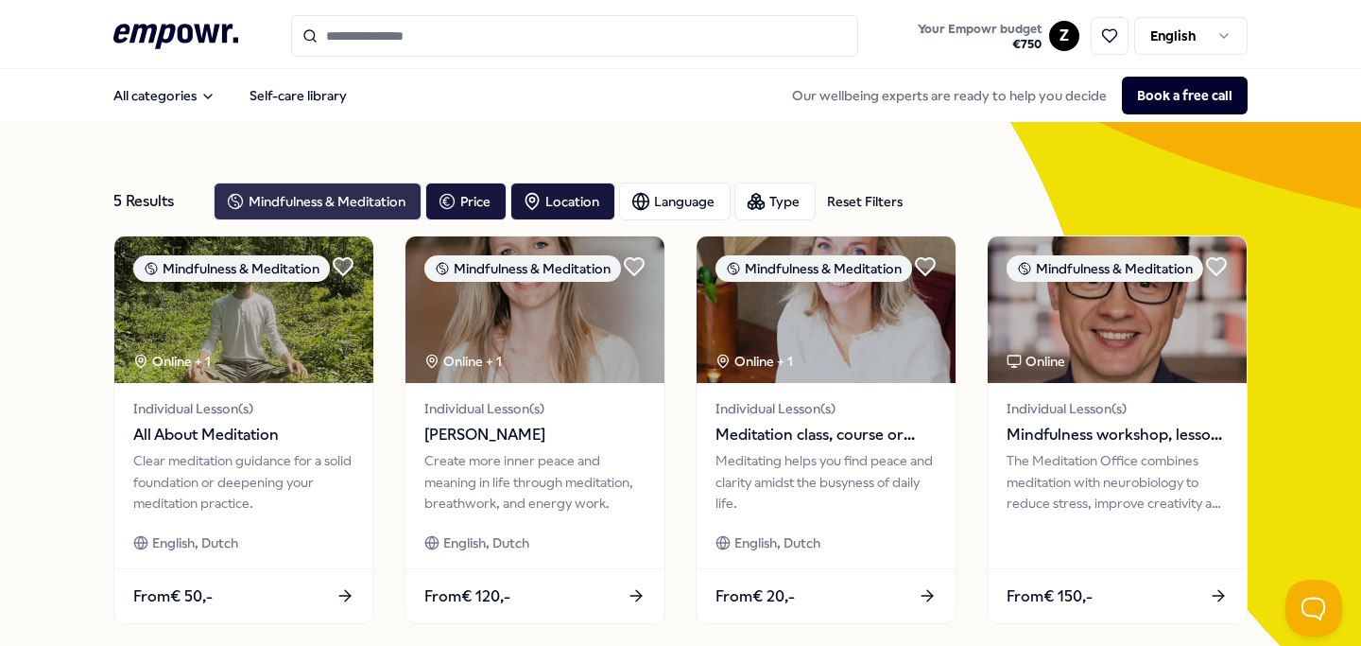
click at [366, 192] on div "Mindfulness & Meditation" at bounding box center [318, 201] width 208 height 38
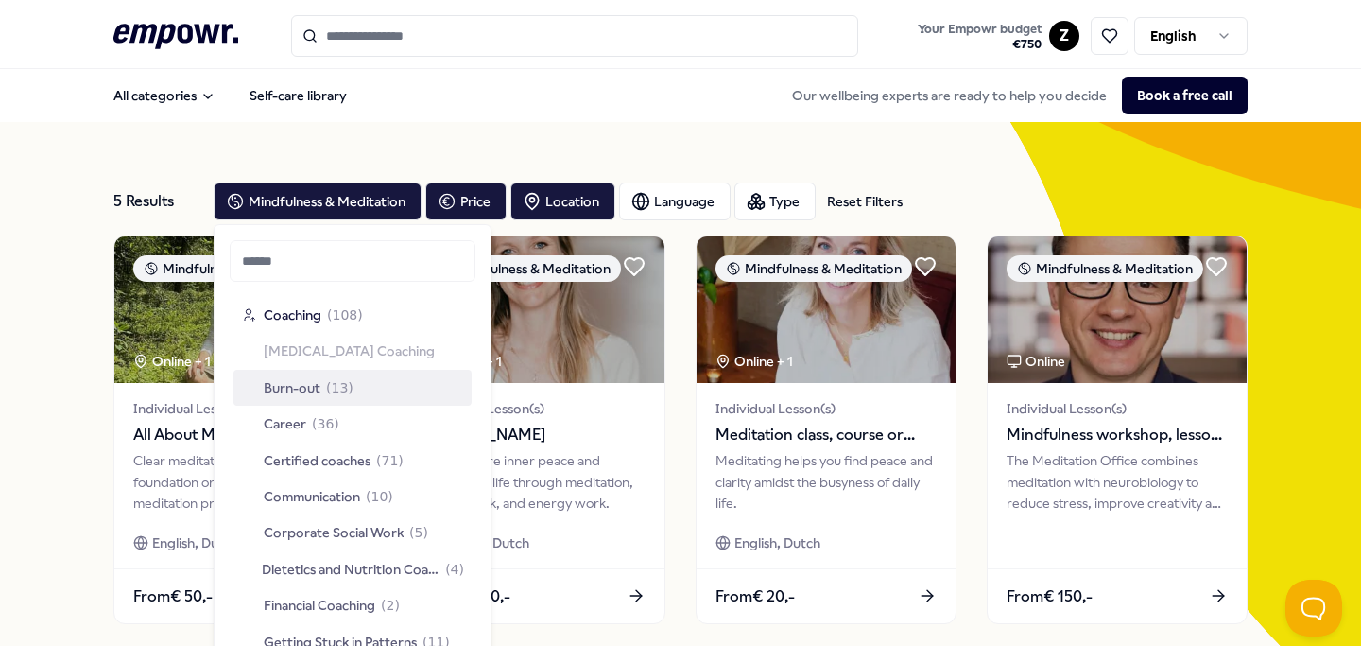
click at [1093, 165] on div "5 Results Reset Filters Mindfulness & Meditation Price Location Language Type R…" at bounding box center [680, 643] width 1134 height 1042
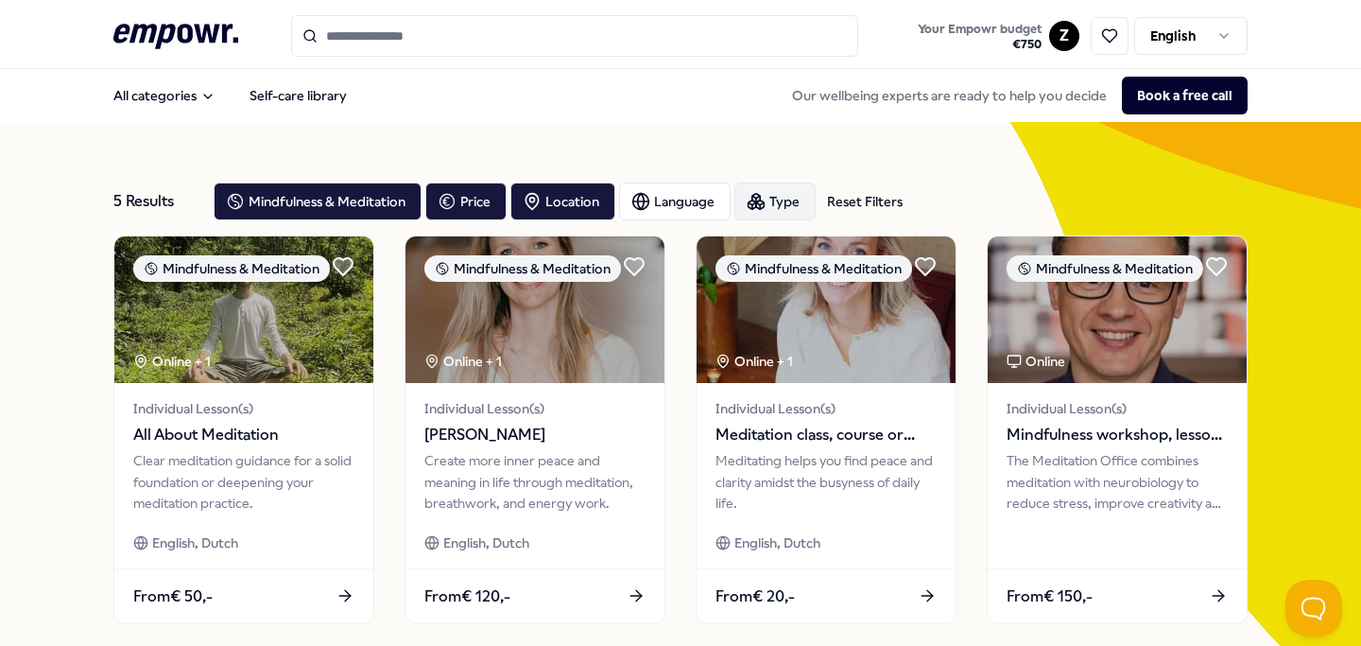
click at [758, 200] on icon "button" at bounding box center [756, 201] width 19 height 19
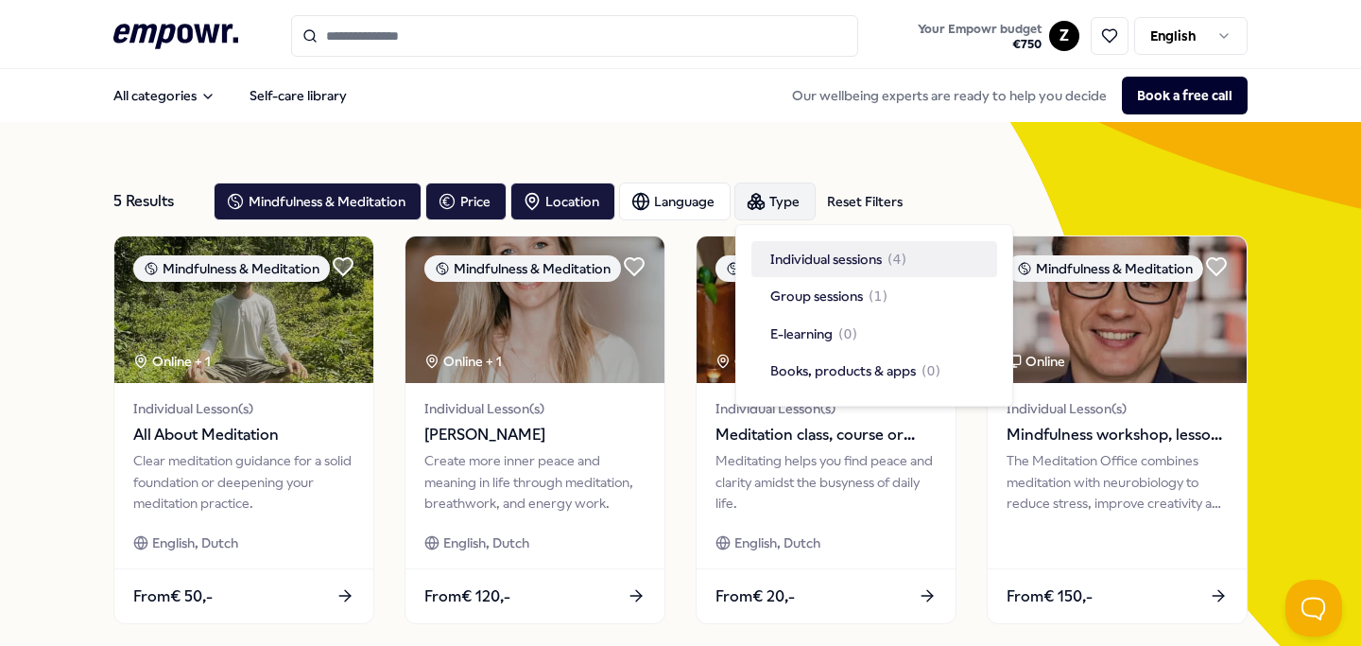
click at [765, 197] on icon "button" at bounding box center [756, 201] width 19 height 19
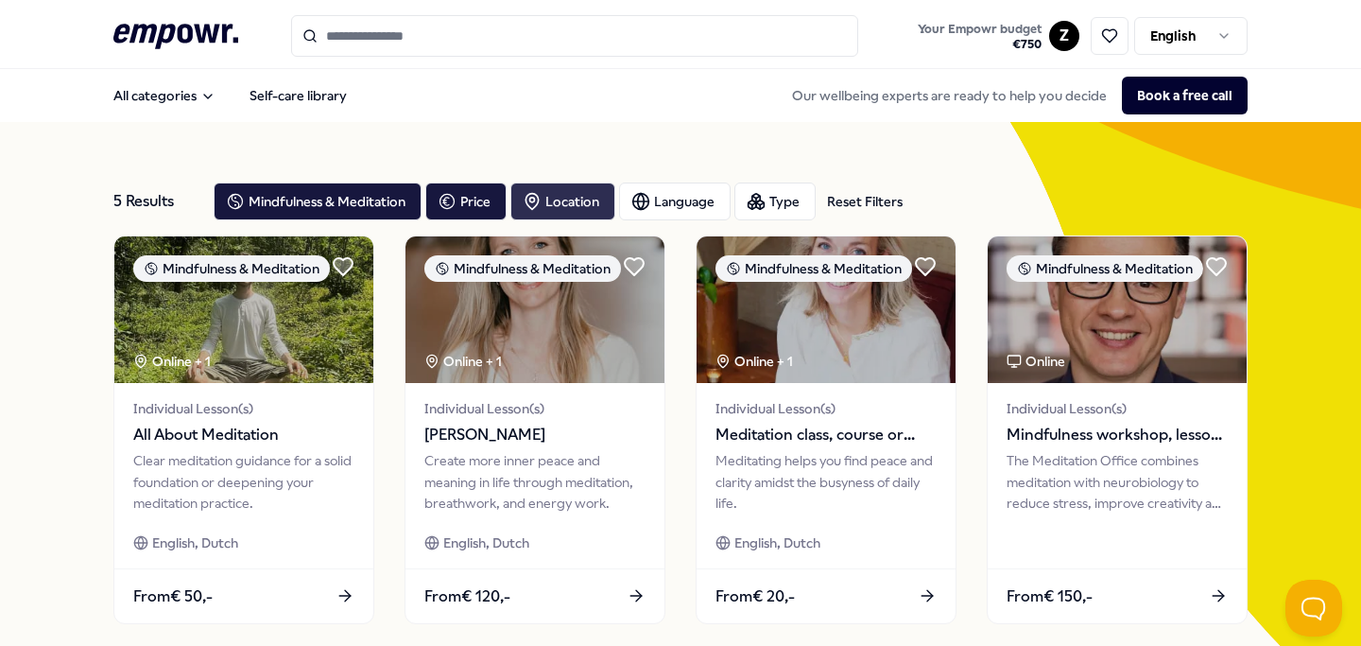
click at [563, 194] on div "Location" at bounding box center [562, 201] width 105 height 38
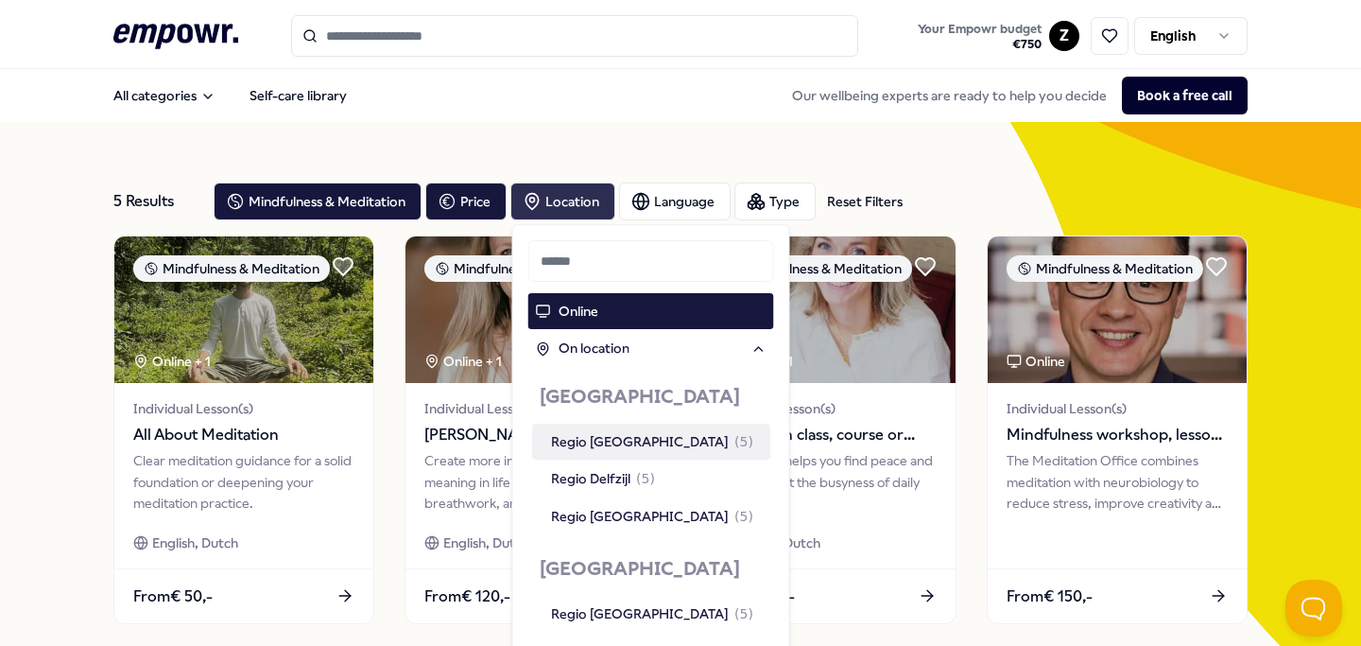
click at [563, 193] on div "Location" at bounding box center [562, 201] width 105 height 38
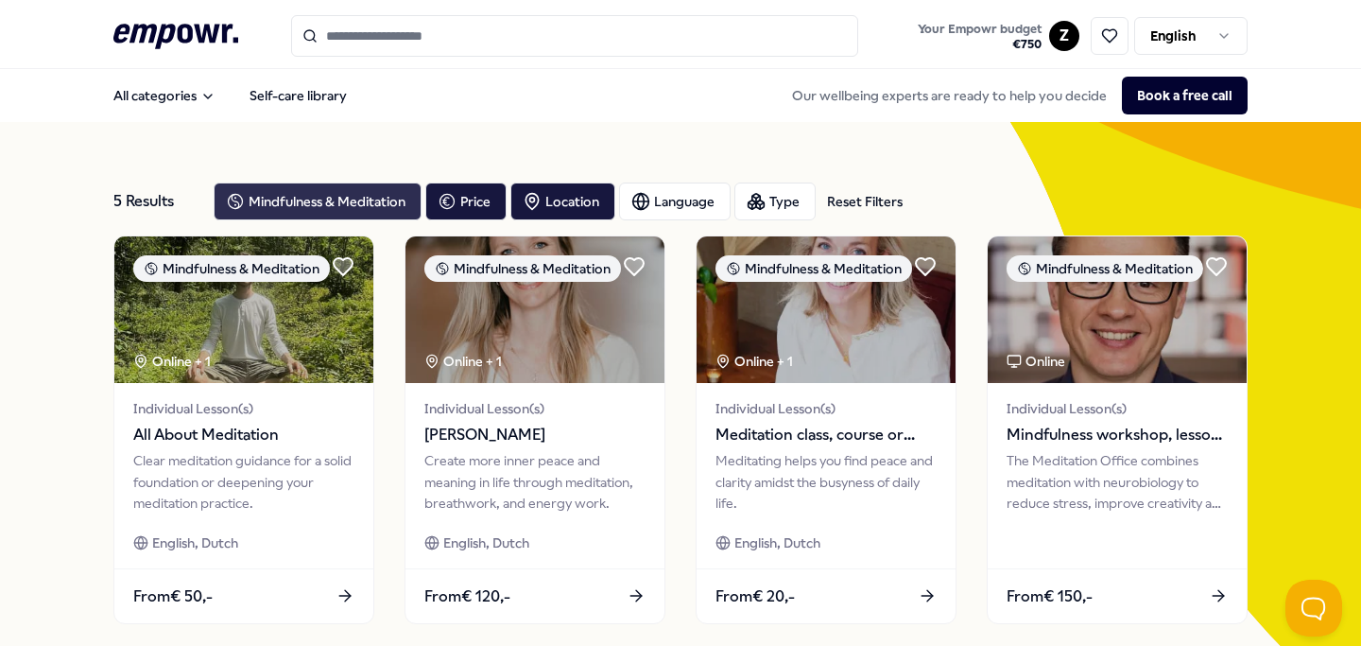
click at [354, 198] on div "Mindfulness & Meditation" at bounding box center [318, 201] width 208 height 38
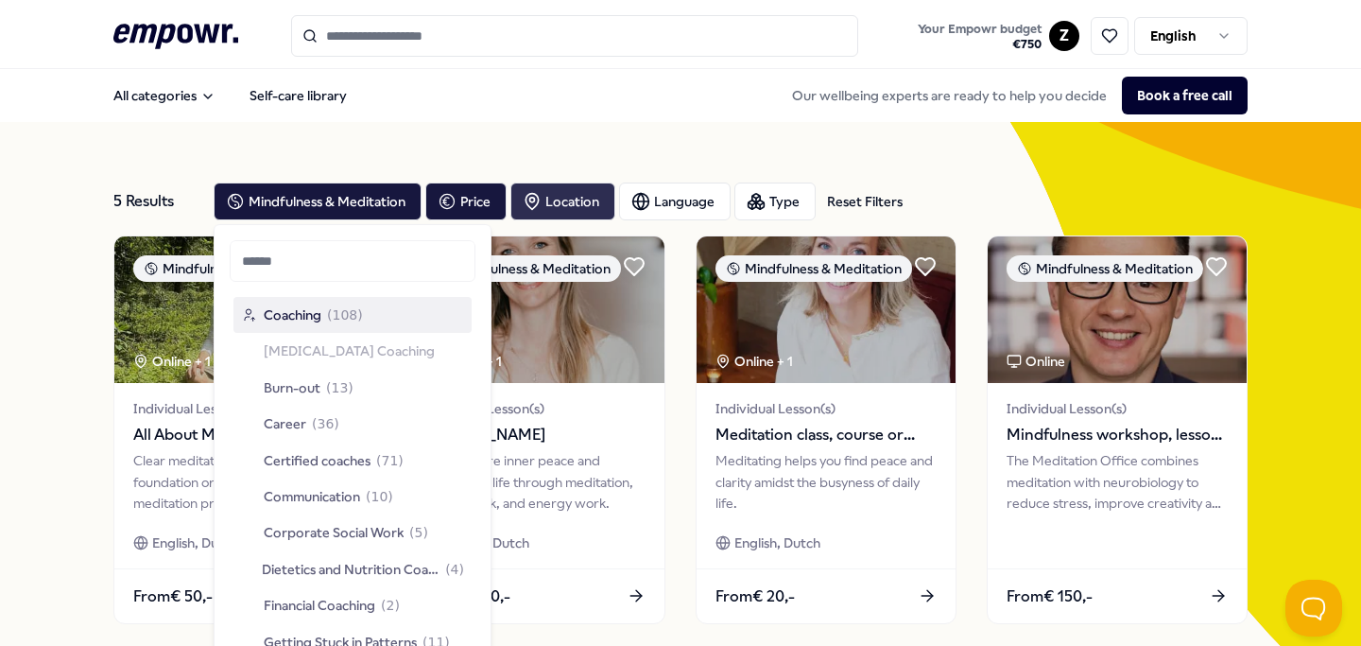
click at [583, 198] on div "Location" at bounding box center [562, 201] width 105 height 38
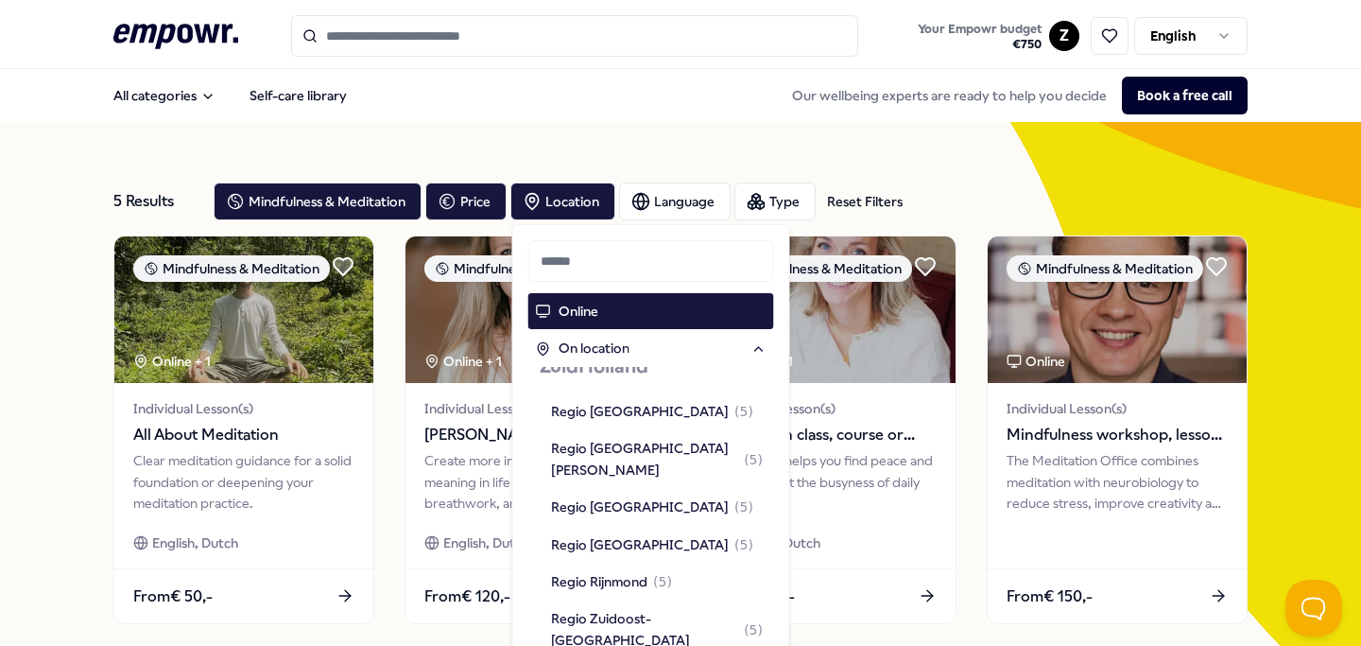
scroll to position [1863, 0]
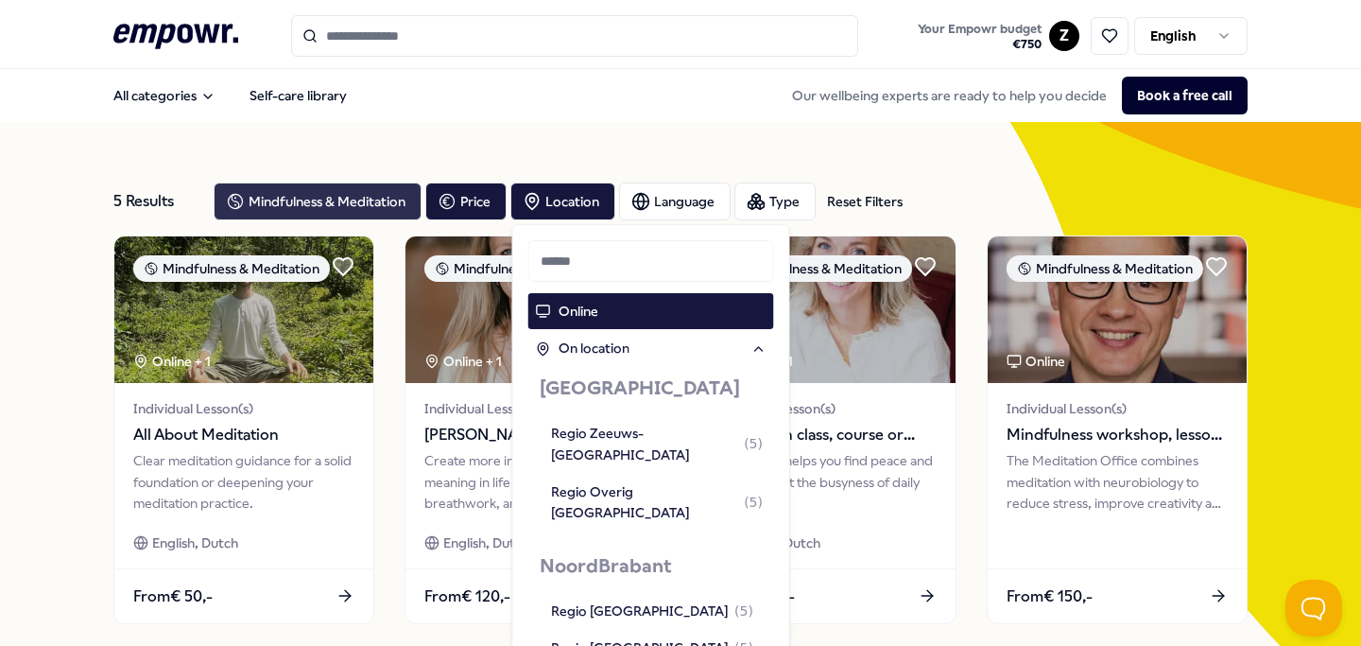
click at [364, 196] on div "Mindfulness & Meditation" at bounding box center [318, 201] width 208 height 38
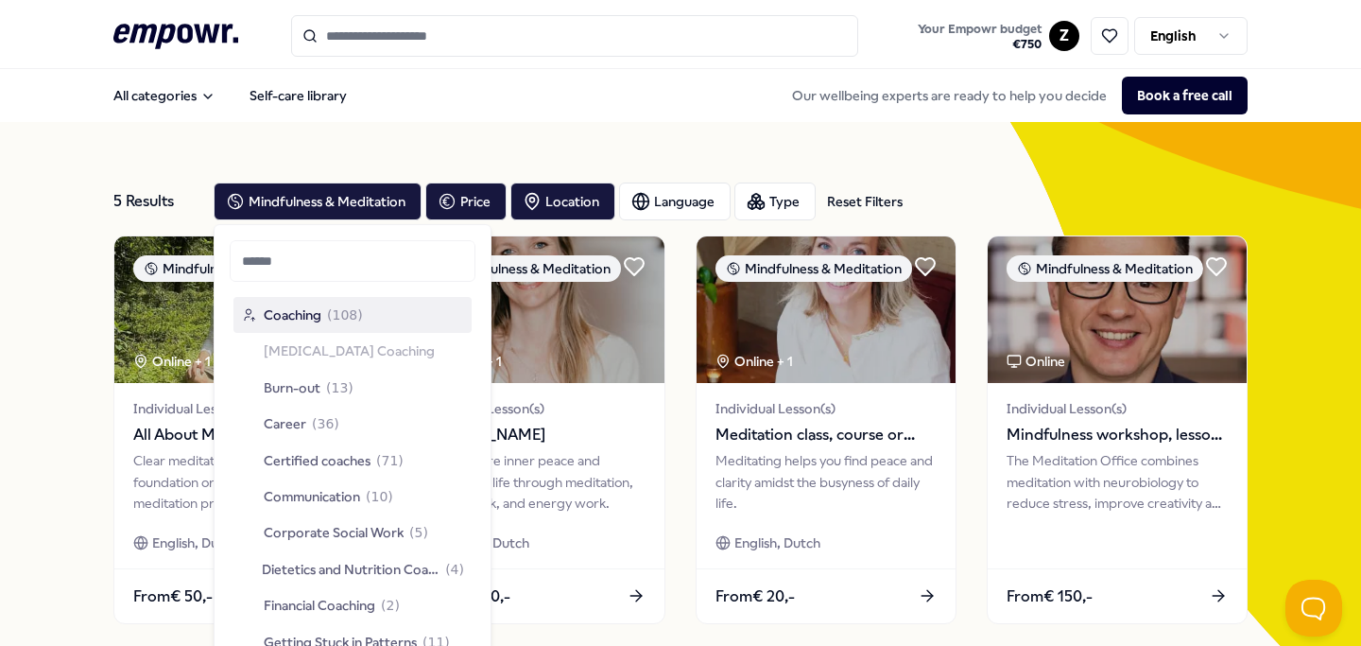
scroll to position [2, 0]
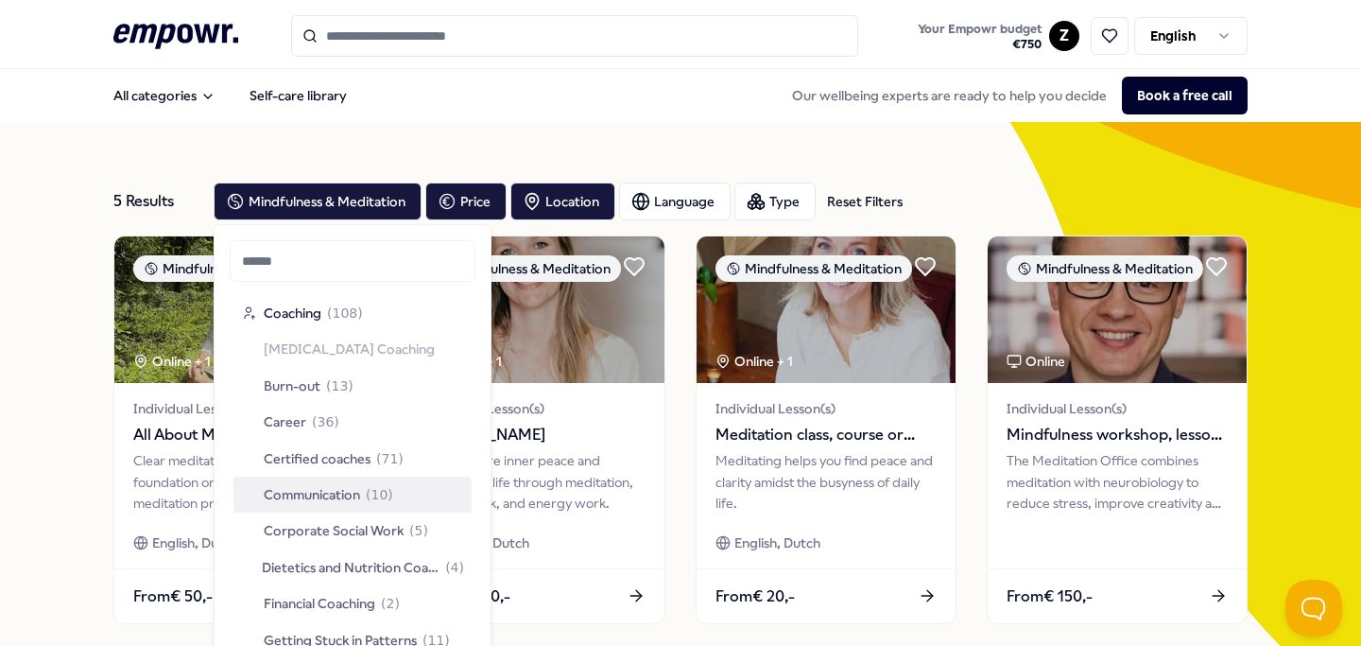
click at [345, 490] on span "Communication" at bounding box center [312, 494] width 96 height 21
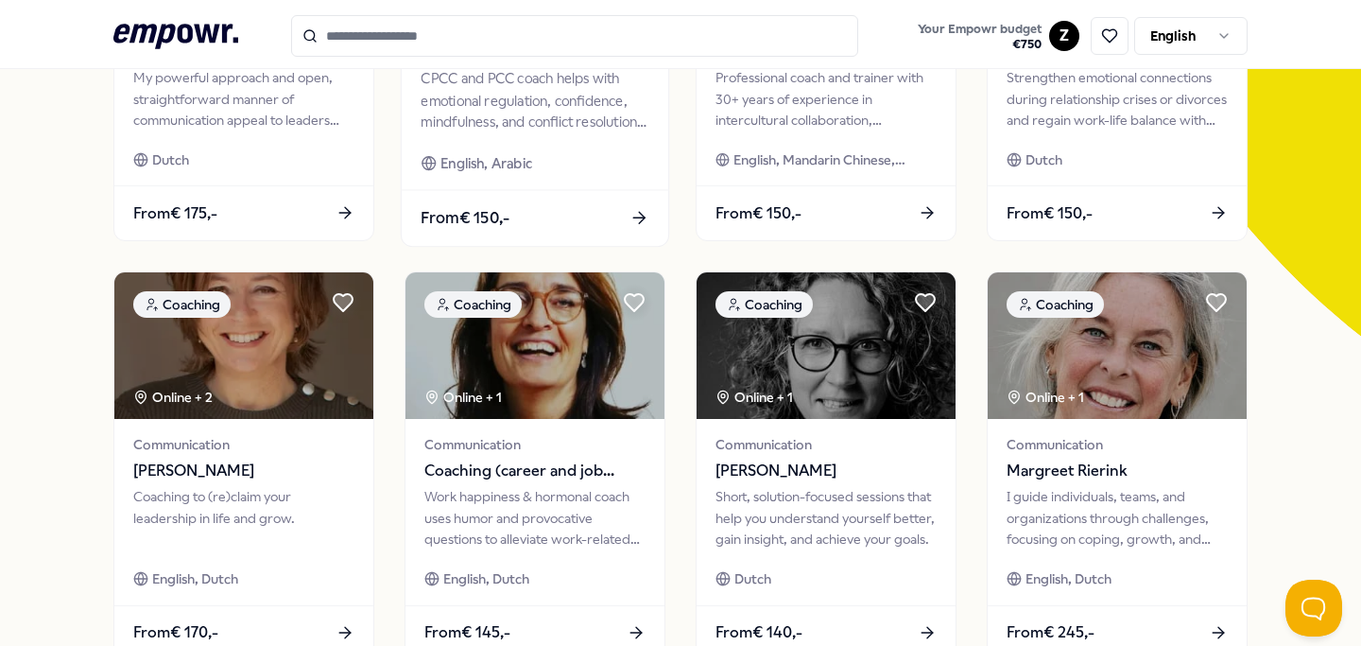
scroll to position [389, 0]
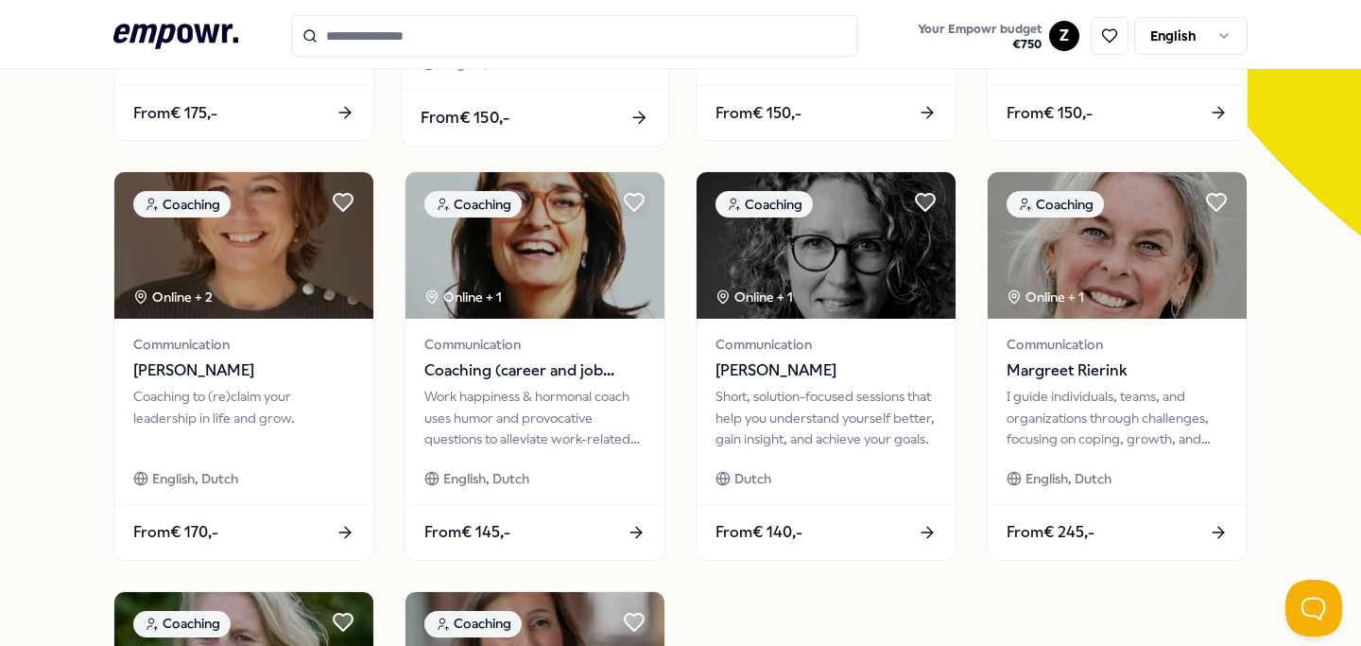
click at [484, 377] on span "Coaching (career and job satisfaction)" at bounding box center [534, 370] width 221 height 25
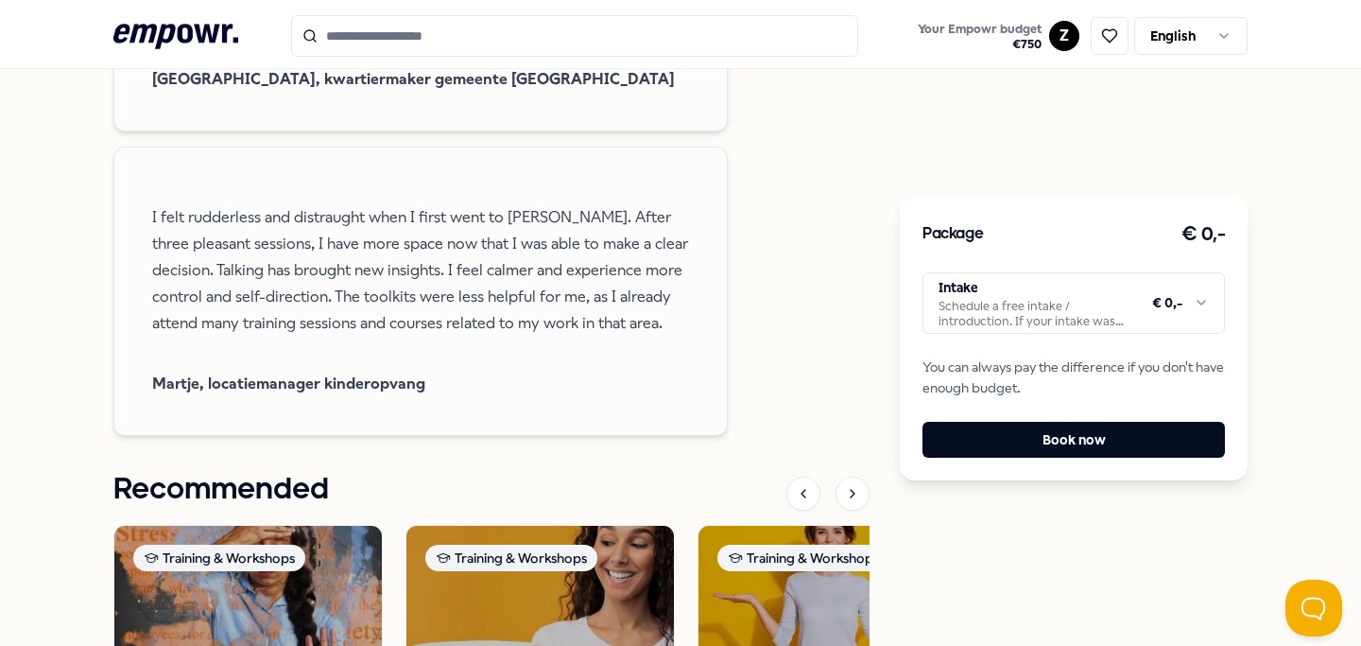
scroll to position [1553, 0]
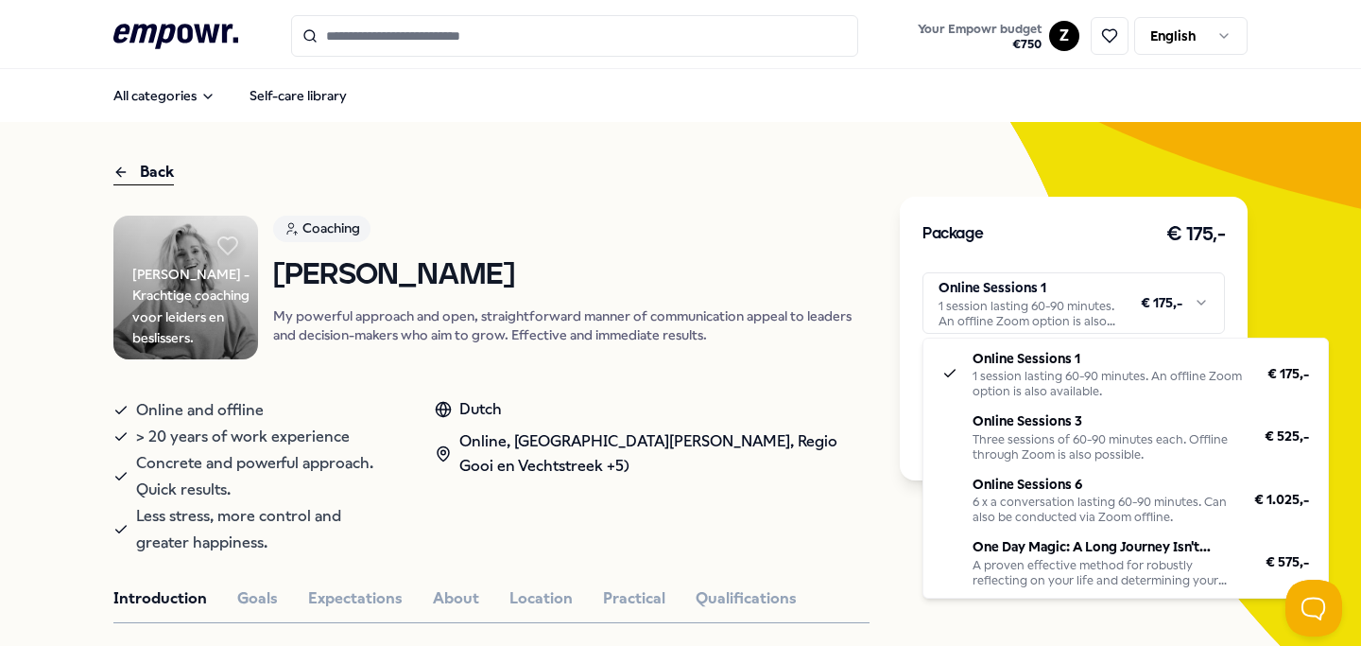
click at [1180, 304] on html ".empowr-logo_svg__cls-1{fill:#03032f} Your Empowr budget € 750 Z English All ca…" at bounding box center [680, 323] width 1361 height 646
click at [786, 233] on html ".empowr-logo_svg__cls-1{fill:#03032f} Your Empowr budget € 750 Z English All ca…" at bounding box center [680, 323] width 1361 height 646
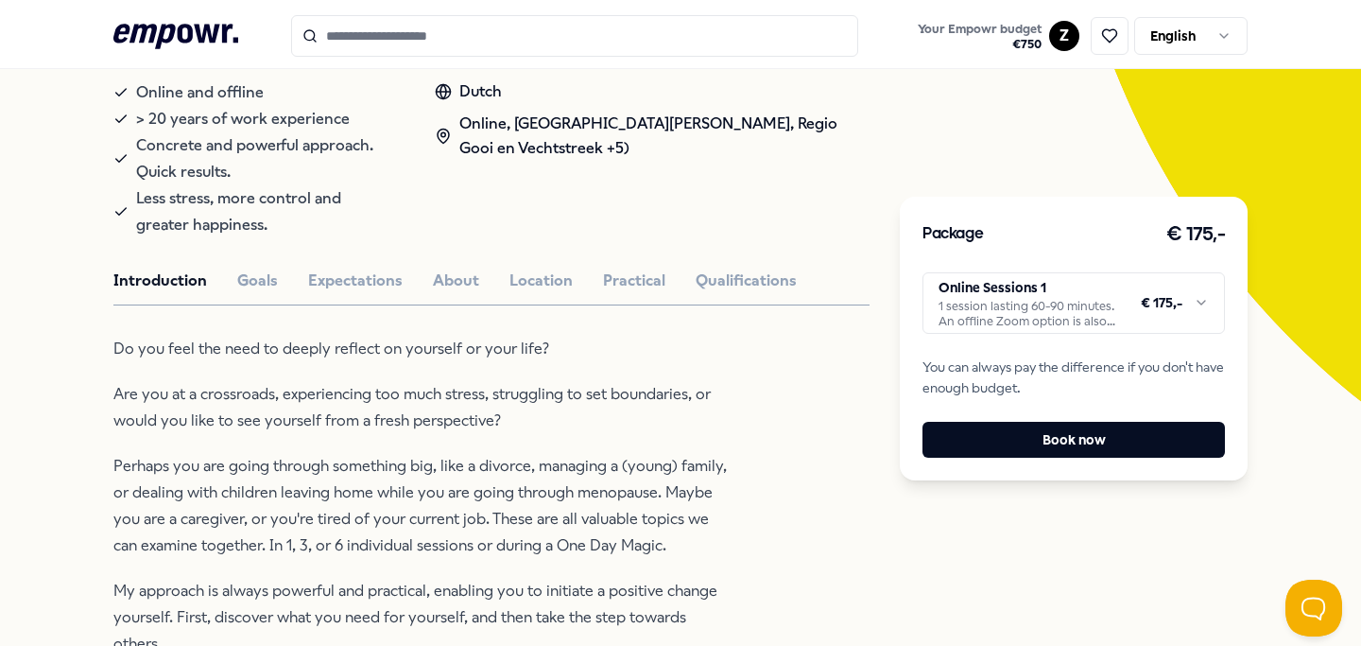
scroll to position [319, 0]
click at [1166, 327] on html ".empowr-logo_svg__cls-1{fill:#03032f} Your Empowr budget € 750 Z English All ca…" at bounding box center [680, 323] width 1361 height 646
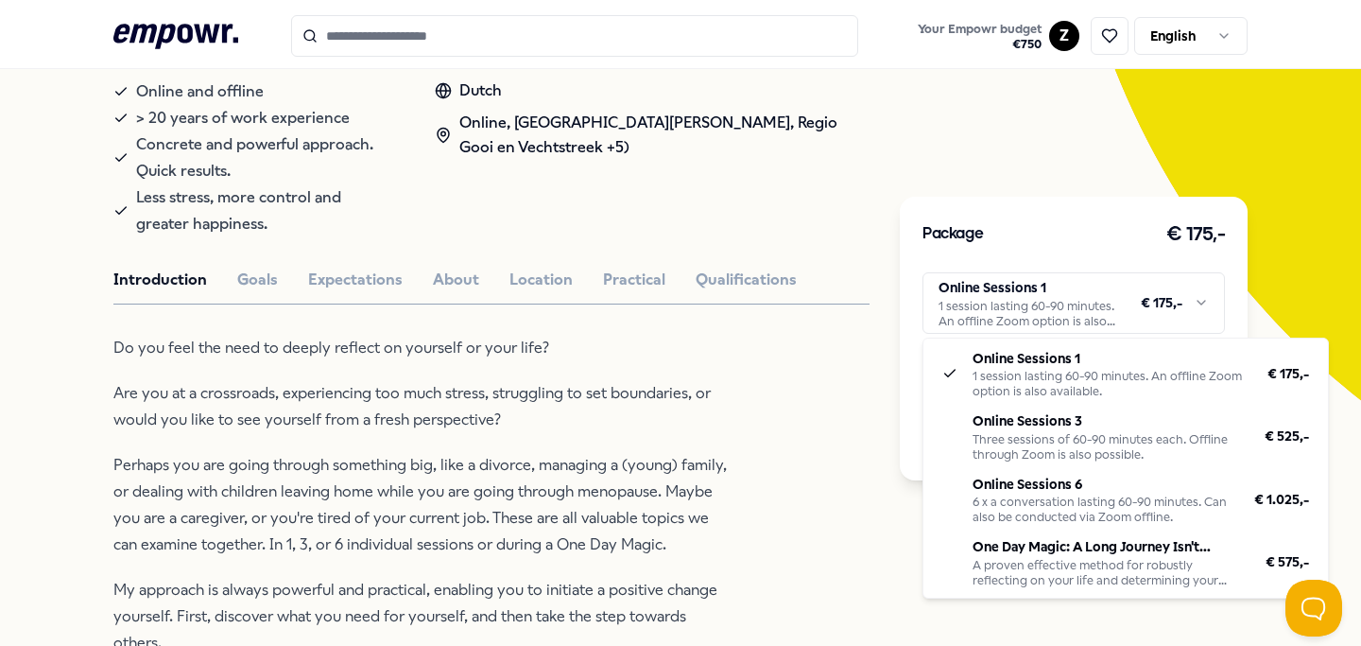
click at [790, 385] on html ".empowr-logo_svg__cls-1{fill:#03032f} Your Empowr budget € 750 Z English All ca…" at bounding box center [680, 323] width 1361 height 646
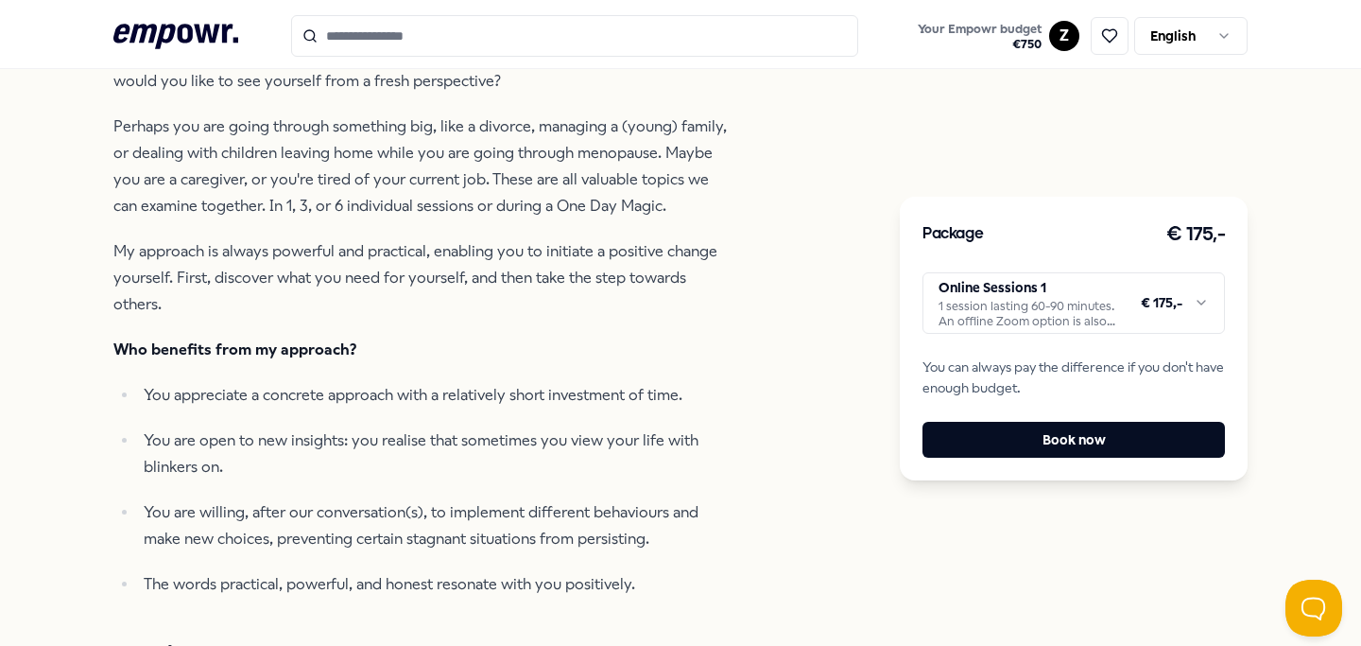
scroll to position [659, 0]
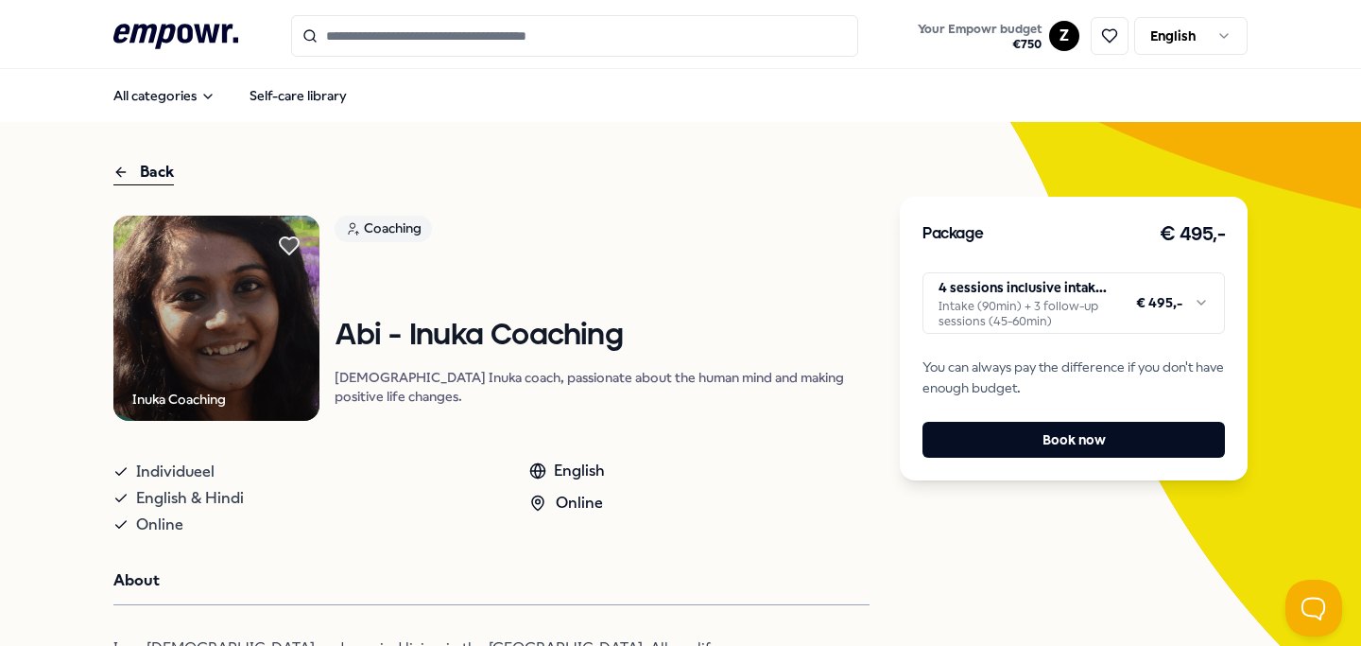
click at [801, 256] on div "Coaching Abi - Inuka Coaching 28-year-old Inuka coach, passionate about the hum…" at bounding box center [602, 318] width 535 height 206
click at [1076, 325] on html ".empowr-logo_svg__cls-1{fill:#03032f} Your Empowr budget € 750 Z English All ca…" at bounding box center [680, 323] width 1361 height 646
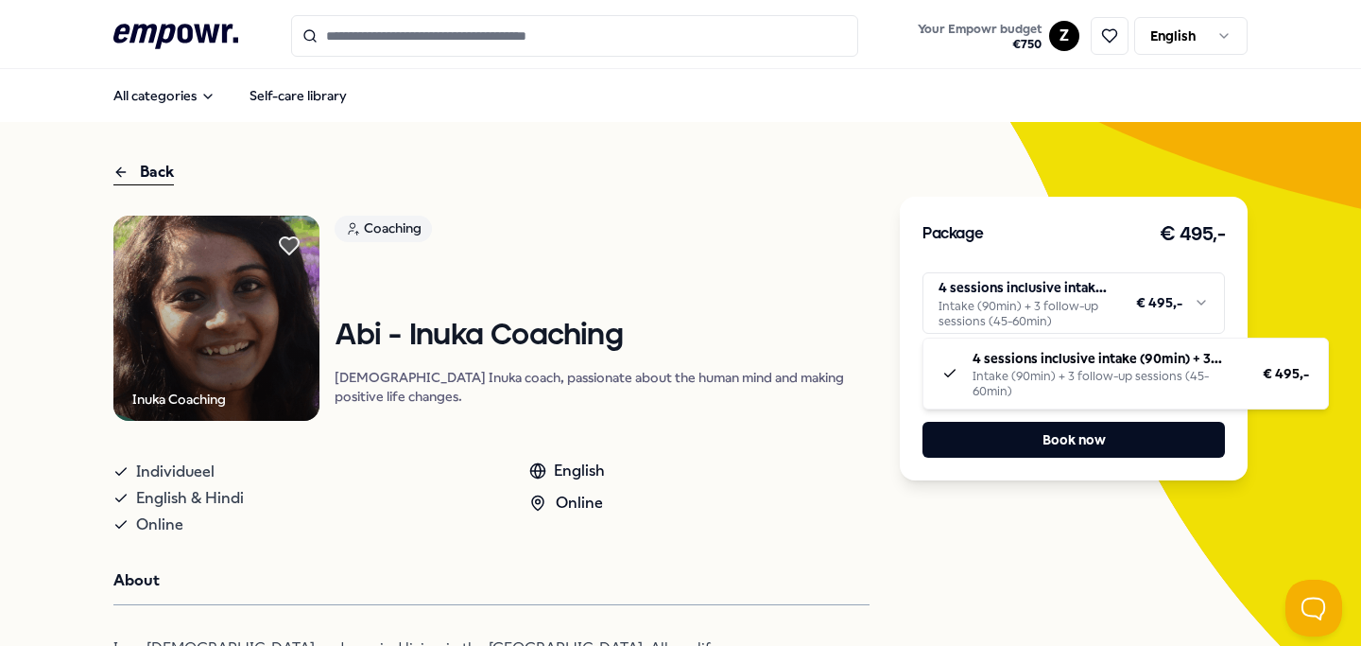
click at [818, 267] on html ".empowr-logo_svg__cls-1{fill:#03032f} Your Empowr budget € 750 Z English All ca…" at bounding box center [680, 323] width 1361 height 646
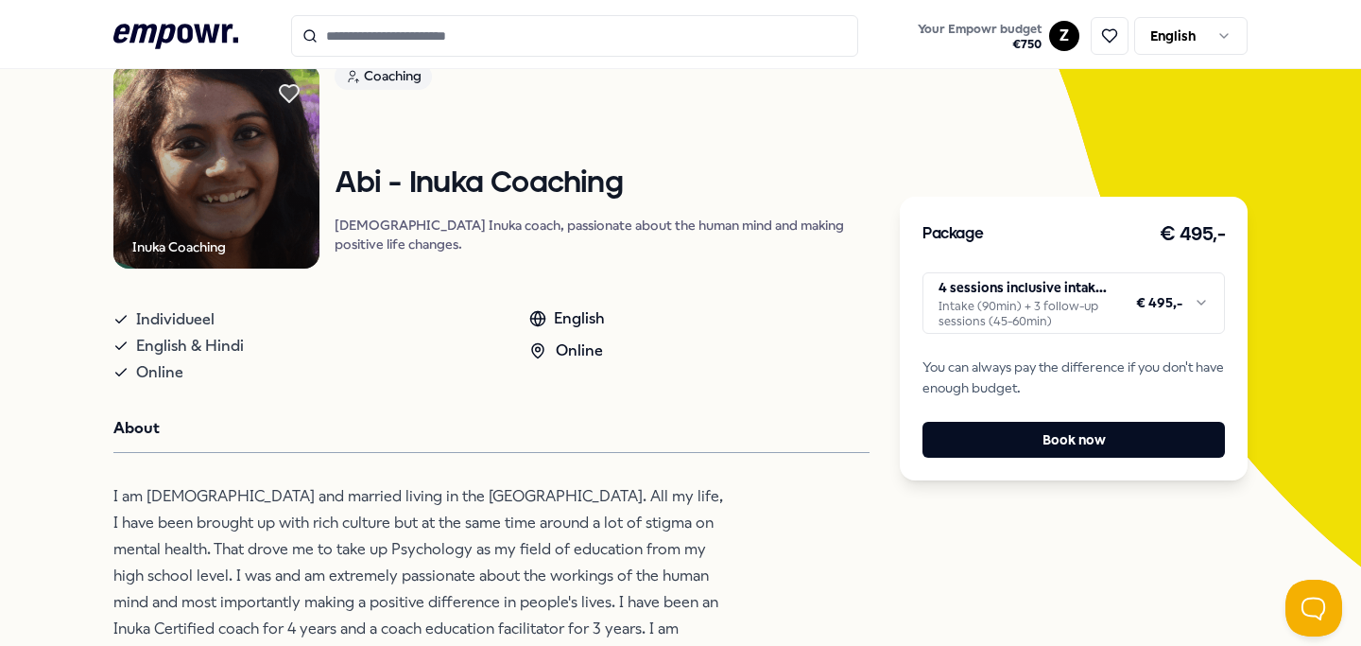
scroll to position [129, 0]
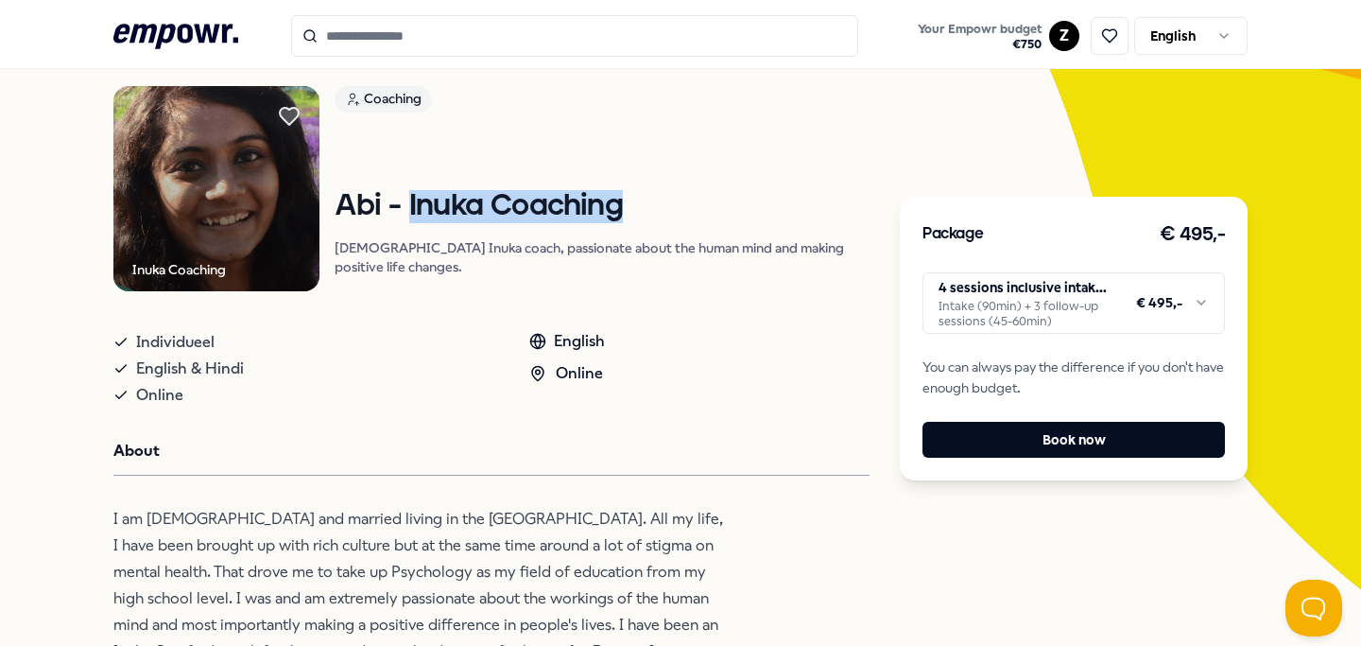
drag, startPoint x: 422, startPoint y: 224, endPoint x: 726, endPoint y: 228, distance: 304.4
click at [726, 223] on h1 "Abi - Inuka Coaching" at bounding box center [602, 206] width 535 height 33
copy h1 "Inuka Coaching"
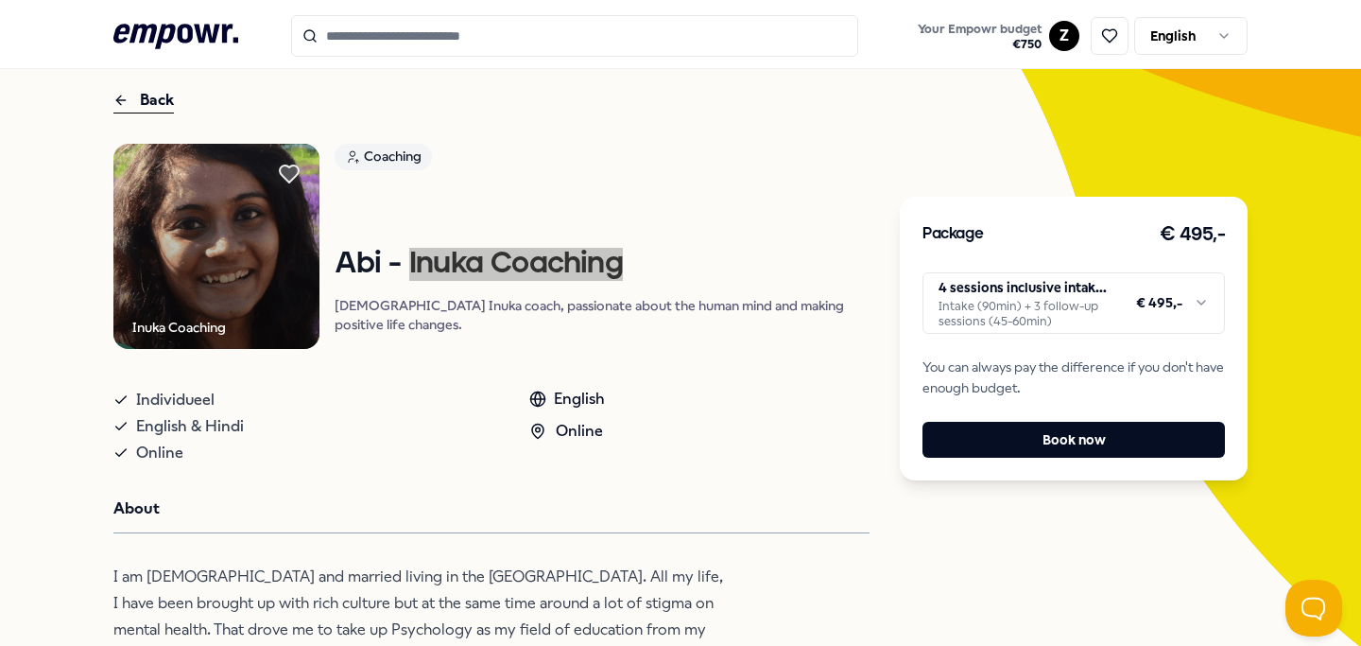
scroll to position [75, 0]
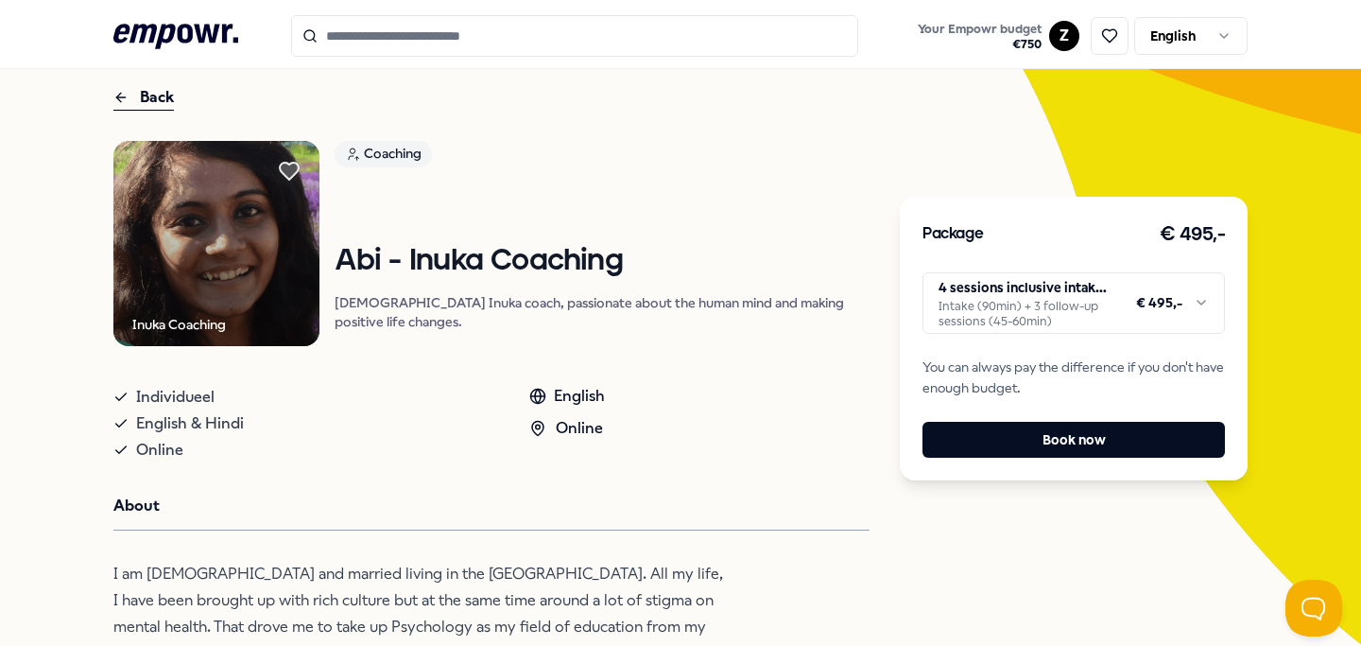
click at [142, 101] on div "Back" at bounding box center [143, 98] width 60 height 26
click at [122, 99] on icon at bounding box center [120, 97] width 15 height 23
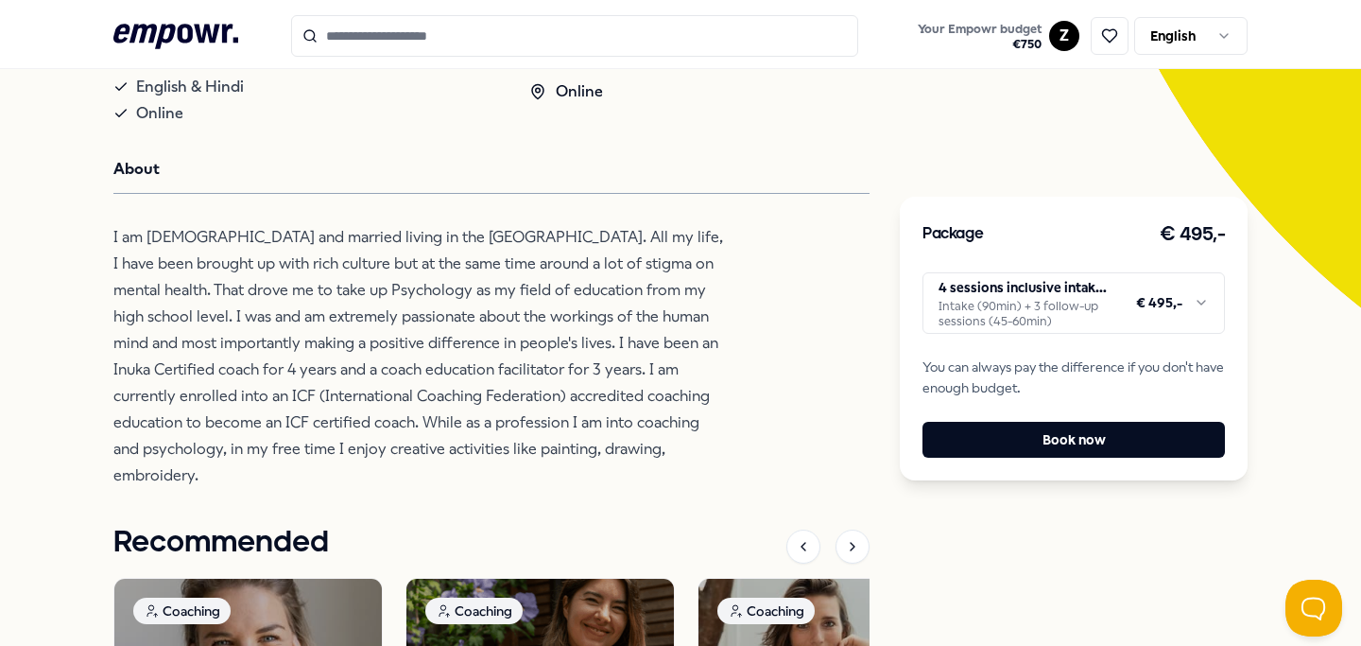
scroll to position [0, 0]
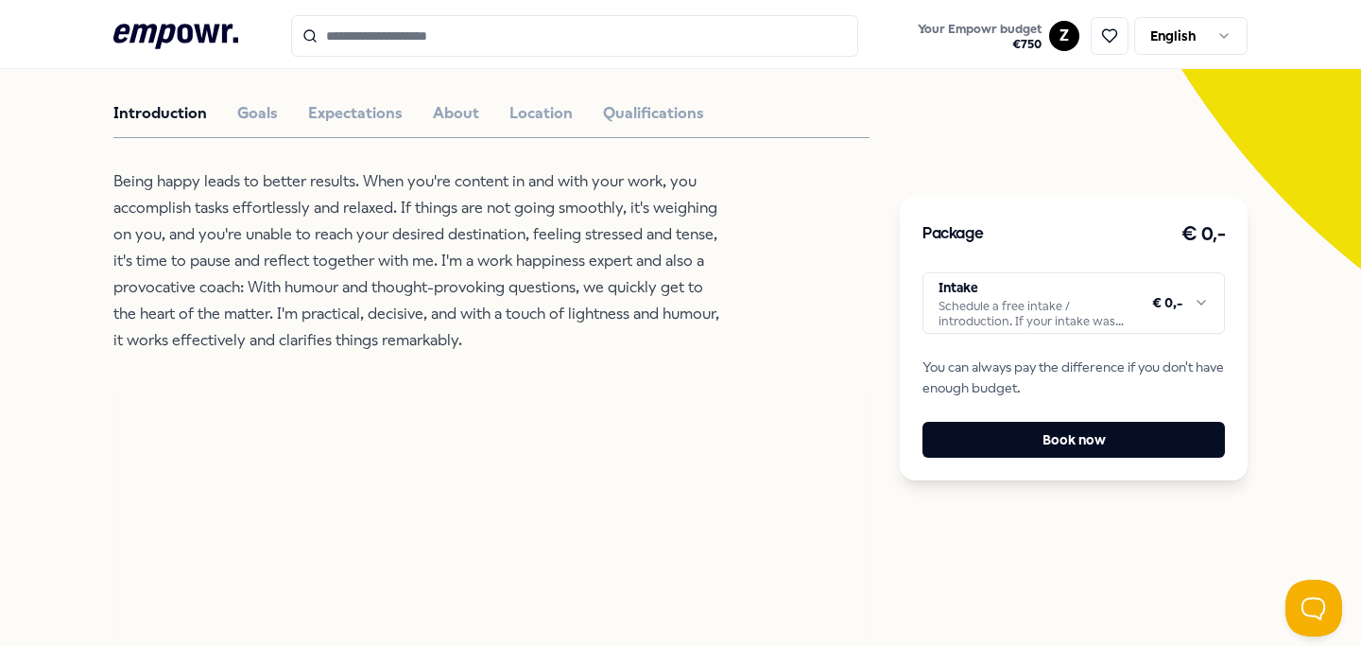
scroll to position [446, 0]
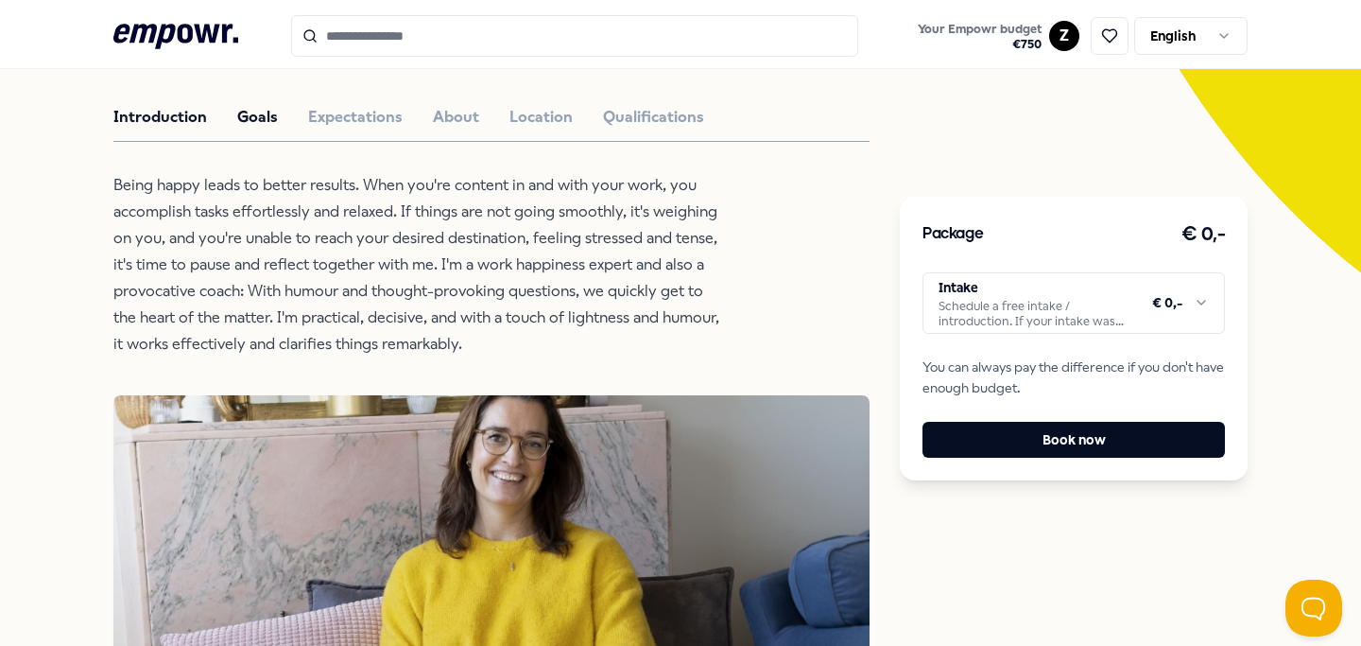
click at [272, 121] on button "Goals" at bounding box center [257, 117] width 41 height 25
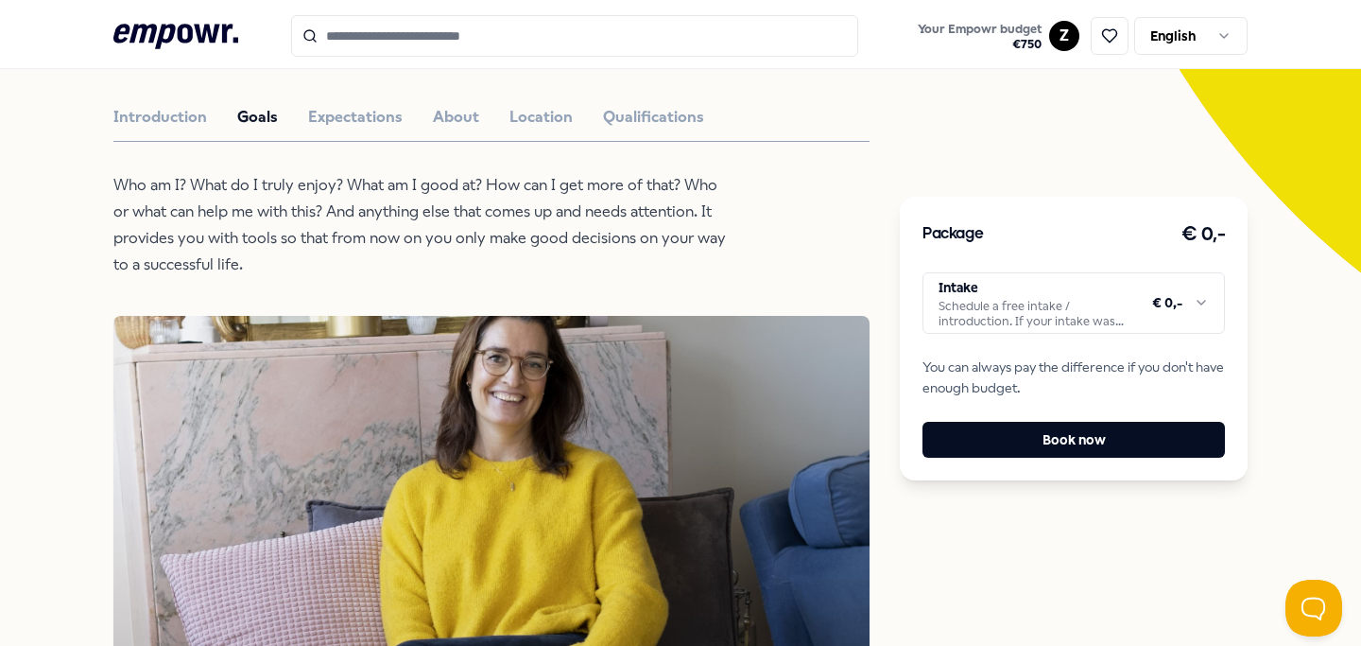
click at [1085, 301] on html ".empowr-logo_svg__cls-1{fill:#03032f} Your Empowr budget € 750 Z English All ca…" at bounding box center [680, 323] width 1361 height 646
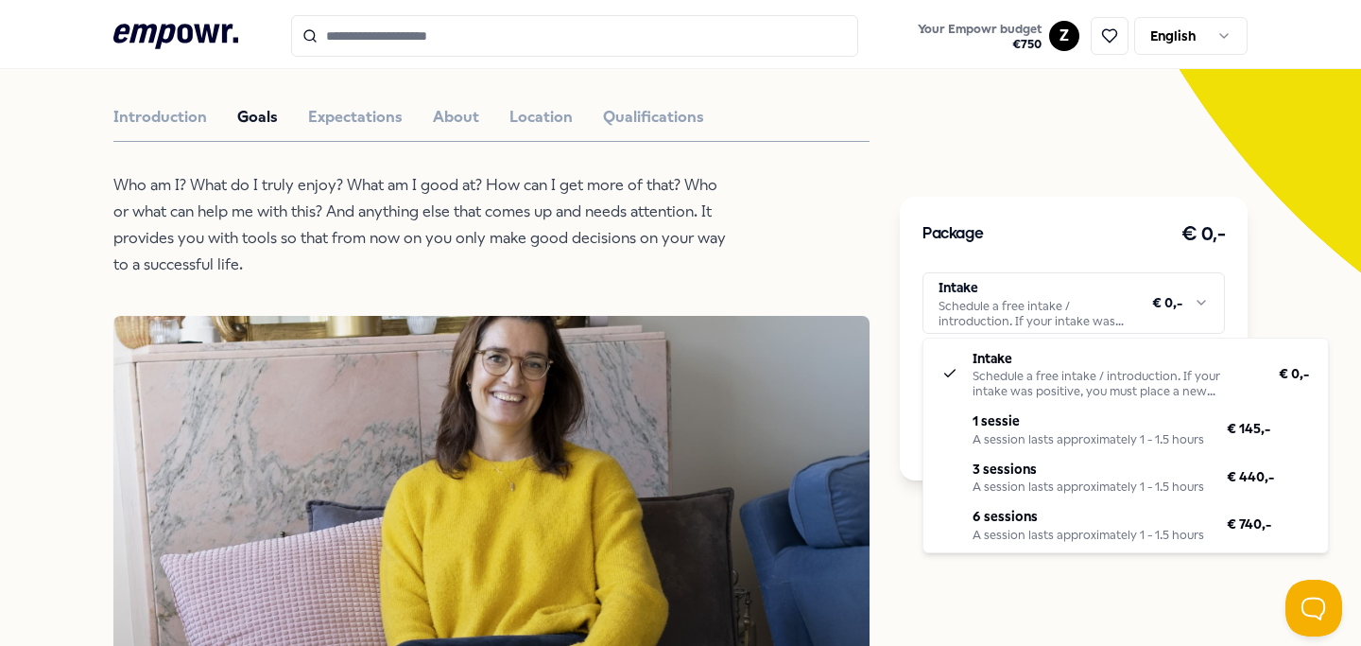
click at [1072, 251] on html ".empowr-logo_svg__cls-1{fill:#03032f} Your Empowr budget € 750 Z English All ca…" at bounding box center [680, 323] width 1361 height 646
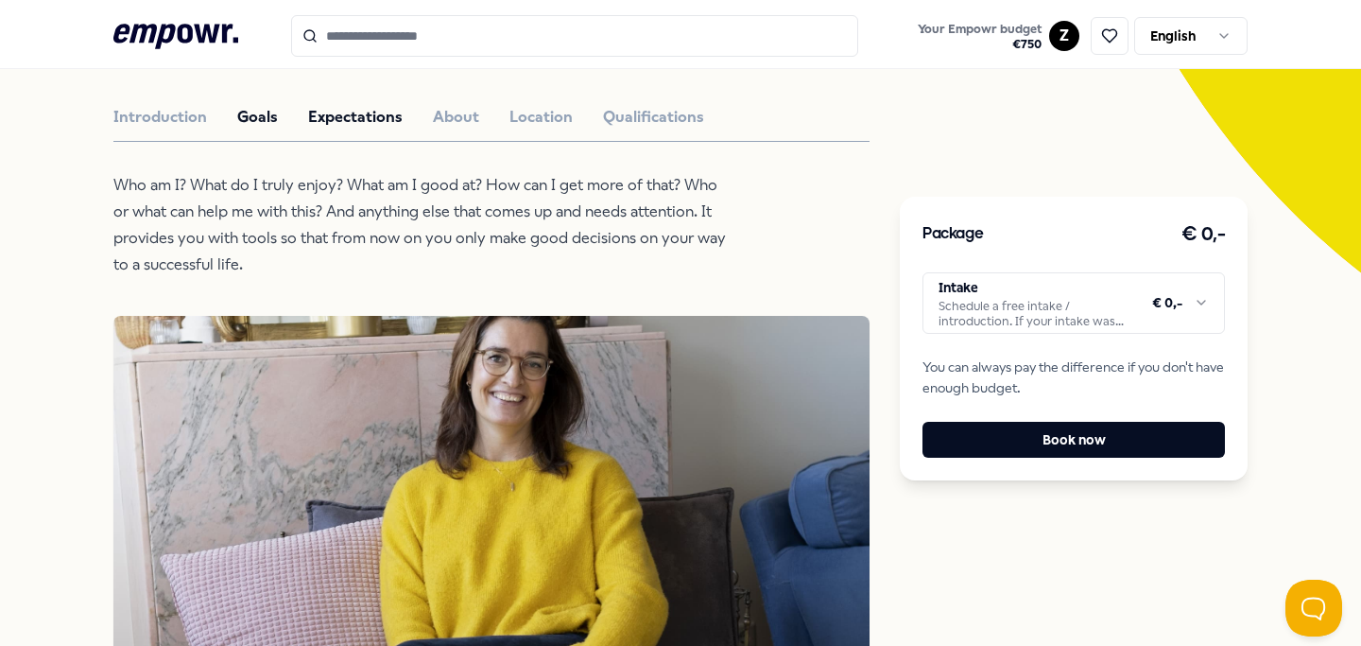
click at [373, 115] on button "Expectations" at bounding box center [355, 117] width 95 height 25
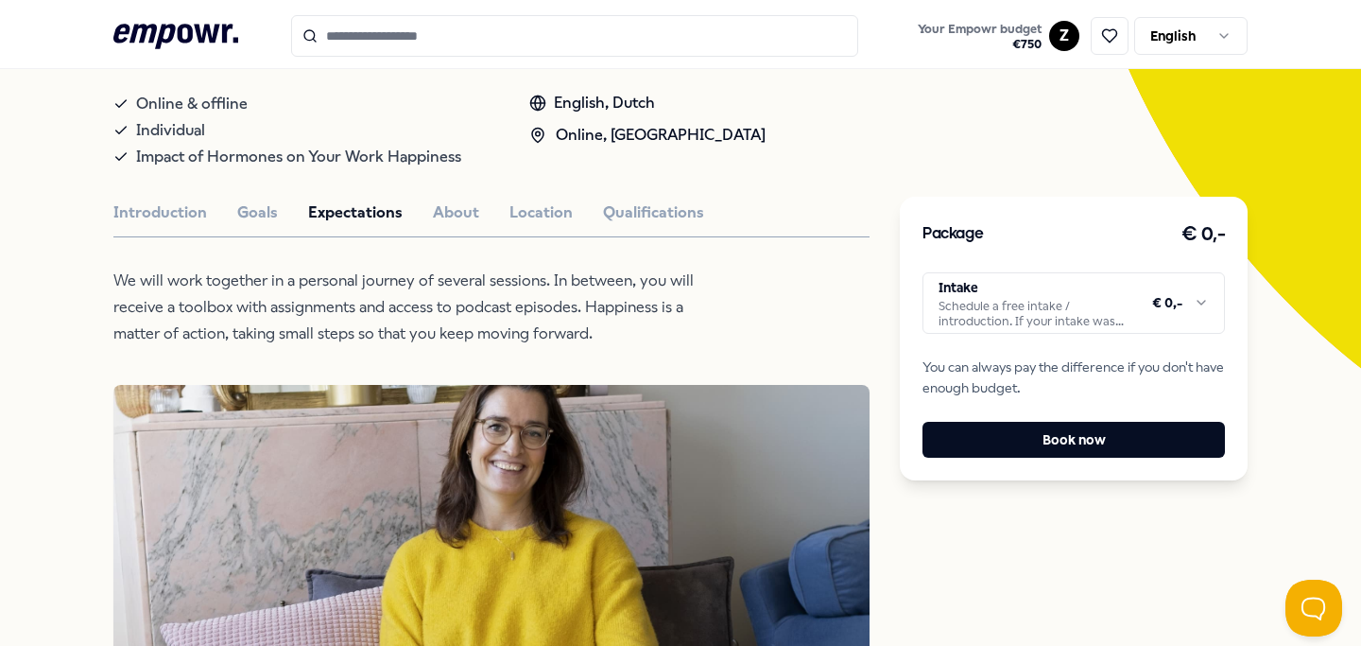
scroll to position [349, 0]
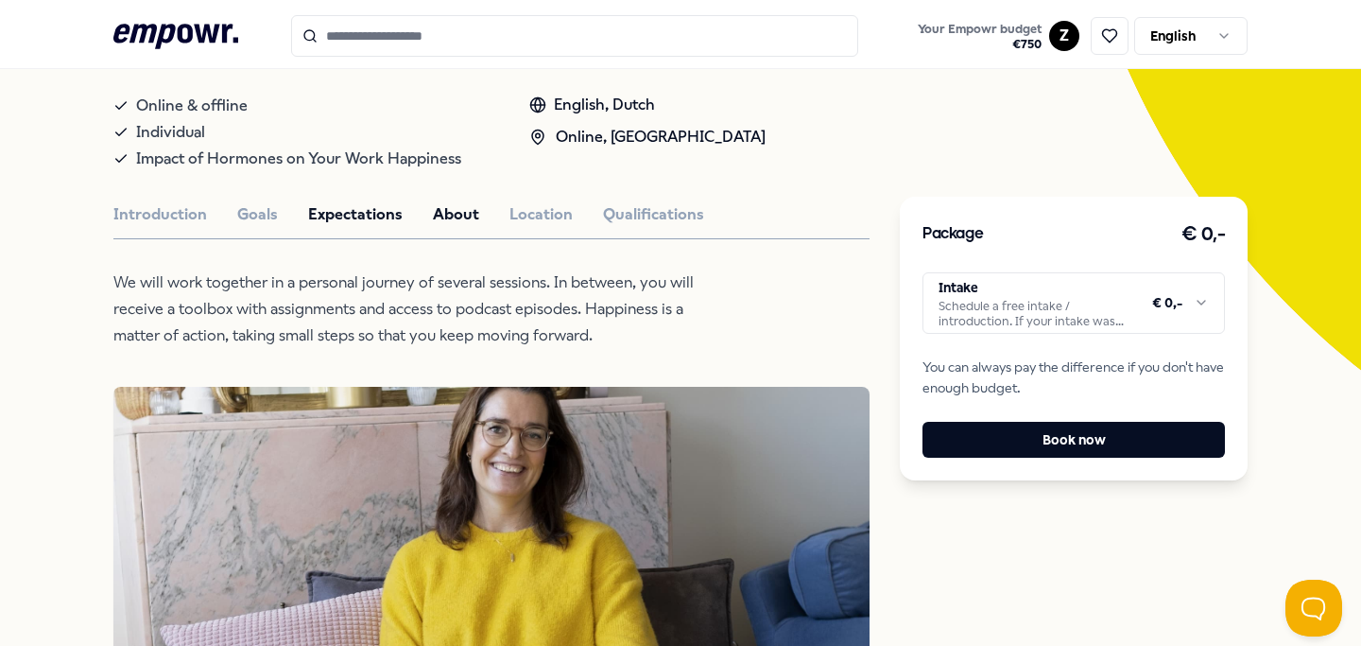
click at [460, 209] on button "About" at bounding box center [456, 214] width 46 height 25
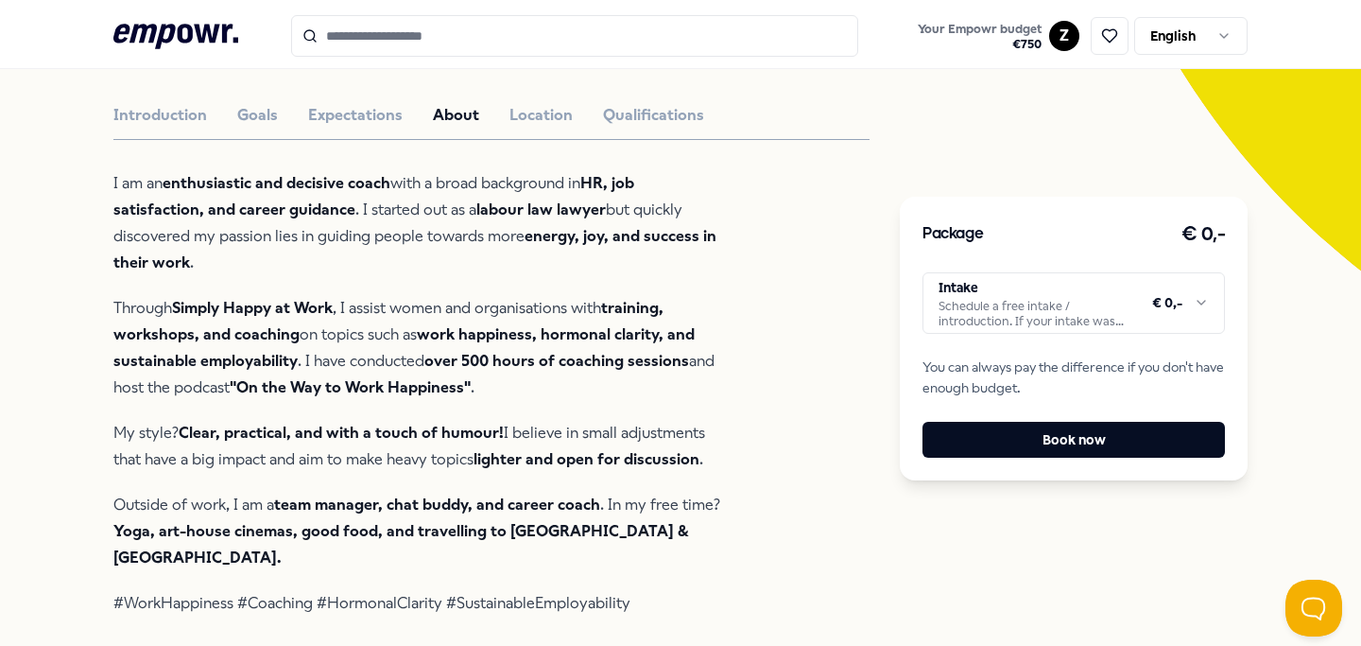
scroll to position [451, 0]
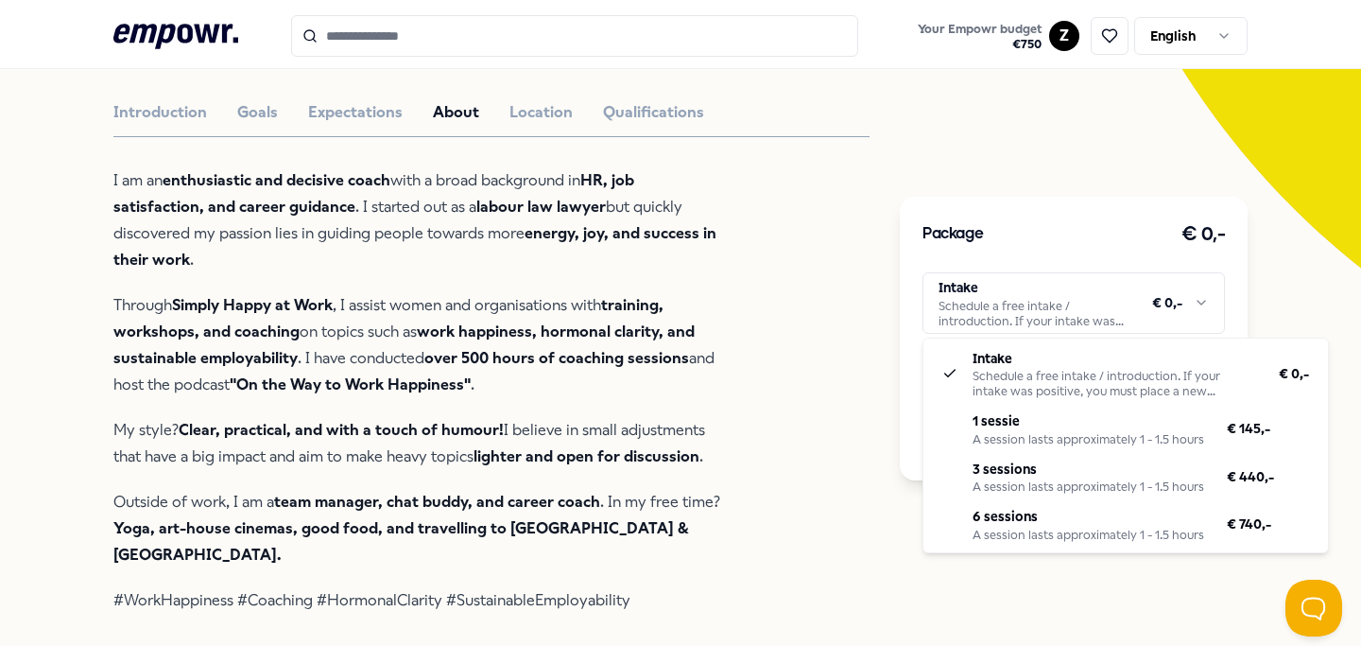
click at [1030, 311] on html ".empowr-logo_svg__cls-1{fill:#03032f} Your Empowr budget € 750 Z English All ca…" at bounding box center [680, 323] width 1361 height 646
click at [861, 320] on html ".empowr-logo_svg__cls-1{fill:#03032f} Your Empowr budget € 750 Z English All ca…" at bounding box center [680, 323] width 1361 height 646
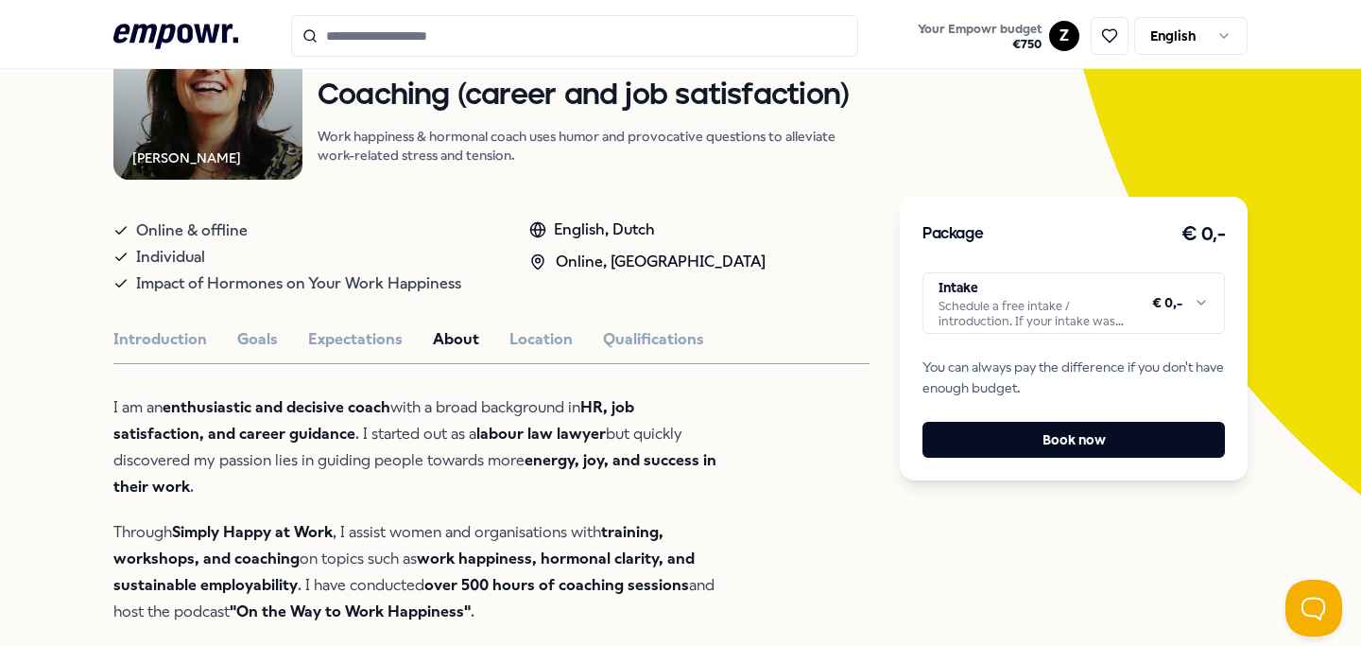
scroll to position [260, 0]
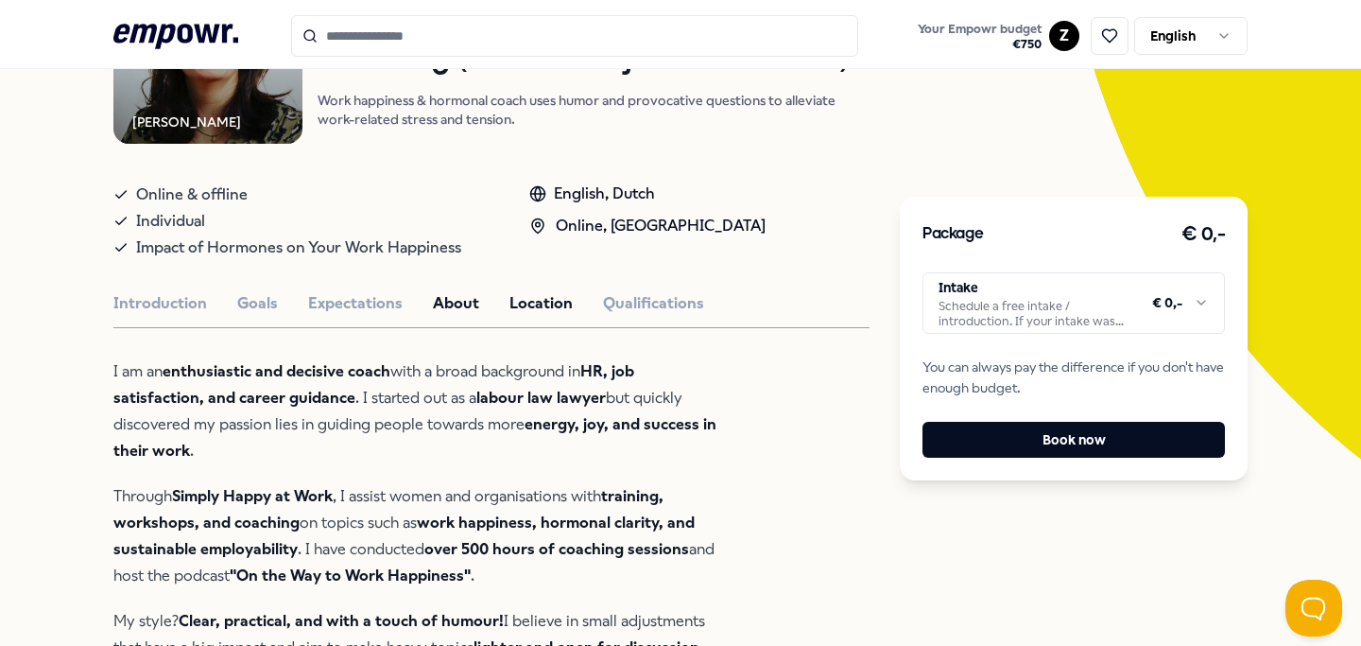
click at [519, 303] on button "Location" at bounding box center [540, 303] width 63 height 25
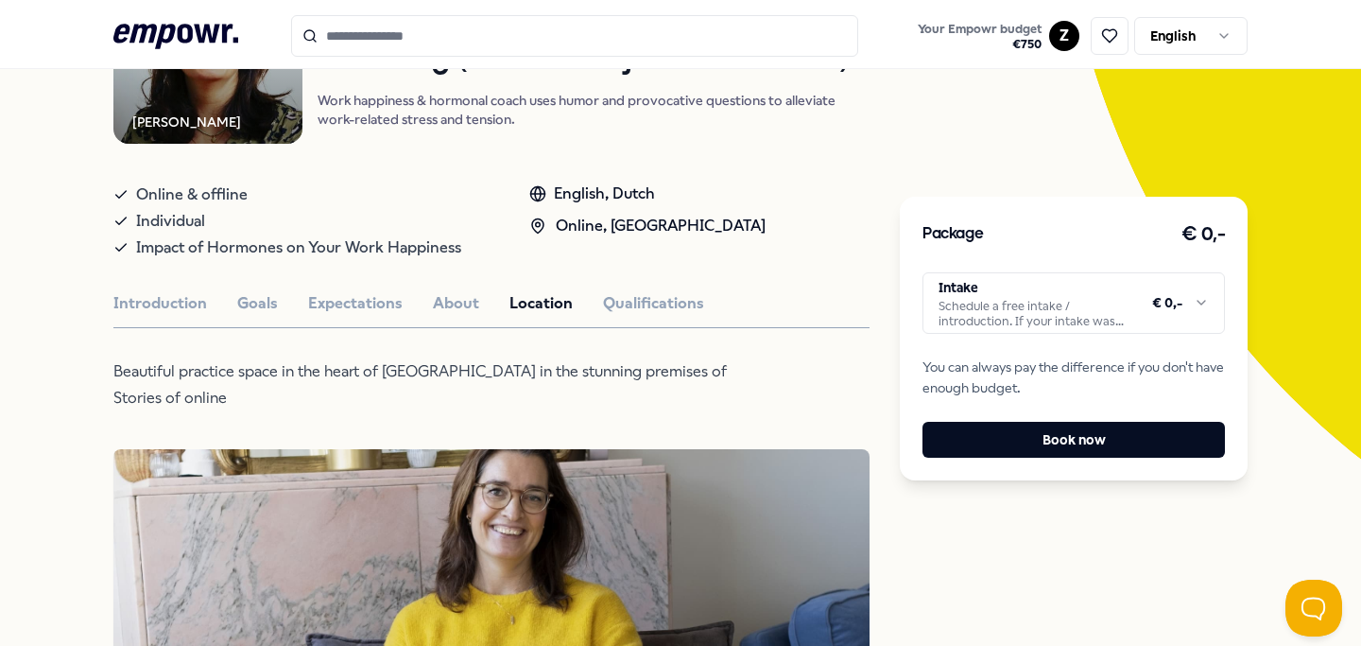
click at [661, 312] on button "Qualifications" at bounding box center [653, 303] width 101 height 25
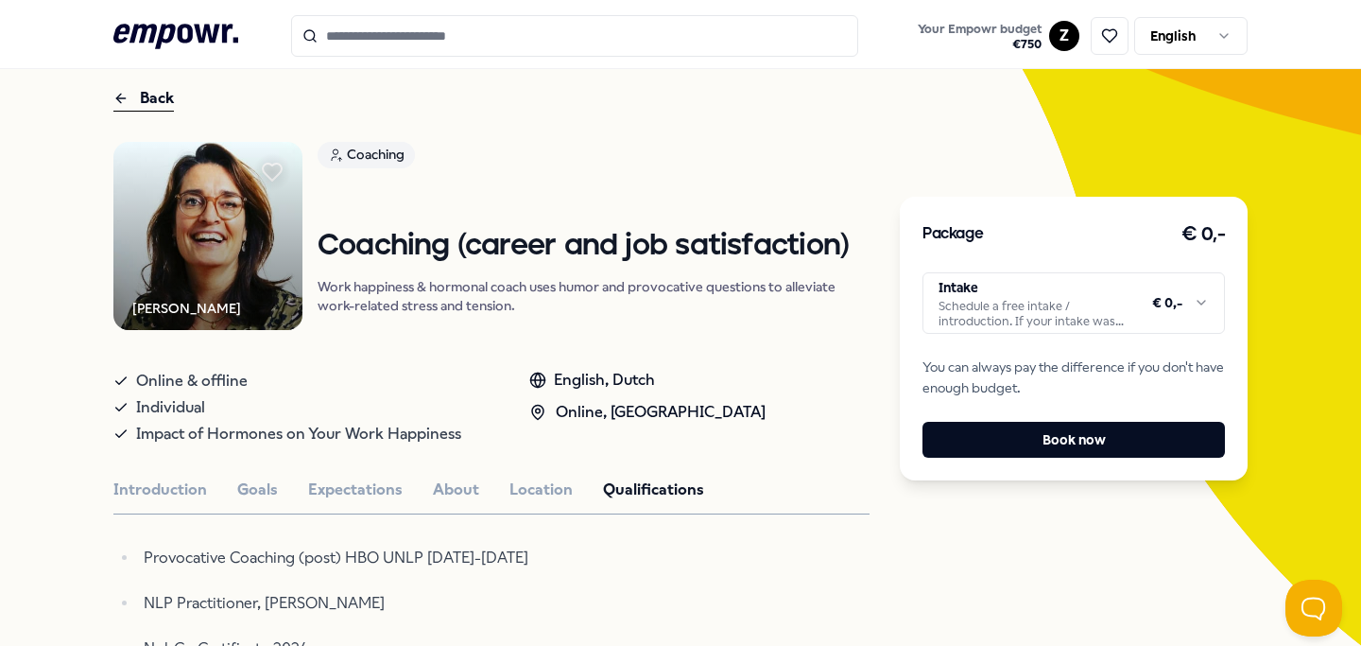
scroll to position [59, 0]
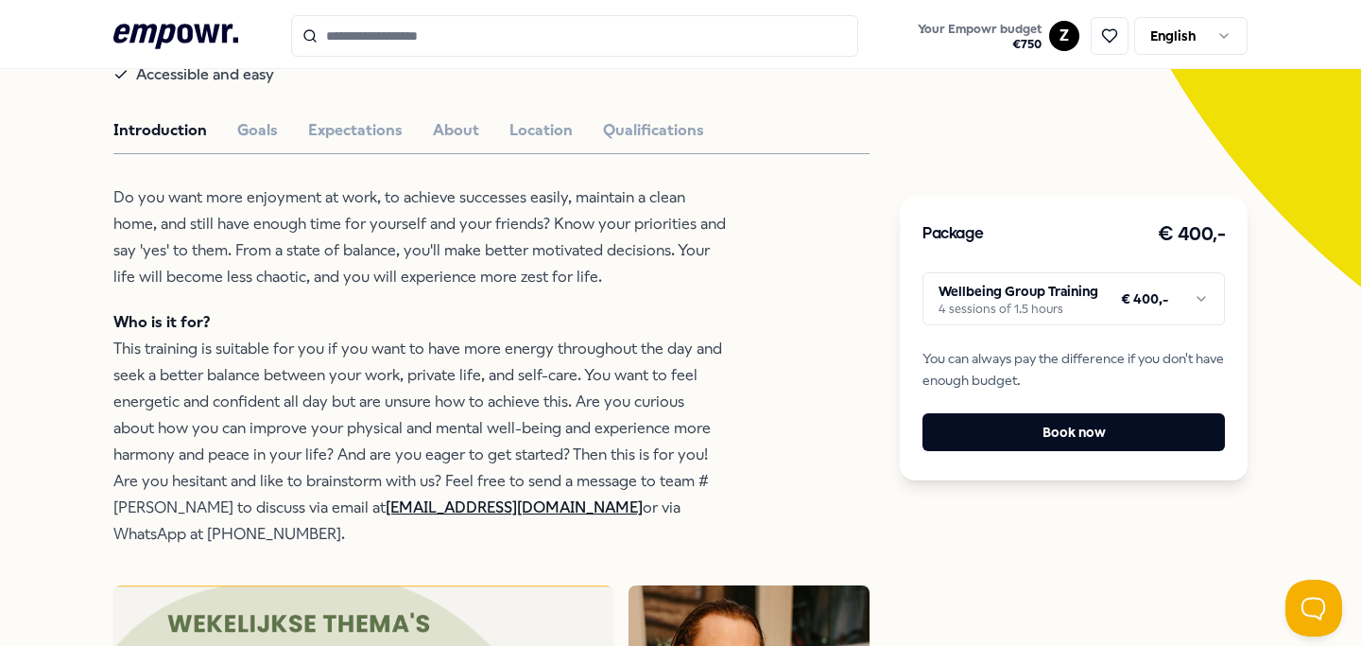
scroll to position [429, 0]
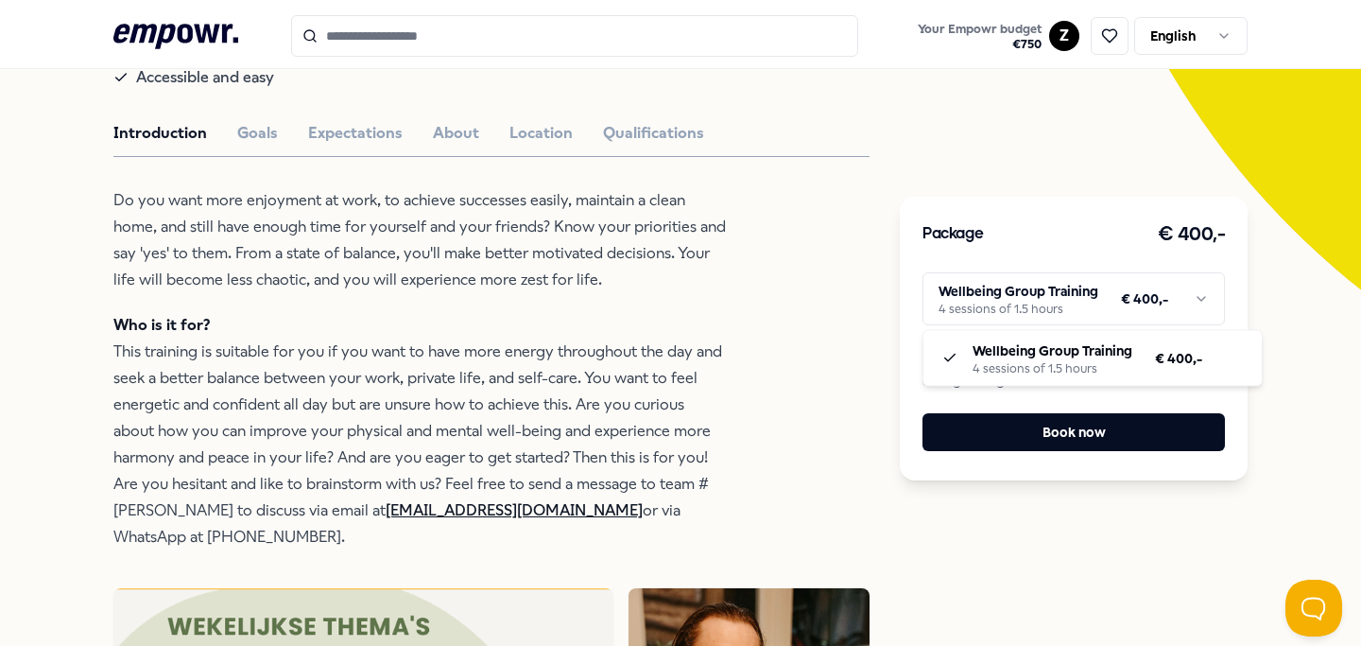
click at [1021, 303] on html ".empowr-logo_svg__cls-1{fill:#03032f} Your Empowr budget € 750 Z English All ca…" at bounding box center [680, 323] width 1361 height 646
click at [1021, 299] on html ".empowr-logo_svg__cls-1{fill:#03032f} Your Empowr budget € 750 Z English All ca…" at bounding box center [680, 323] width 1361 height 646
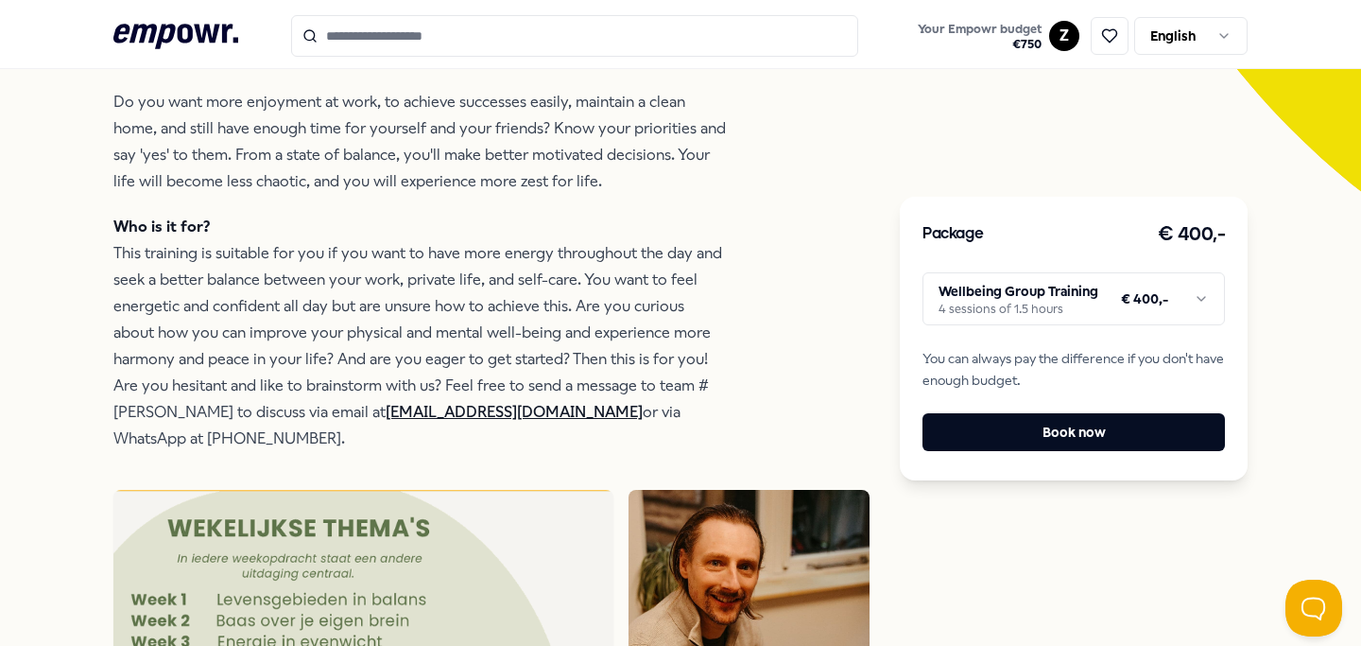
scroll to position [0, 0]
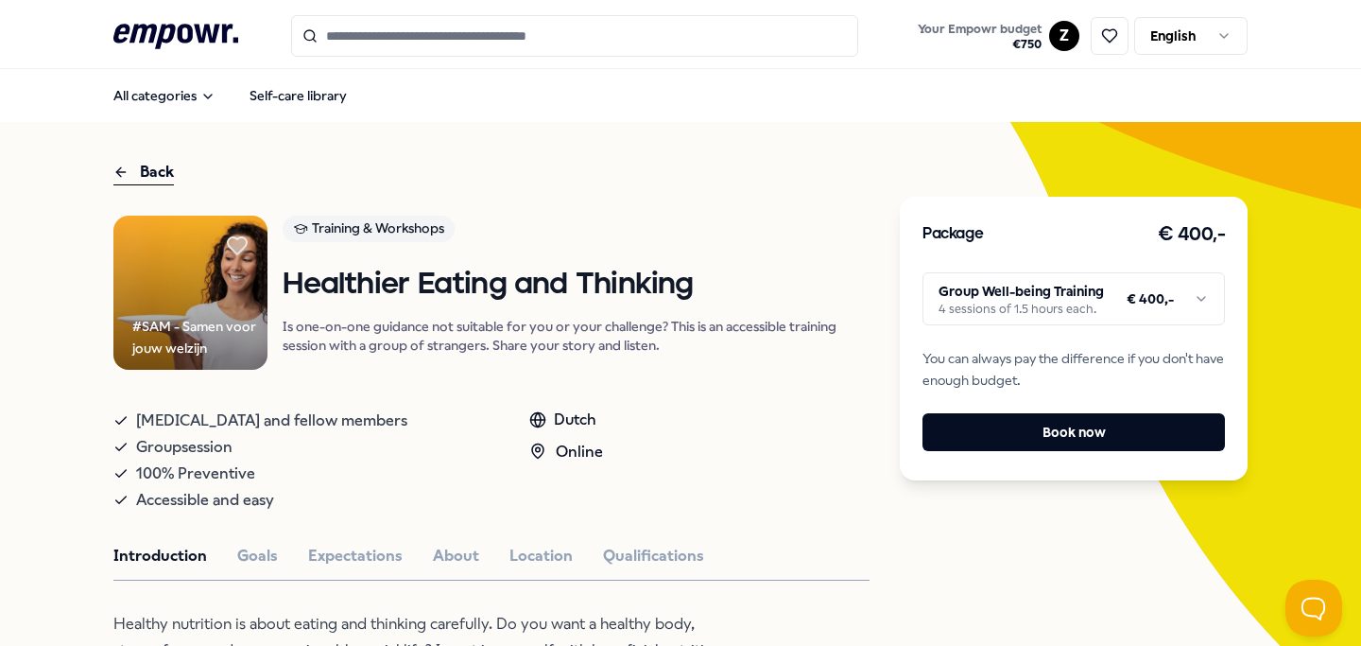
scroll to position [159, 0]
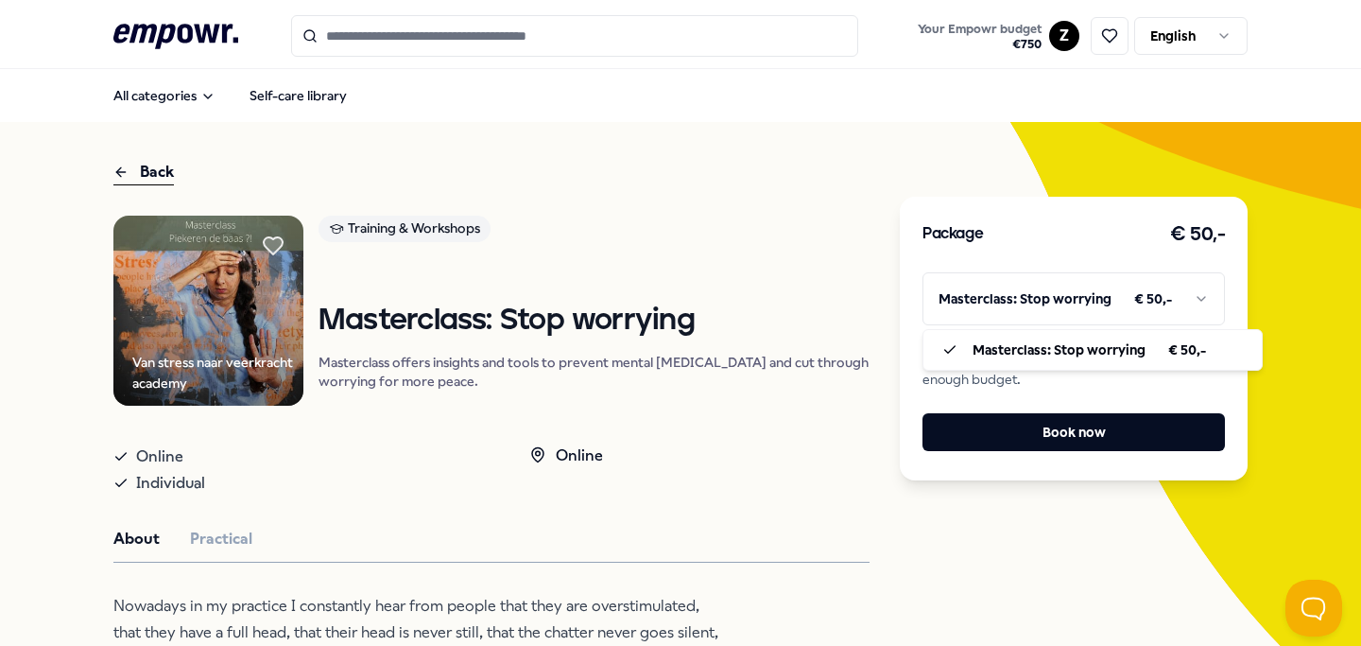
click at [1070, 290] on html ".empowr-logo_svg__cls-1{fill:#03032f} Your Empowr budget € 750 Z English All ca…" at bounding box center [680, 323] width 1361 height 646
